Goal: Task Accomplishment & Management: Complete application form

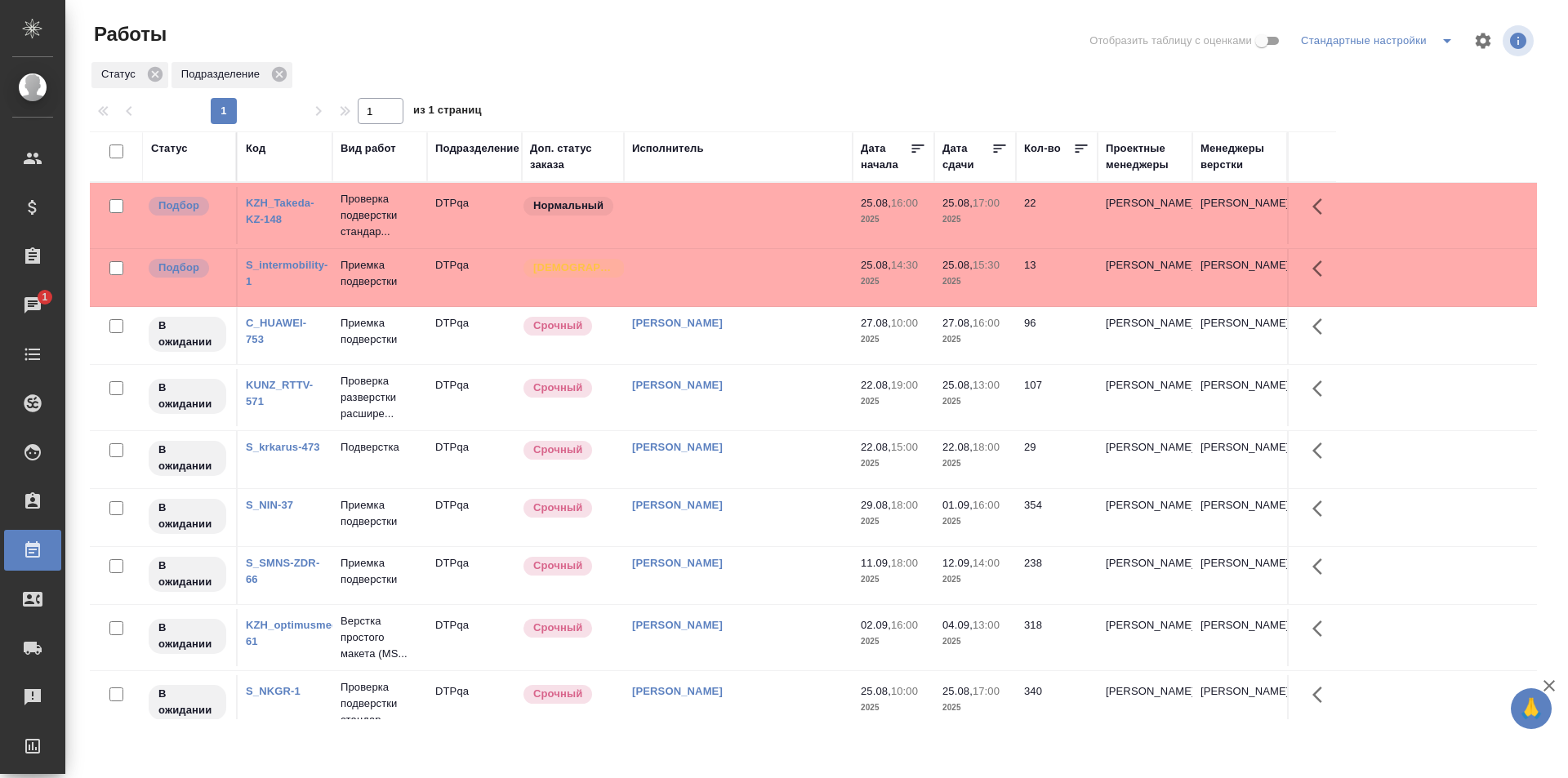
click at [771, 244] on td "[PERSON_NAME]" at bounding box center [738, 215] width 228 height 57
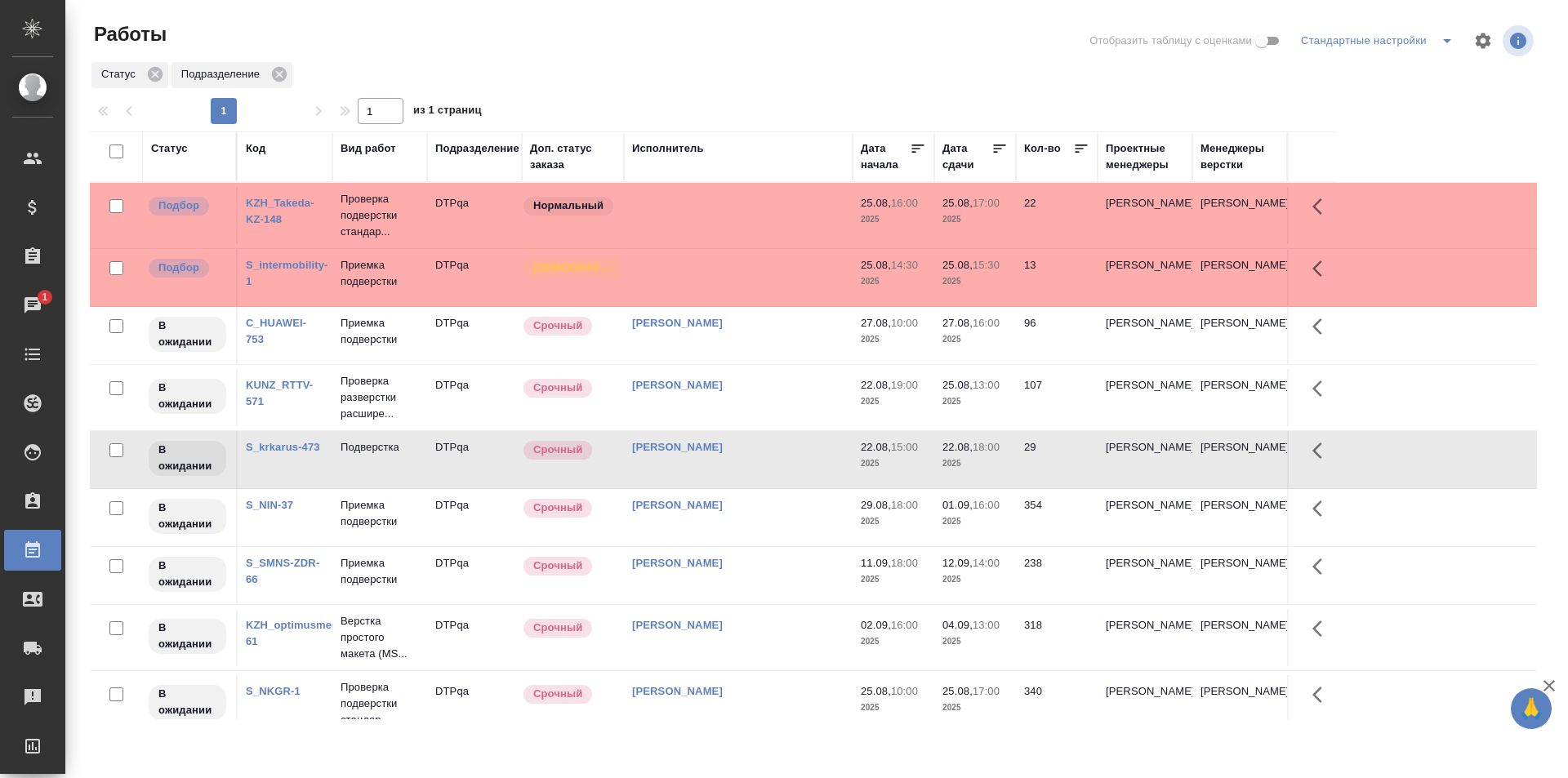
click at [771, 244] on td "[PERSON_NAME]" at bounding box center [738, 215] width 228 height 57
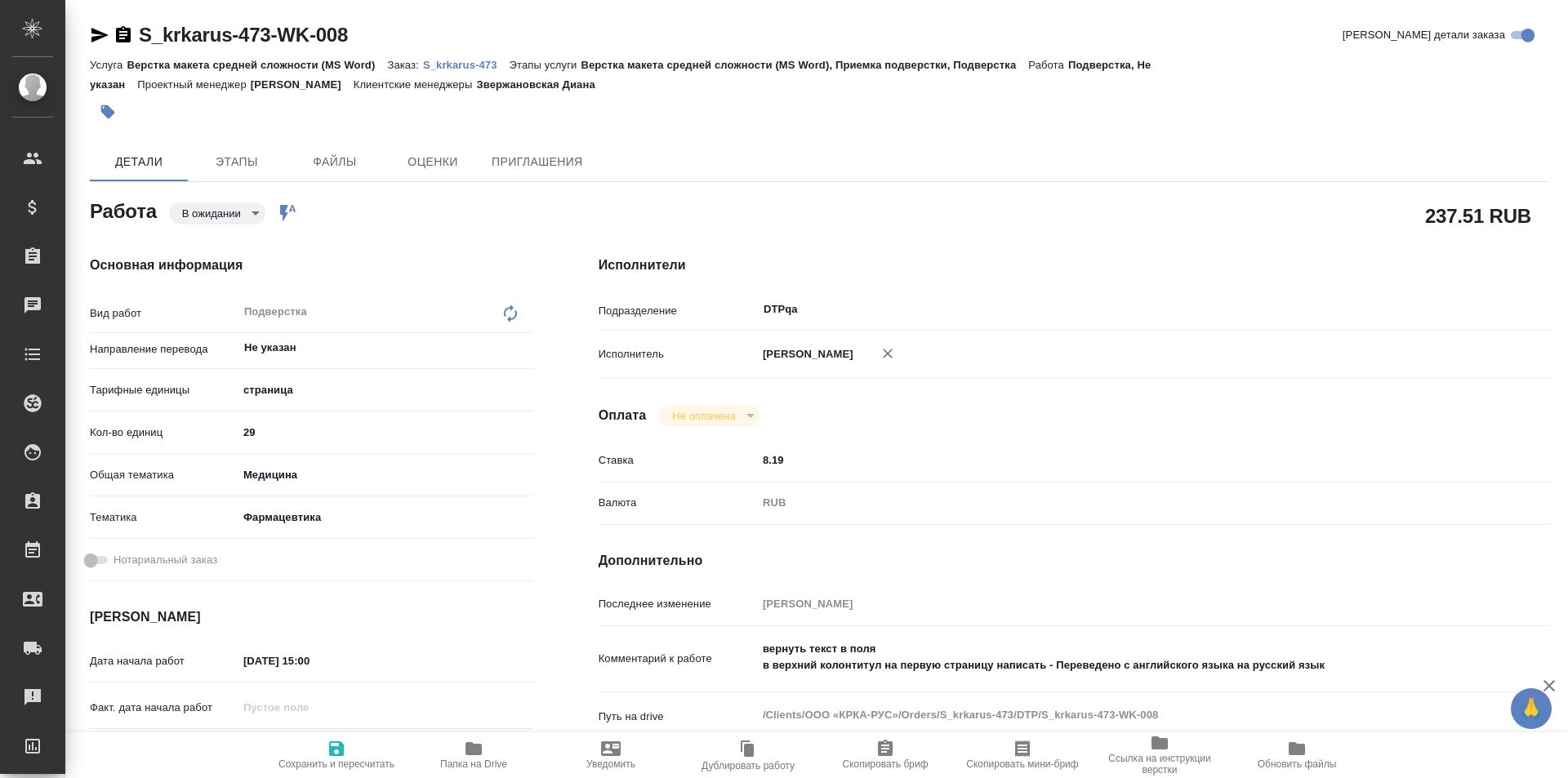
type textarea "x"
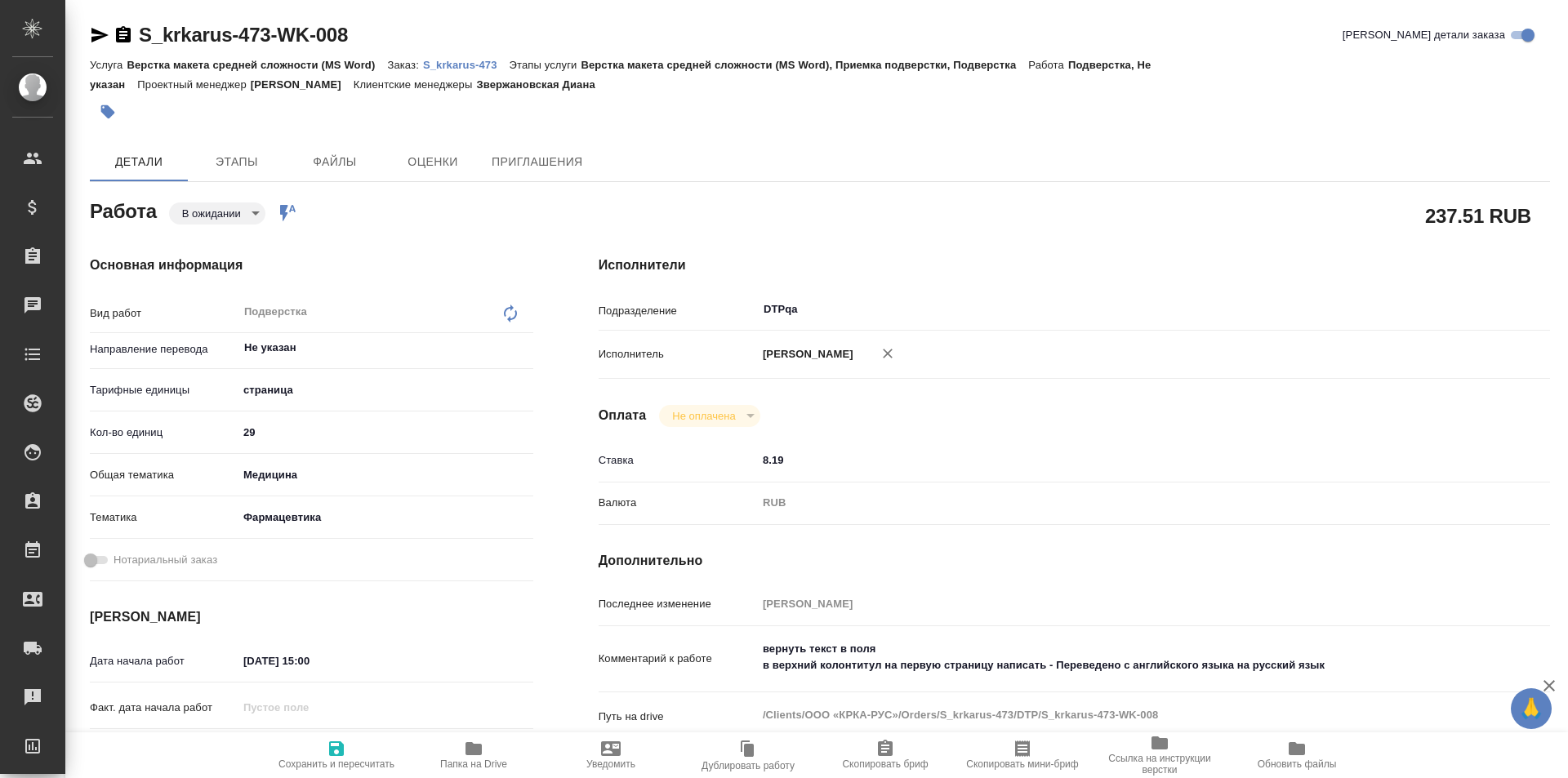
type textarea "x"
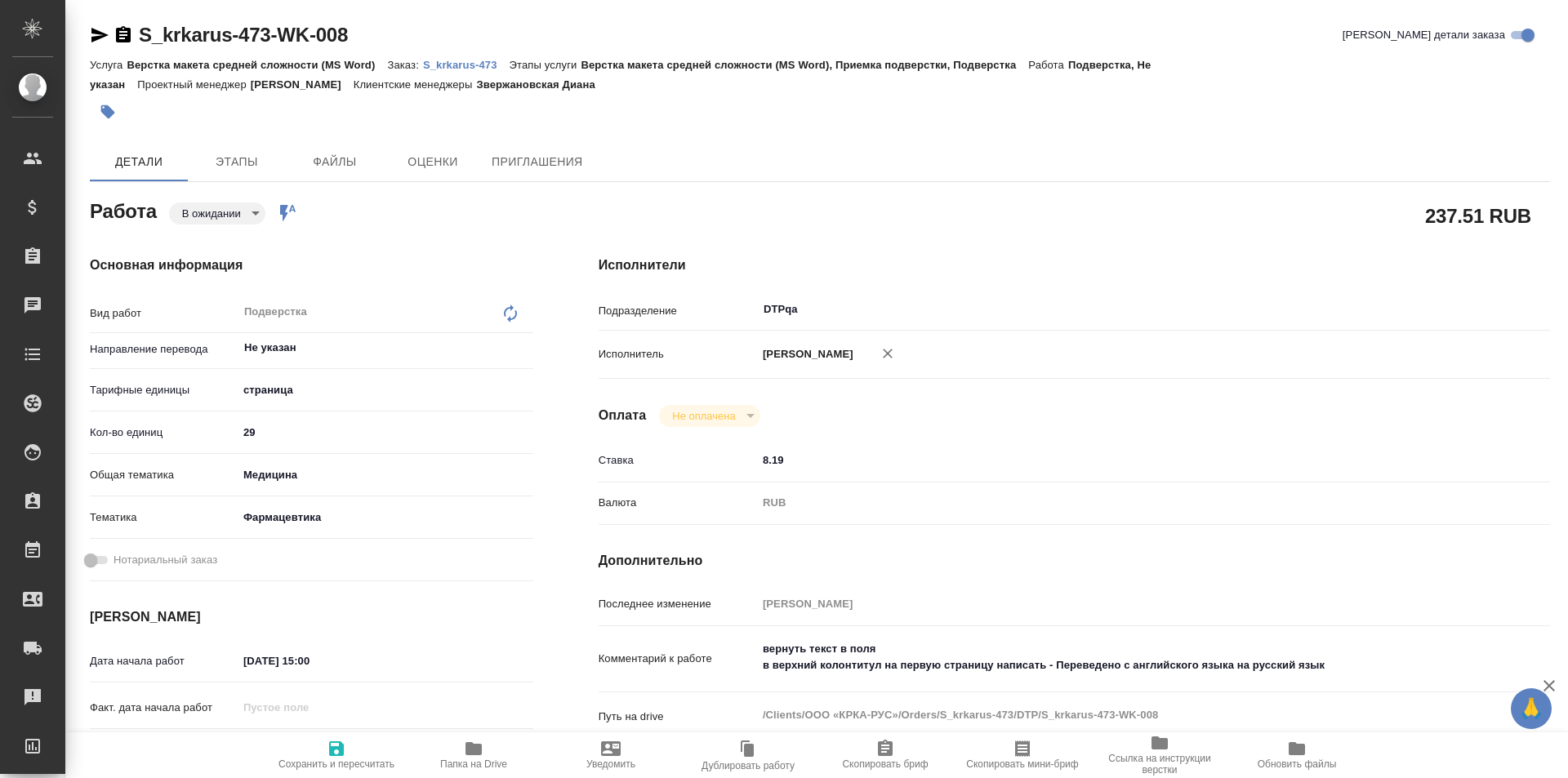
type textarea "x"
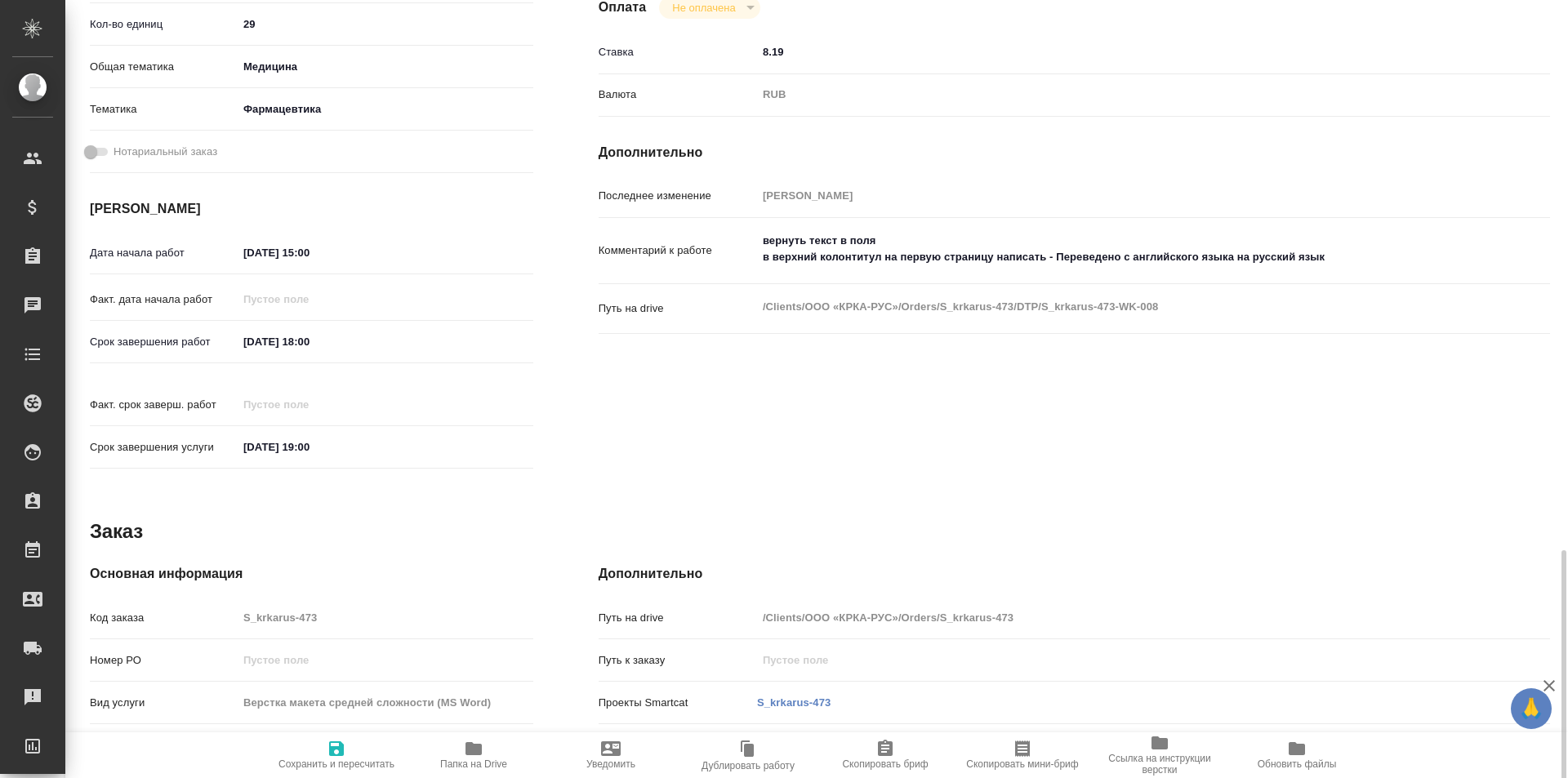
scroll to position [615, 0]
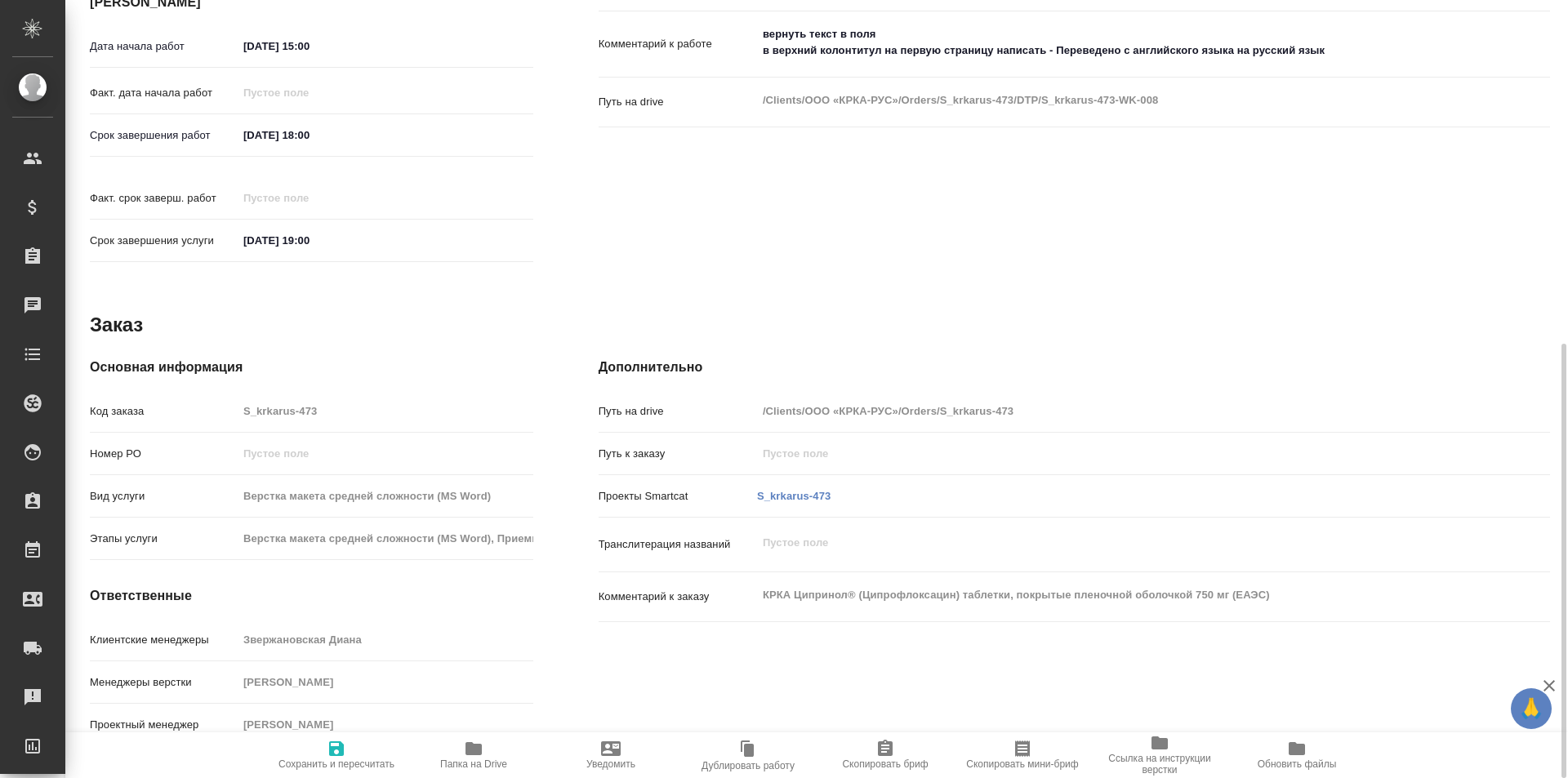
type textarea "x"
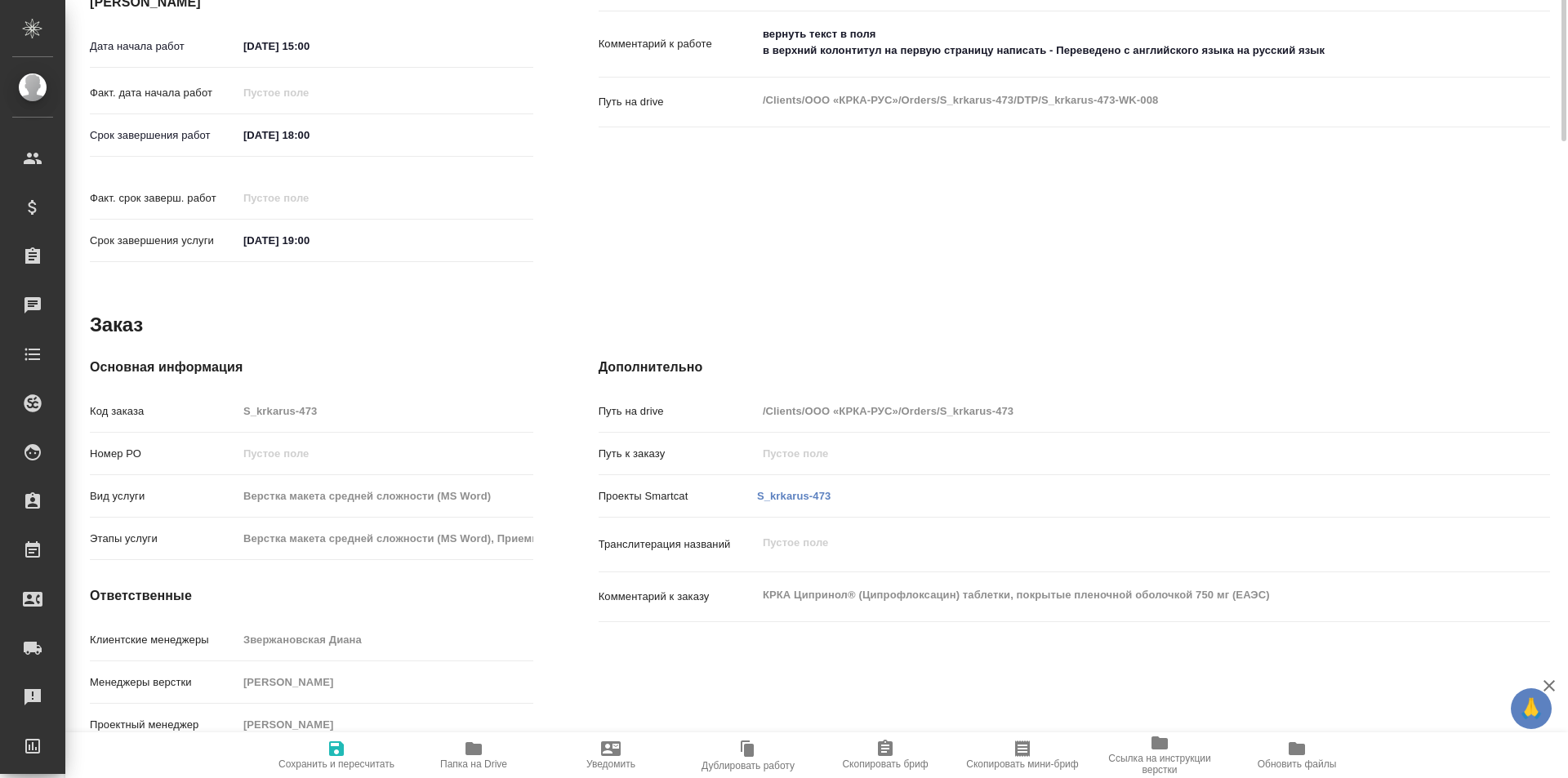
scroll to position [0, 0]
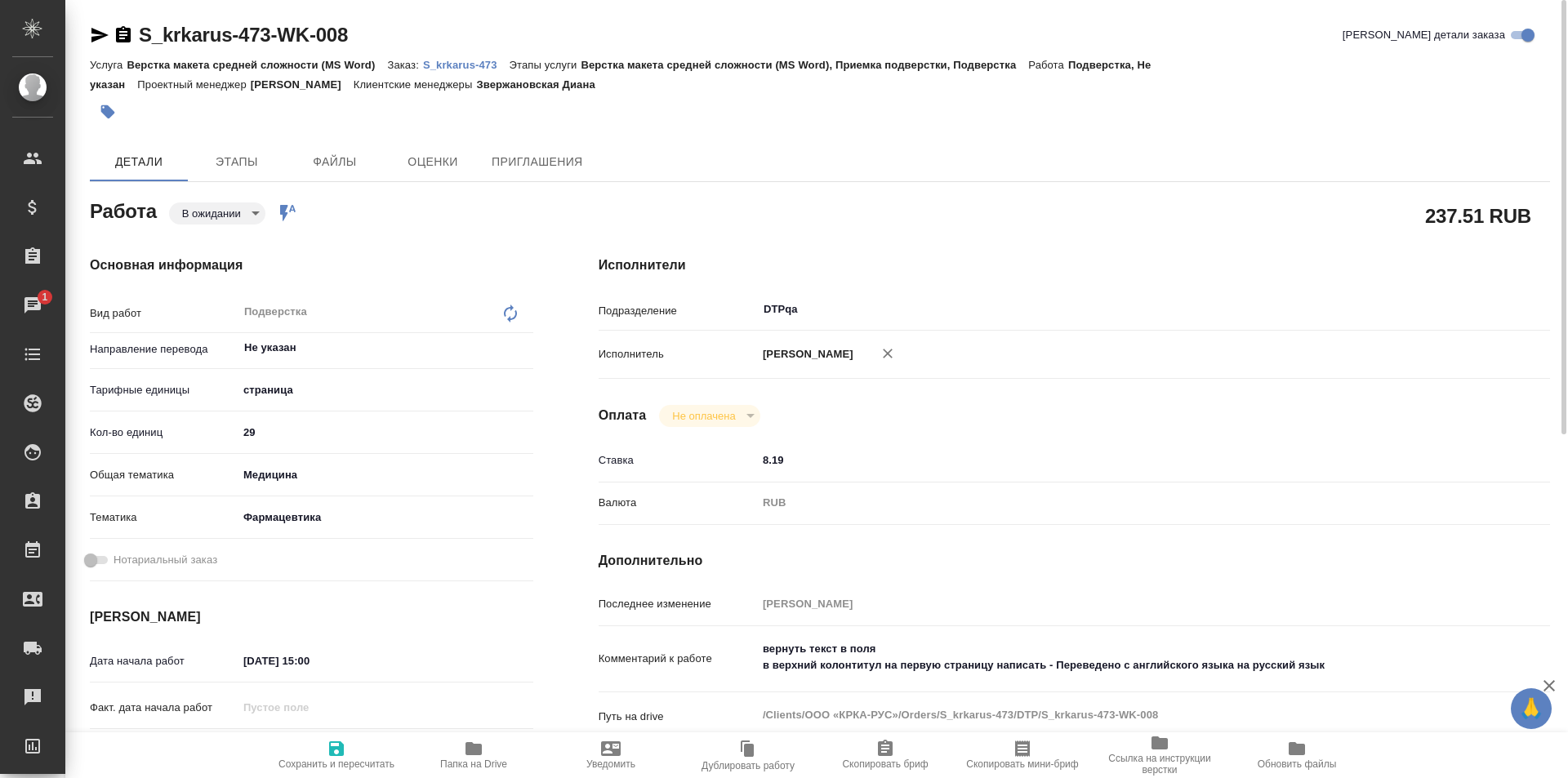
click at [458, 61] on p "S_krkarus-473" at bounding box center [466, 65] width 86 height 12
click at [98, 35] on icon "button" at bounding box center [100, 35] width 17 height 15
click at [466, 62] on p "S_krkarus-473" at bounding box center [466, 65] width 86 height 12
click at [464, 67] on p "S_krkarus-473" at bounding box center [466, 65] width 86 height 12
click at [463, 60] on p "S_krkarus-473" at bounding box center [466, 65] width 86 height 12
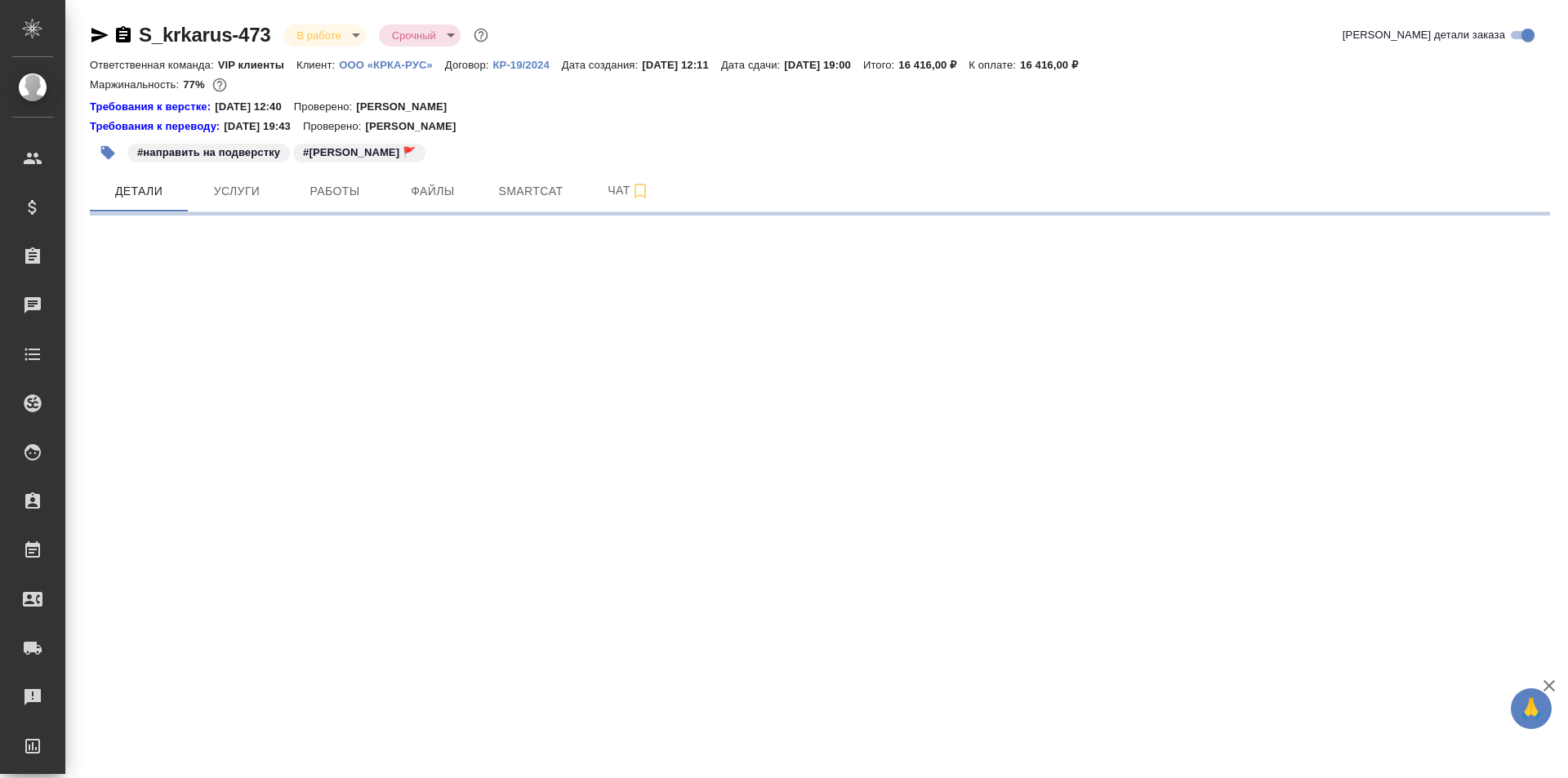
select select "RU"
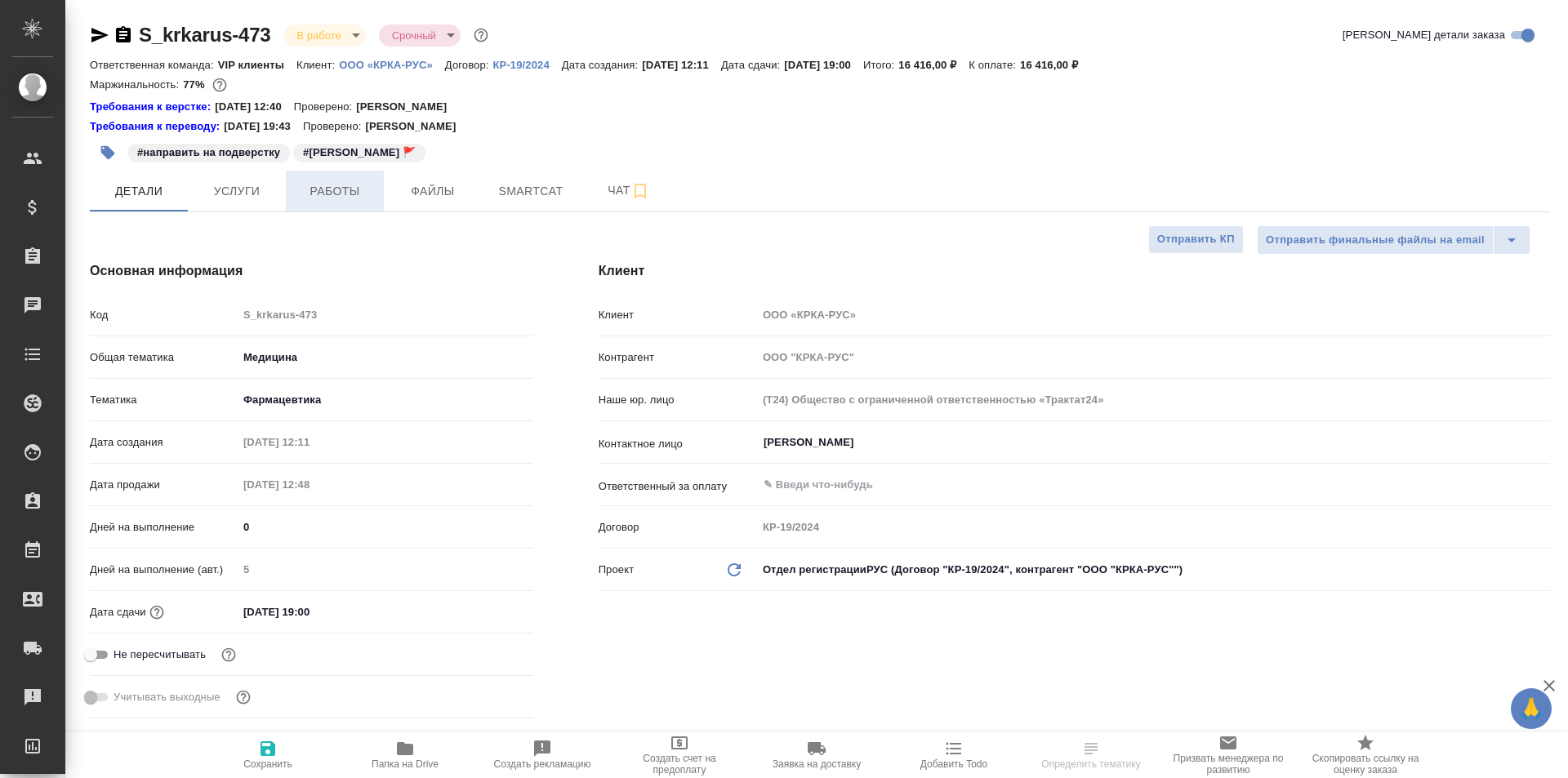
type textarea "x"
type input "[PERSON_NAME]"
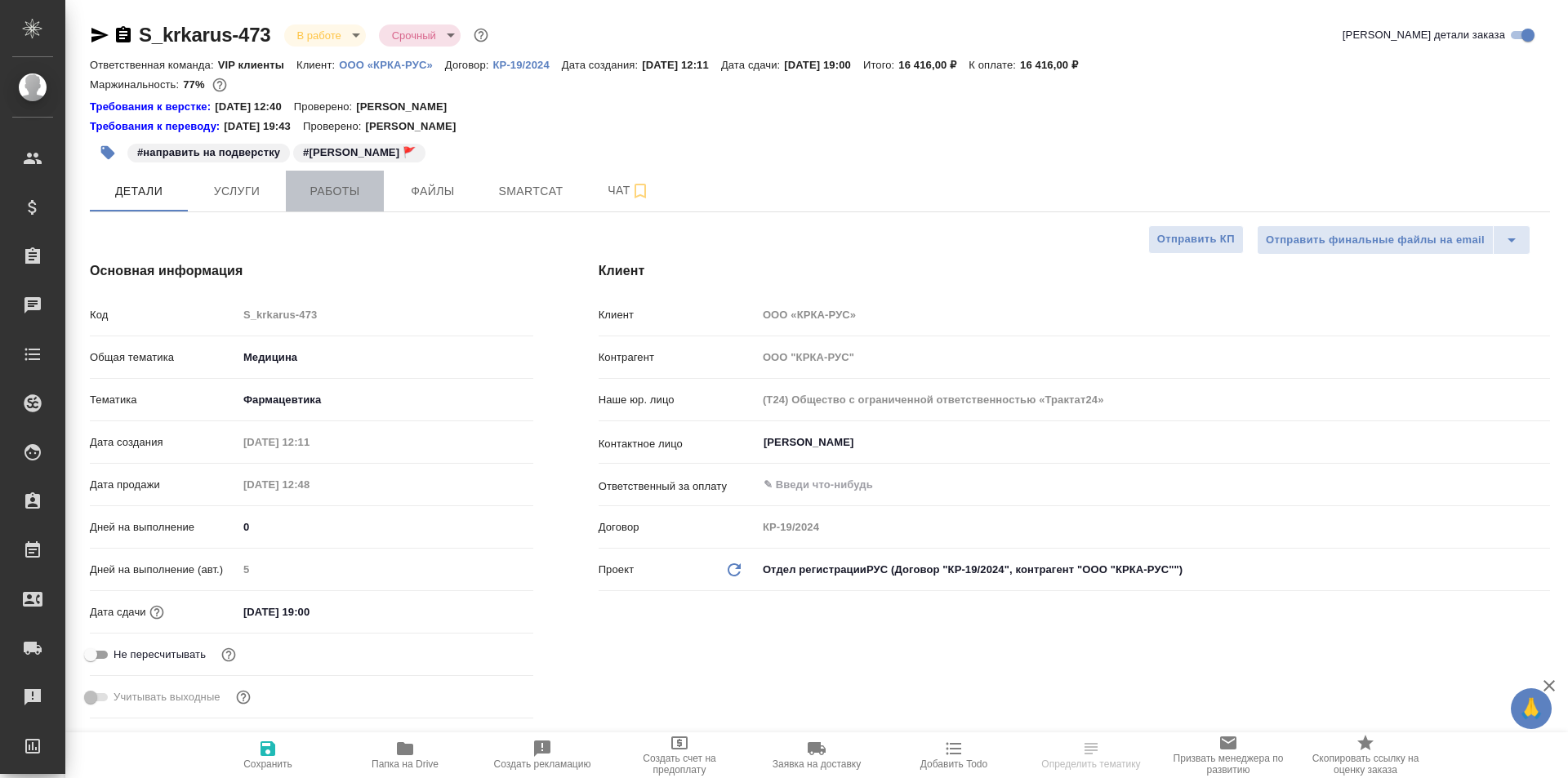
click at [335, 188] on span "Работы" at bounding box center [335, 192] width 79 height 21
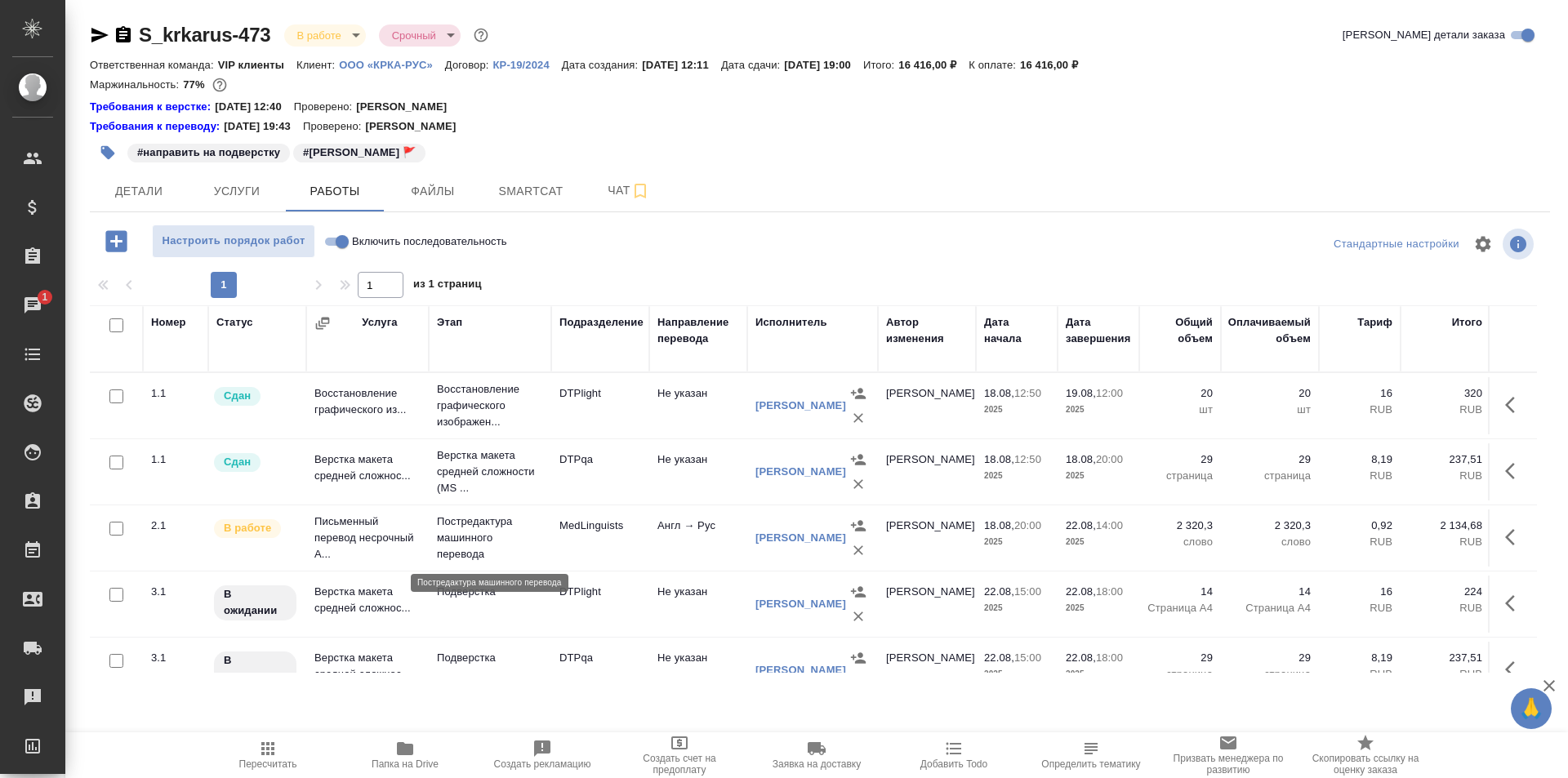
click at [497, 529] on p "Постредактура машинного перевода" at bounding box center [489, 538] width 106 height 49
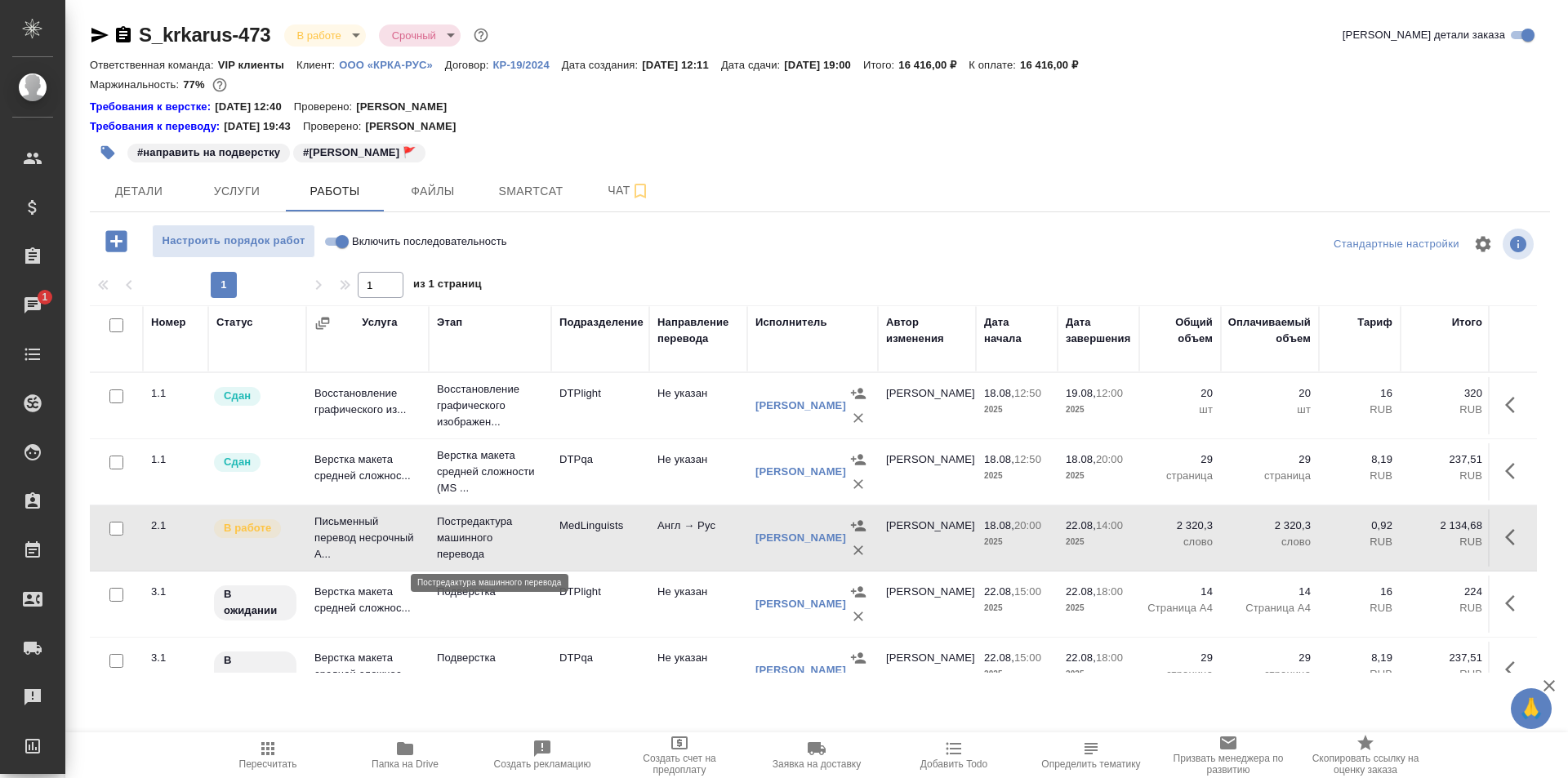
click at [497, 529] on p "Постредактура машинного перевода" at bounding box center [489, 538] width 106 height 49
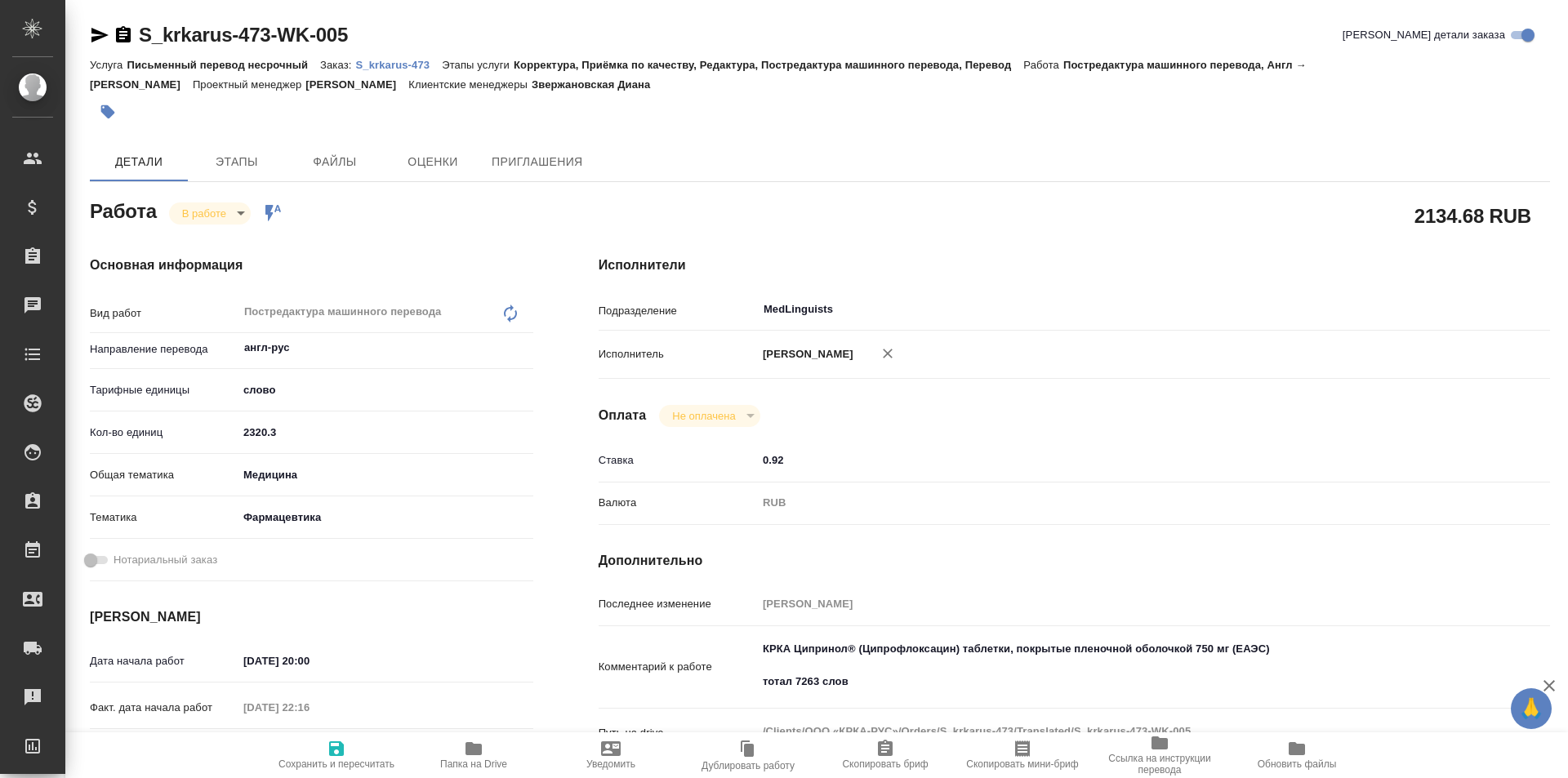
type textarea "x"
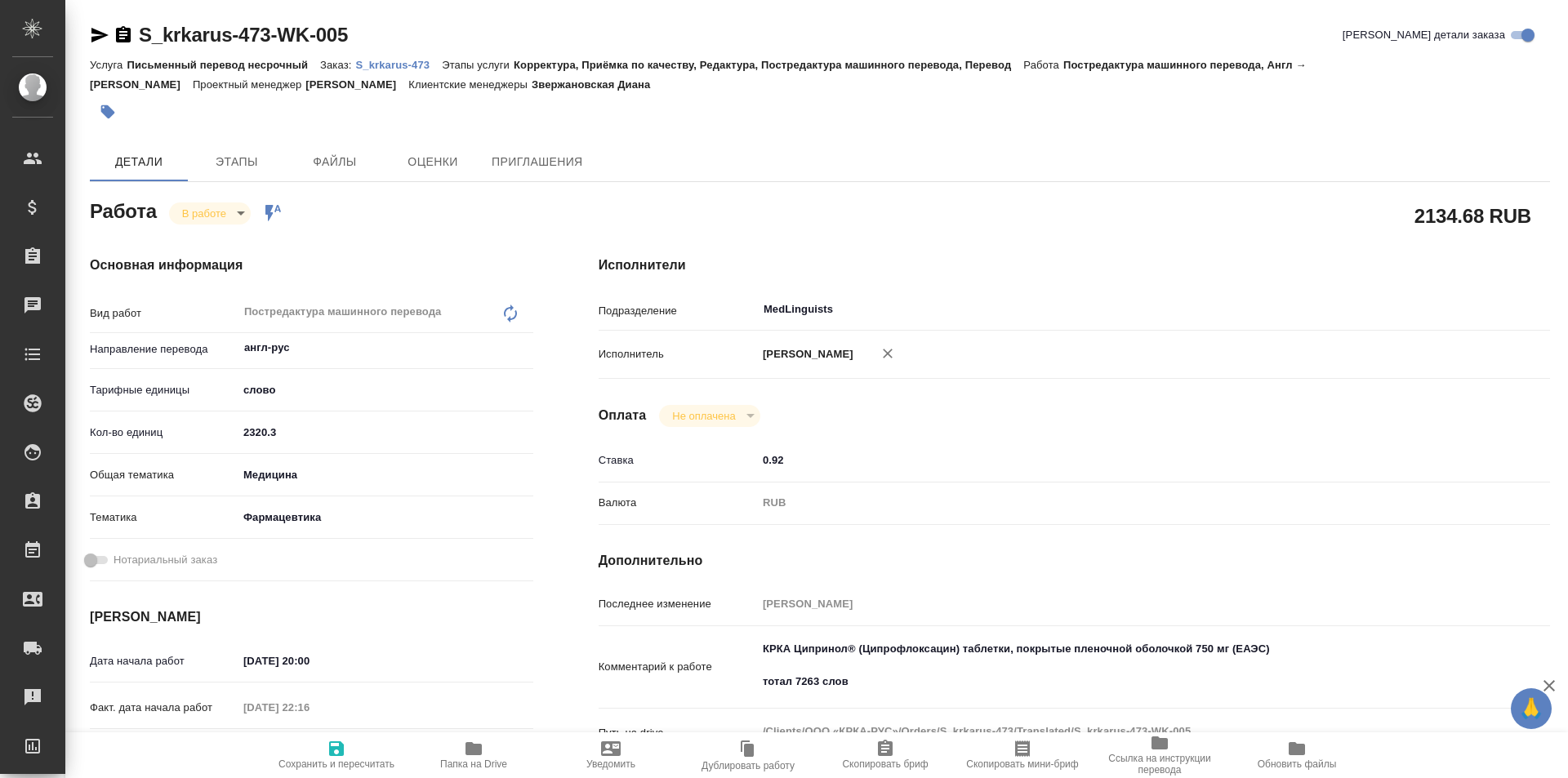
type textarea "x"
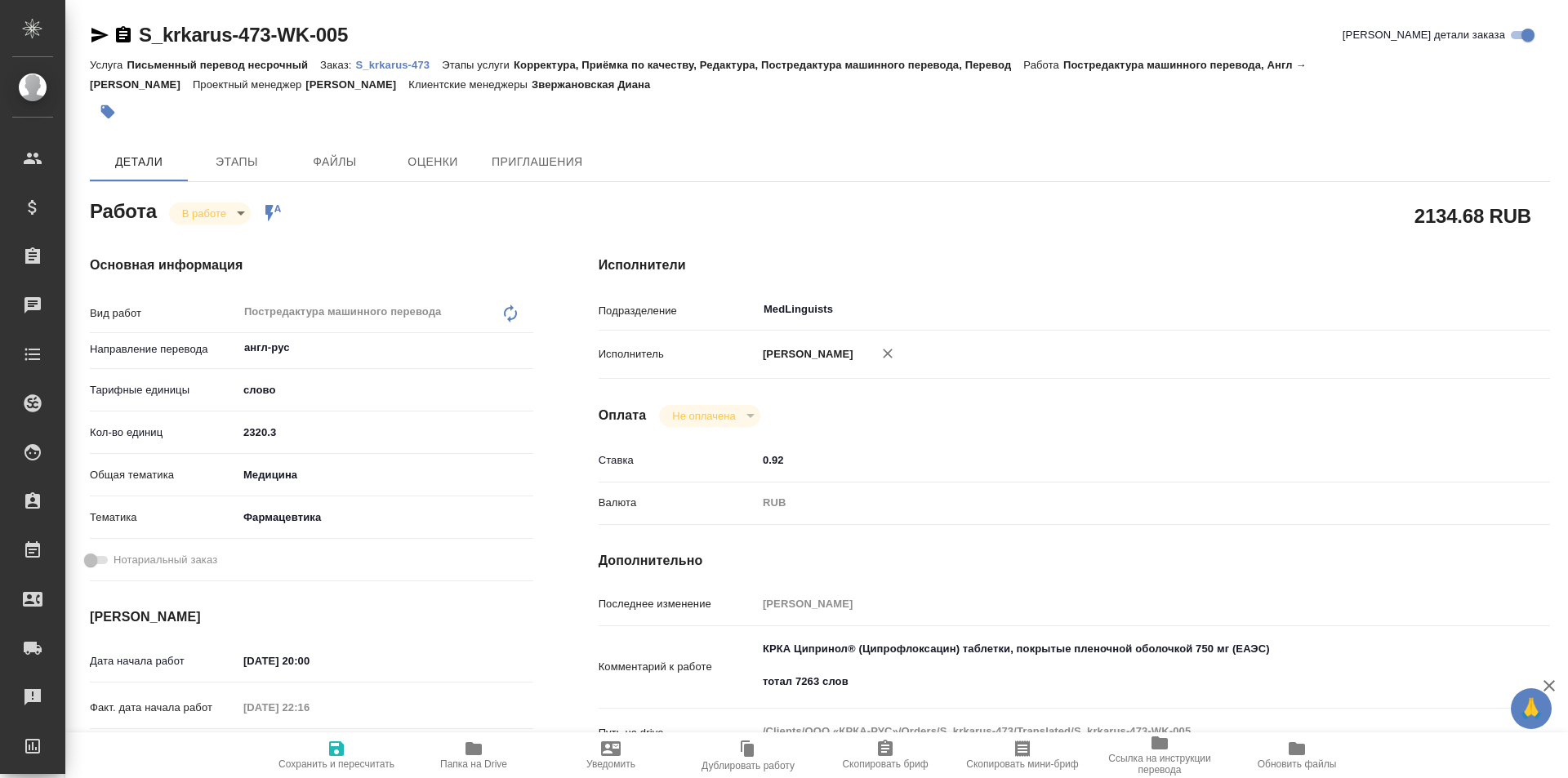
type textarea "x"
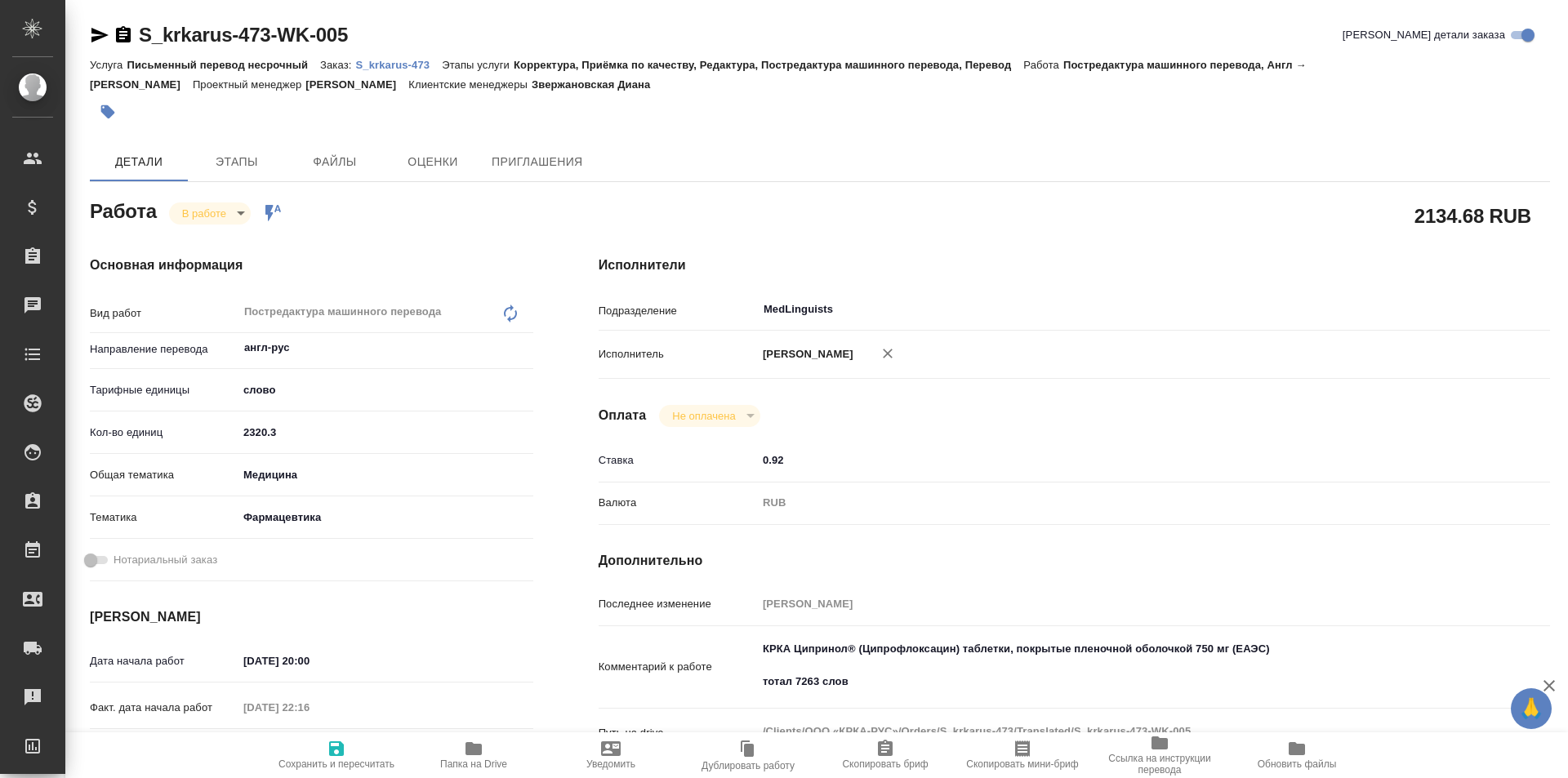
type textarea "x"
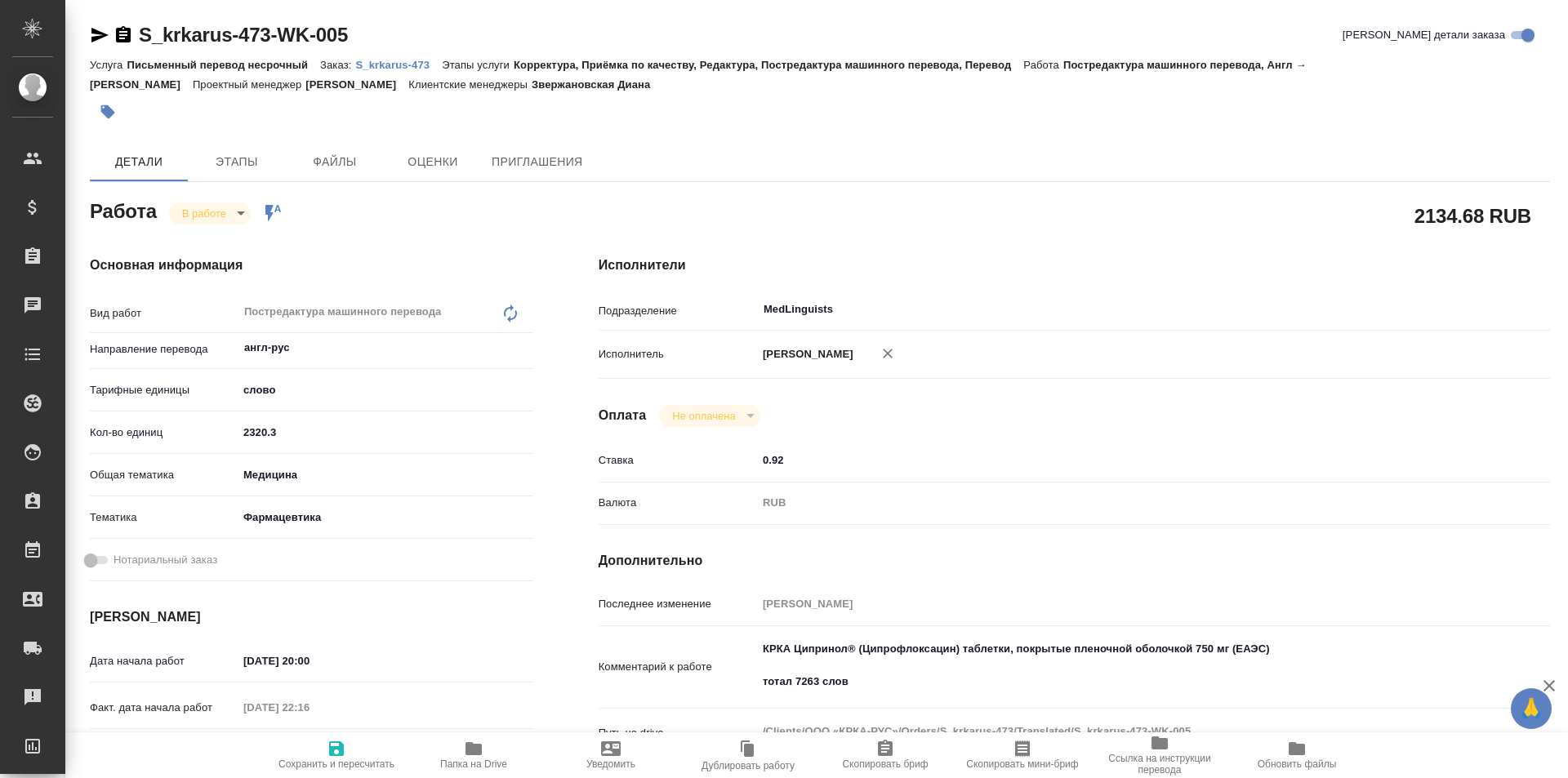
type textarea "x"
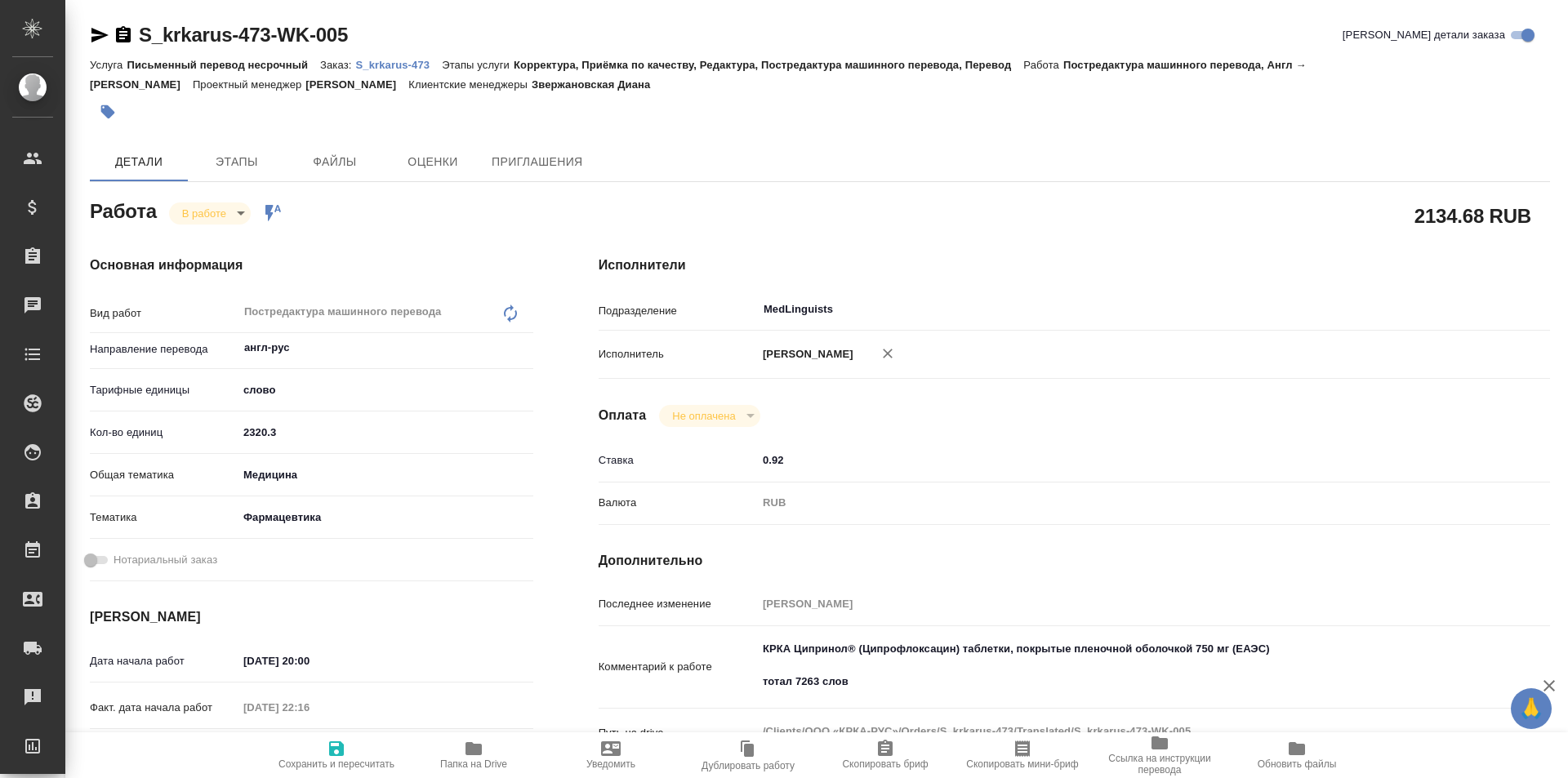
type textarea "x"
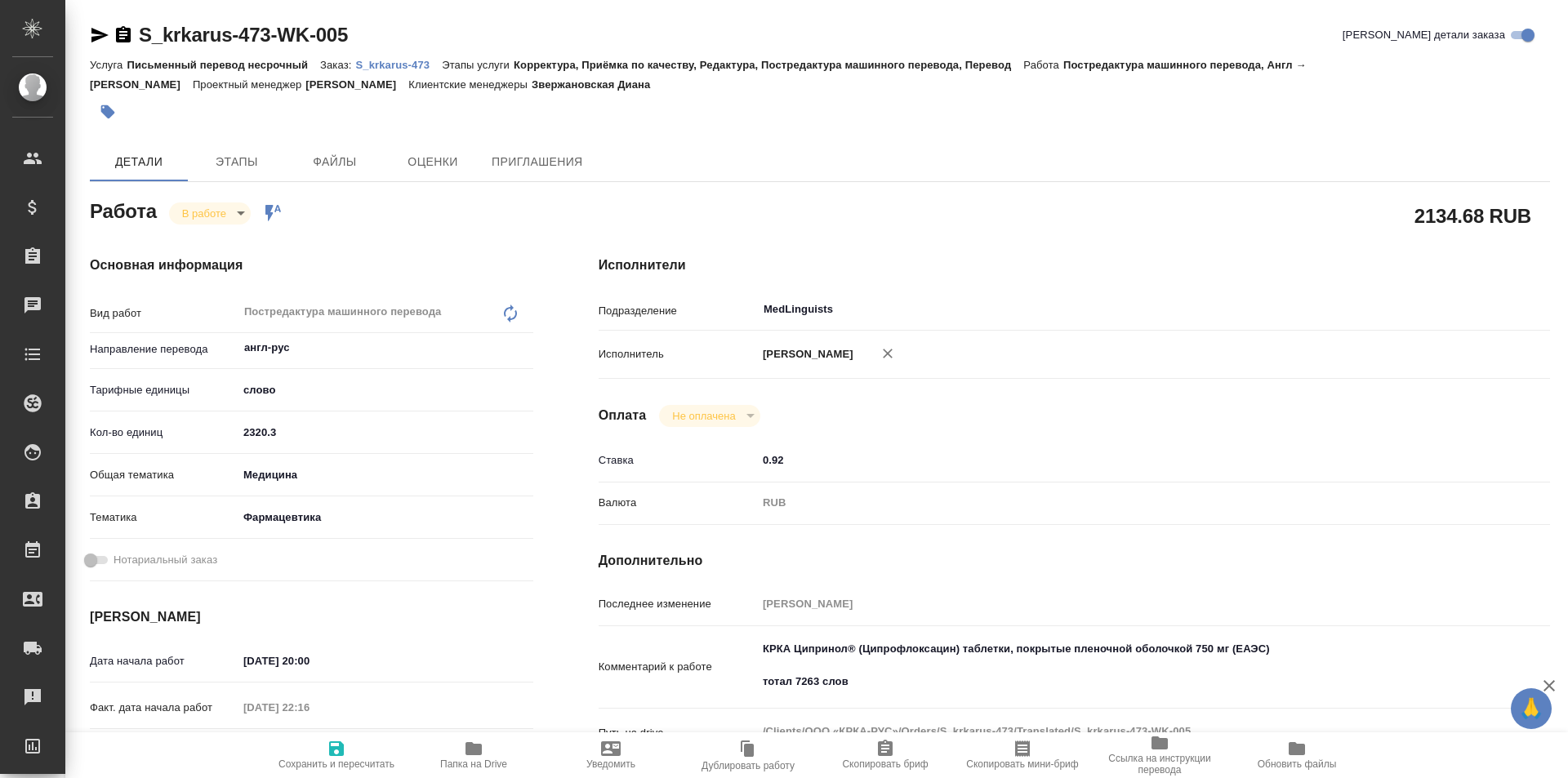
scroll to position [163, 0]
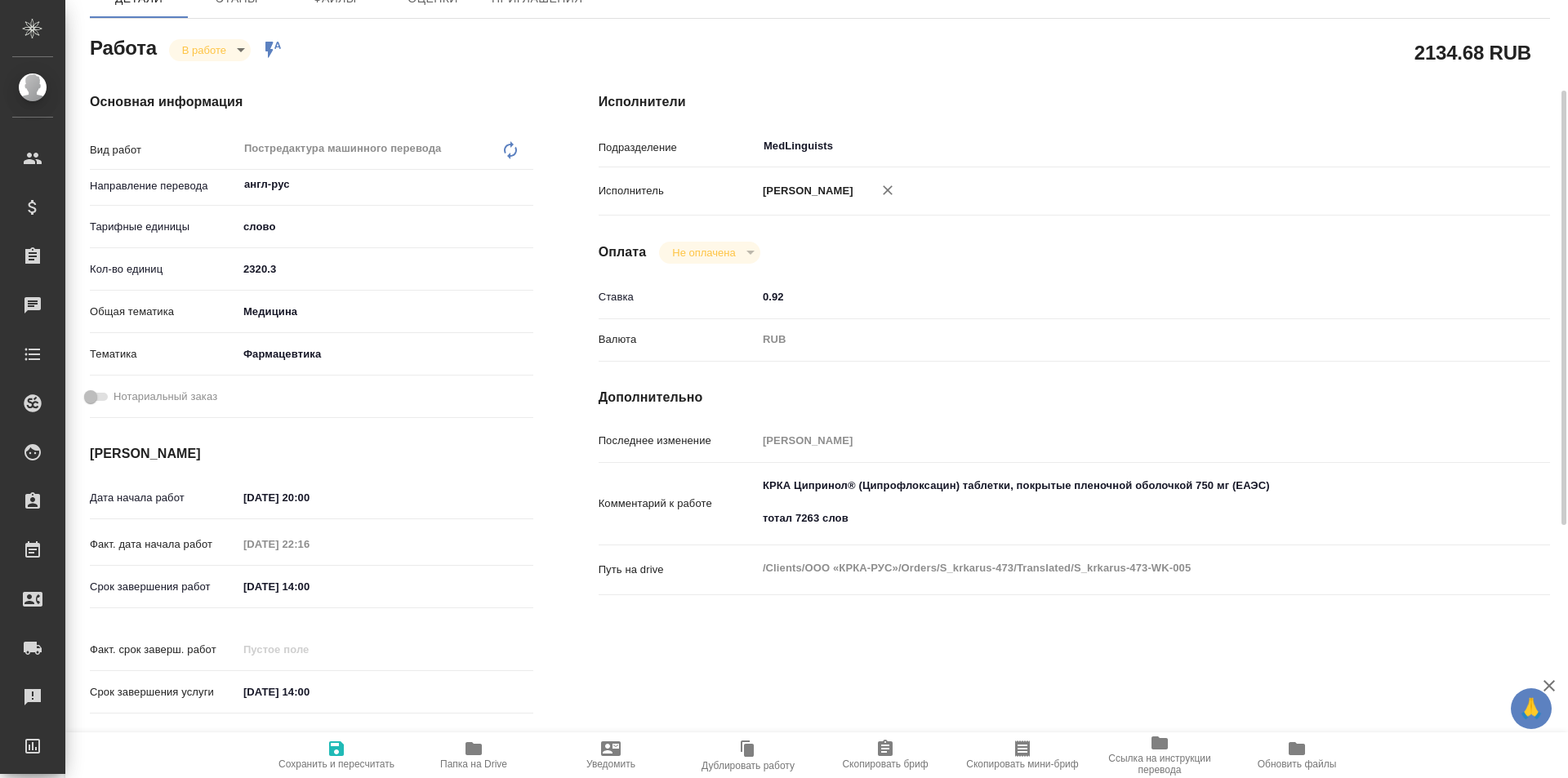
type textarea "x"
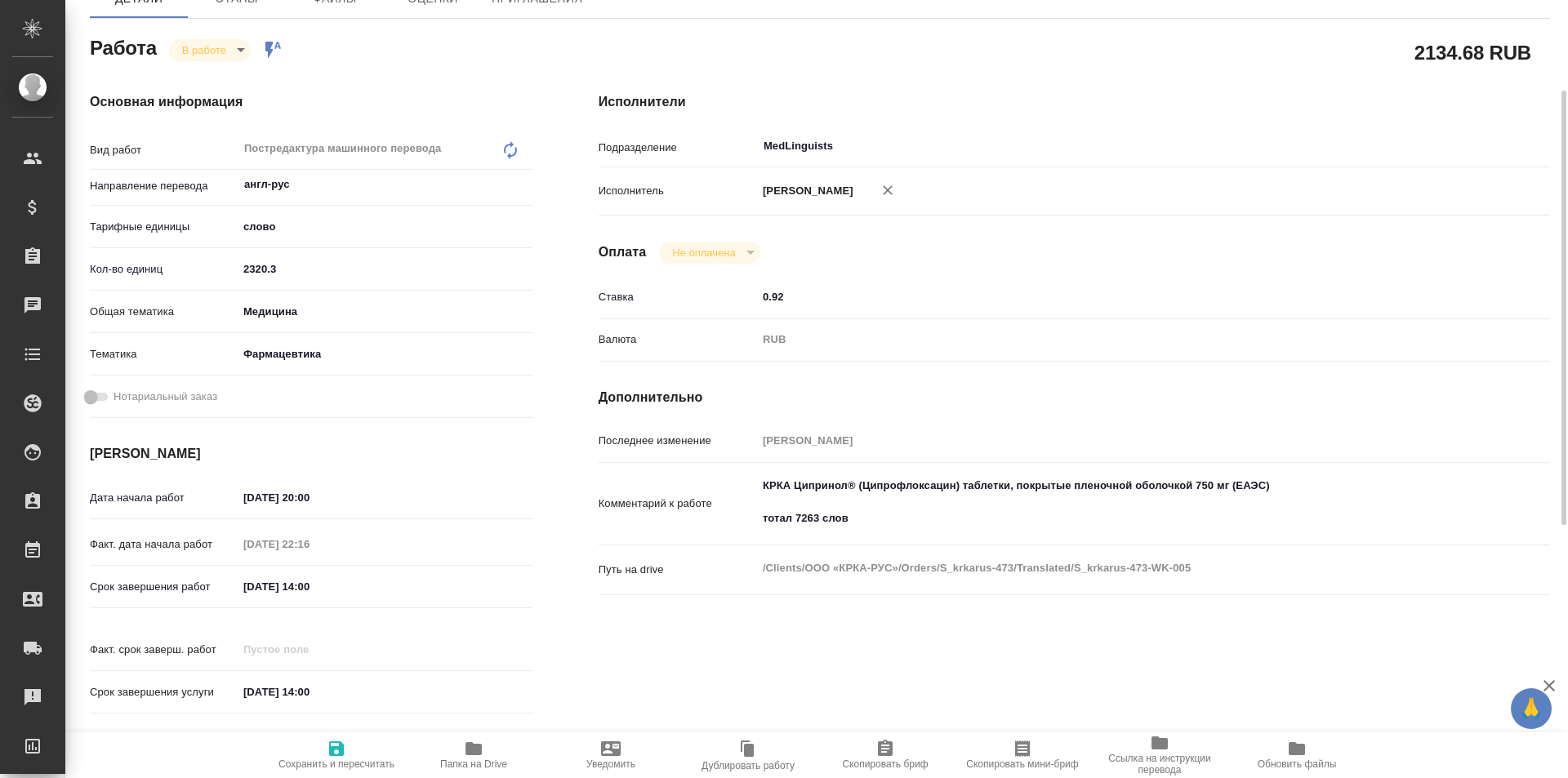
scroll to position [0, 0]
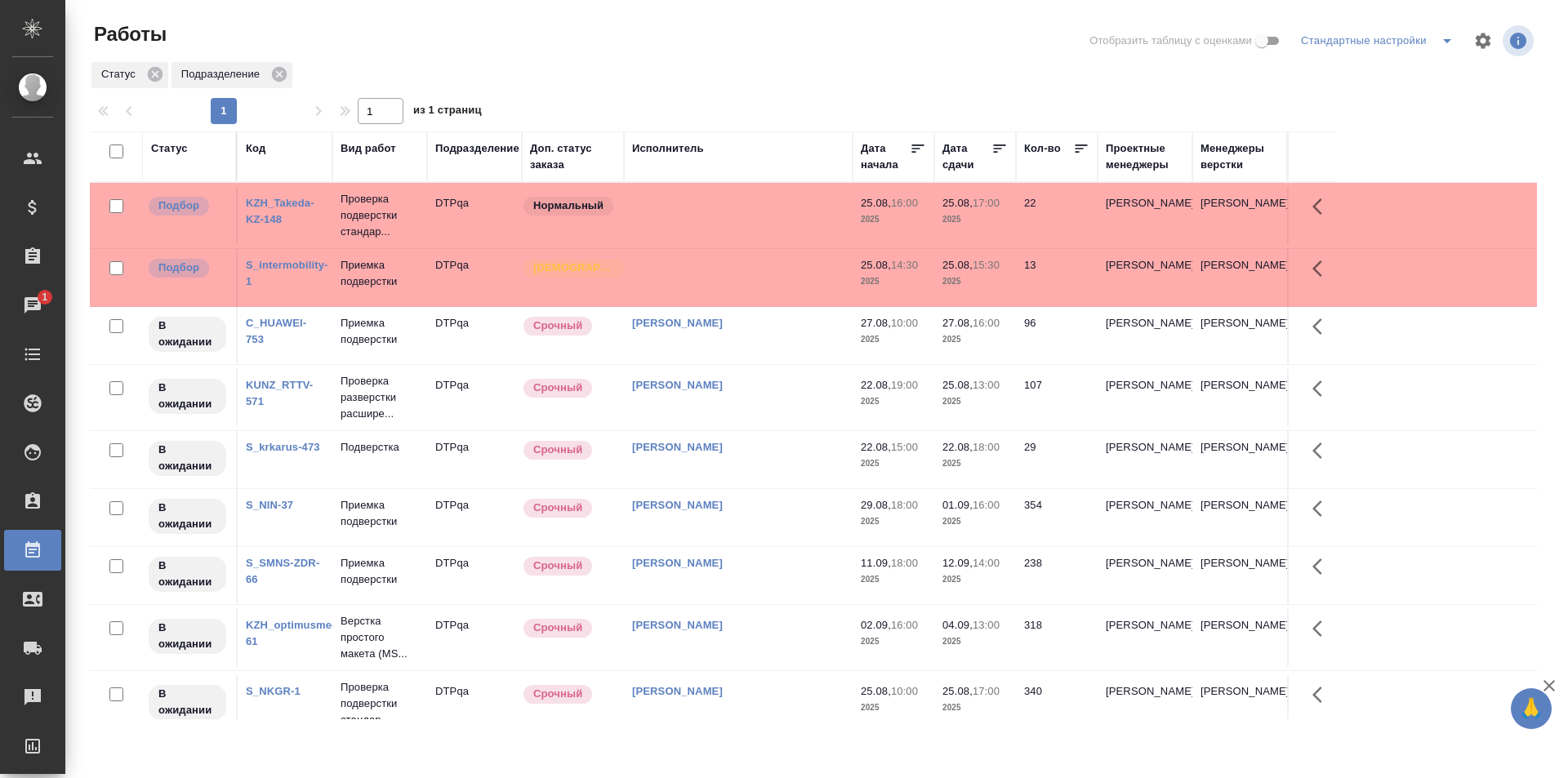
click at [778, 195] on div "[PERSON_NAME]" at bounding box center [738, 195] width 213 height 0
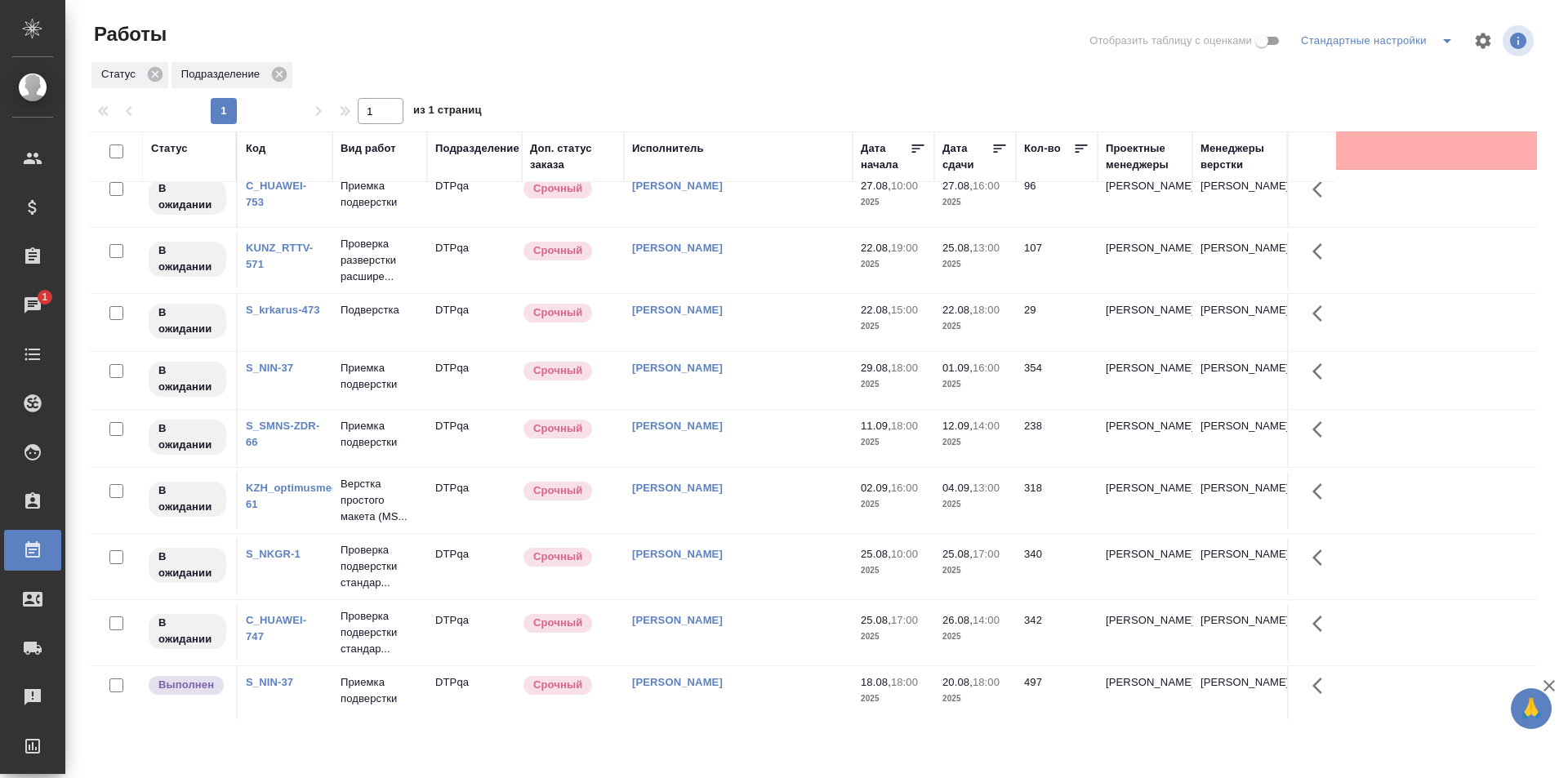
scroll to position [163, 0]
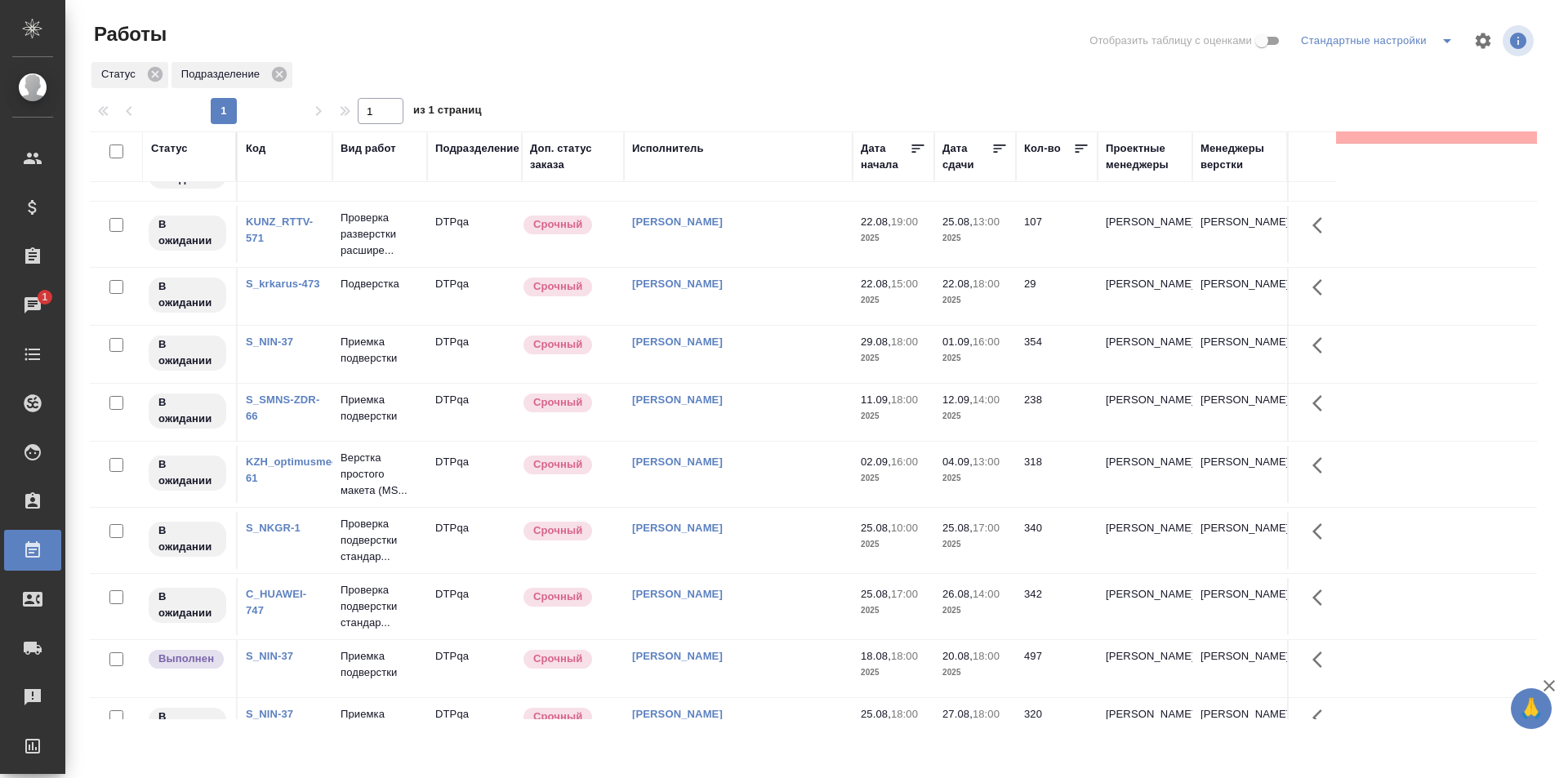
click at [768, 81] on td "[PERSON_NAME]" at bounding box center [738, 52] width 228 height 57
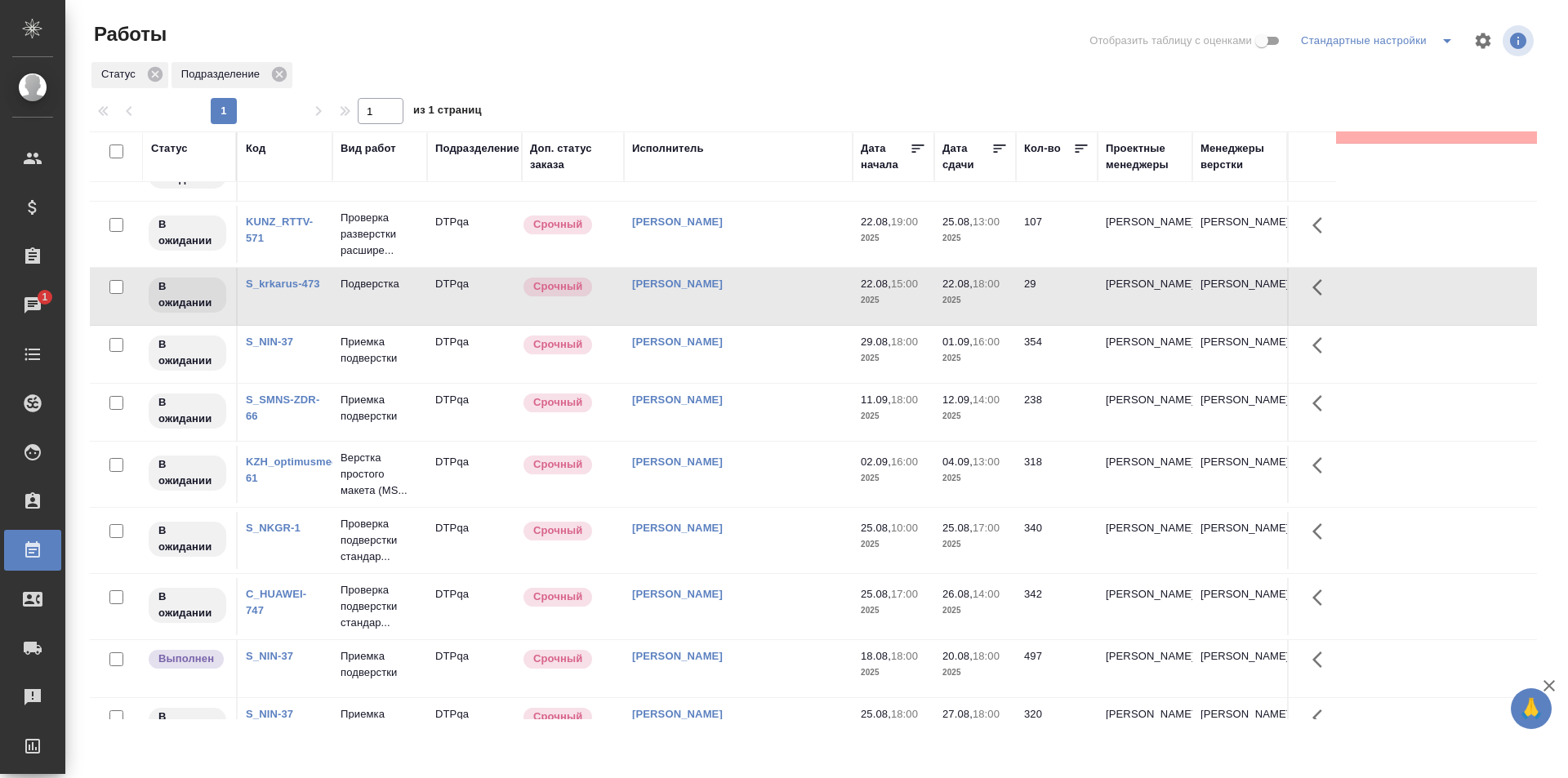
scroll to position [0, 0]
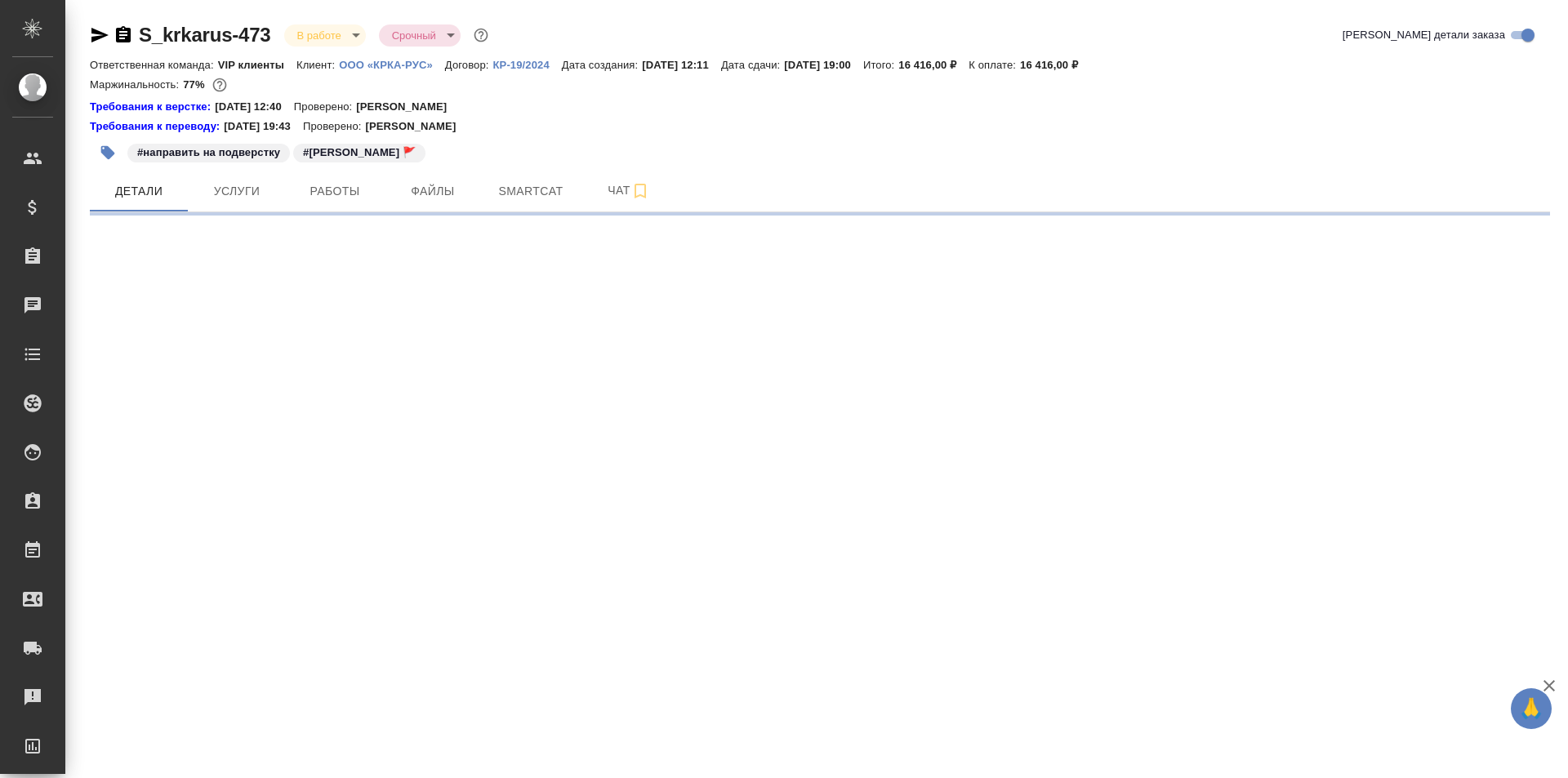
select select "RU"
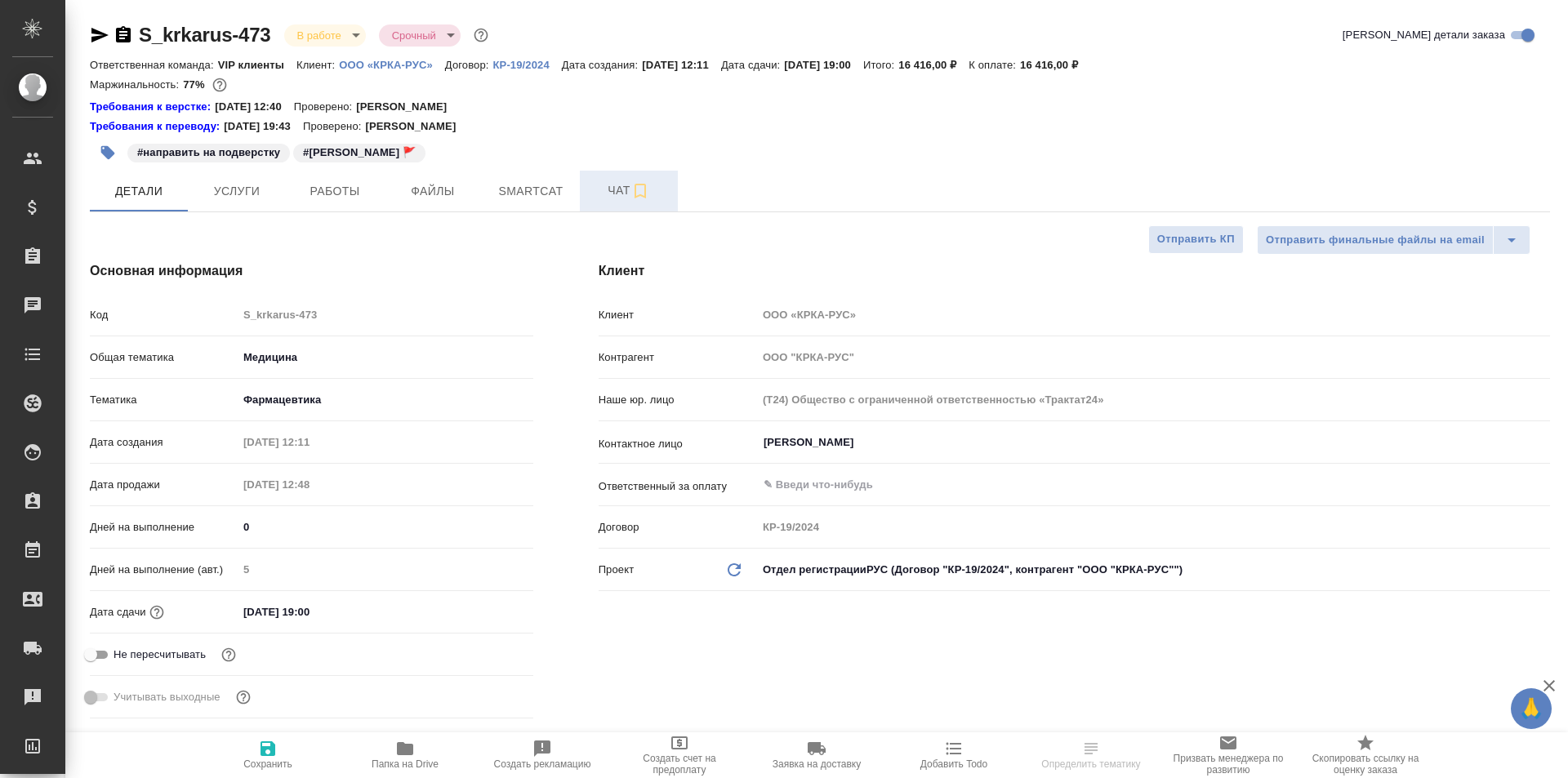
click at [609, 202] on button "Чат" at bounding box center [628, 190] width 98 height 41
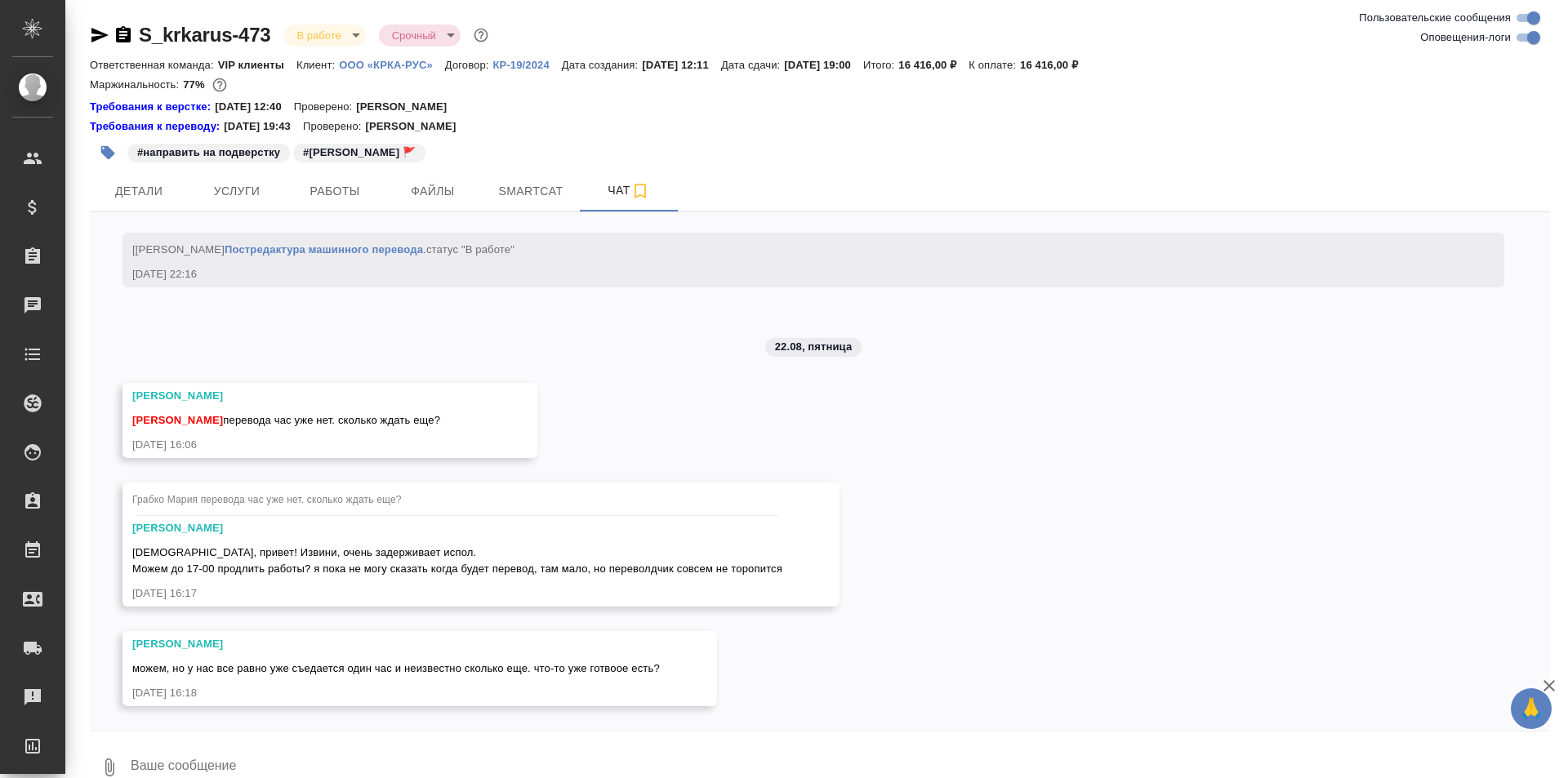
scroll to position [13787, 0]
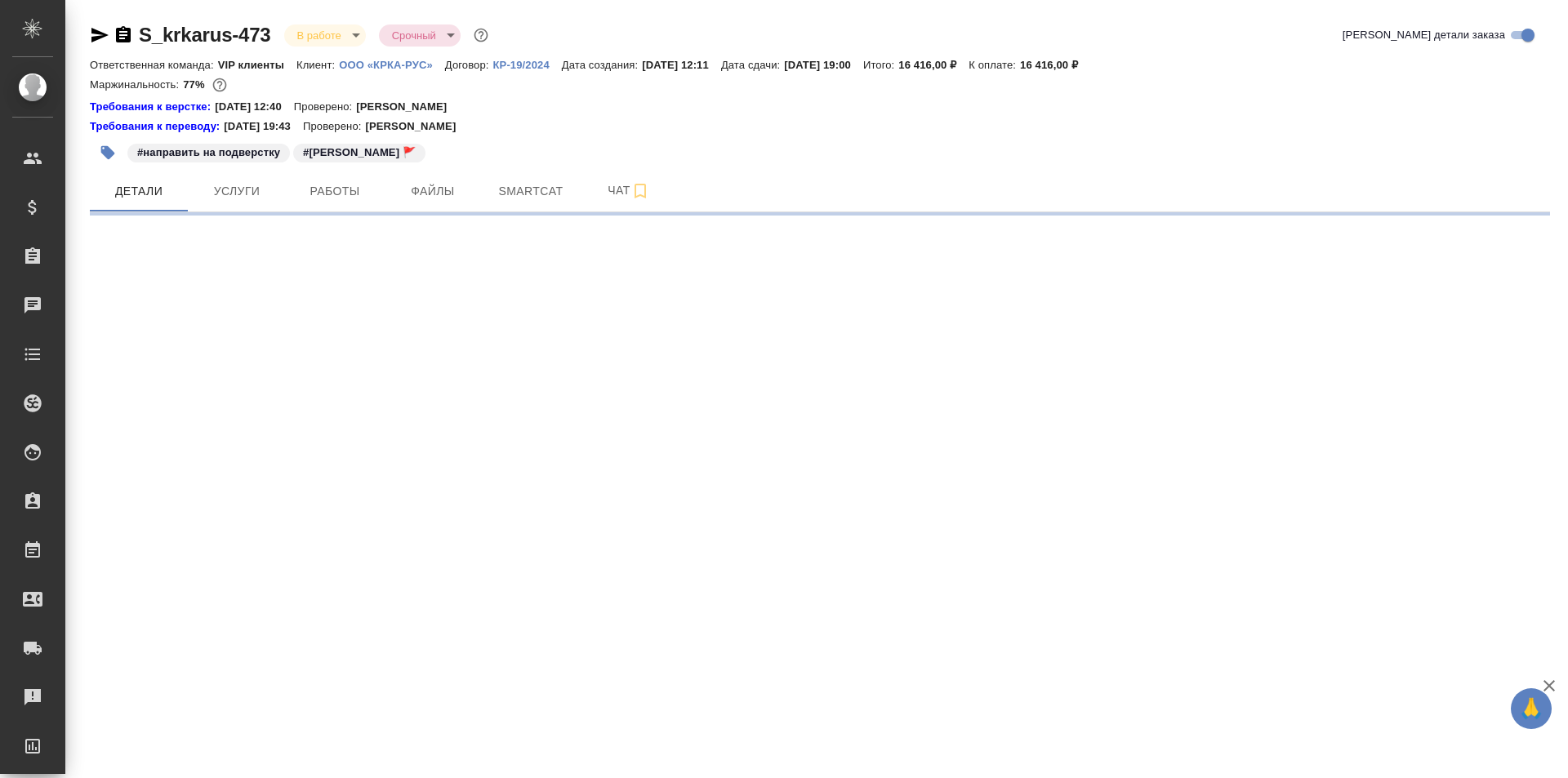
select select "RU"
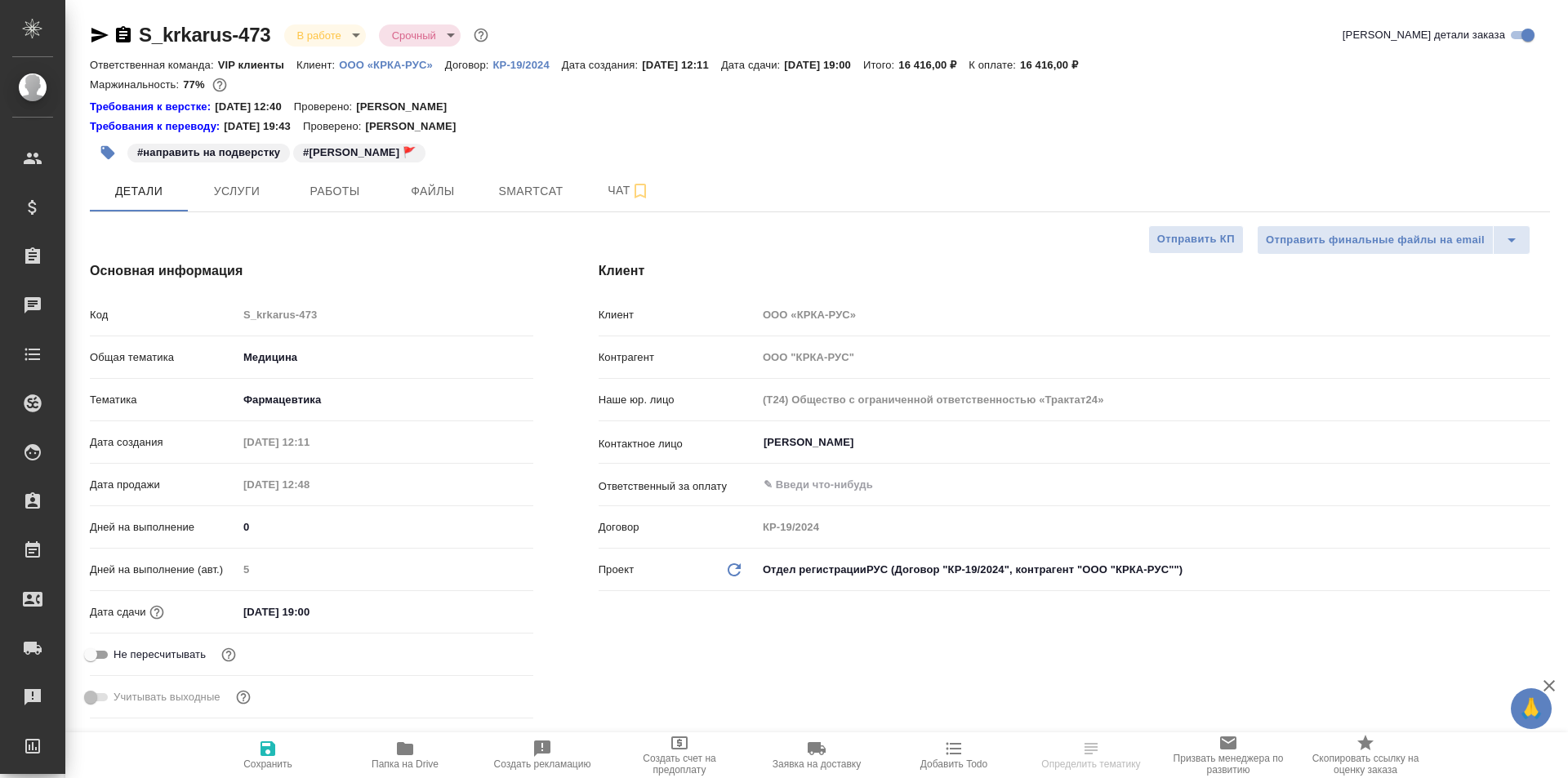
type textarea "x"
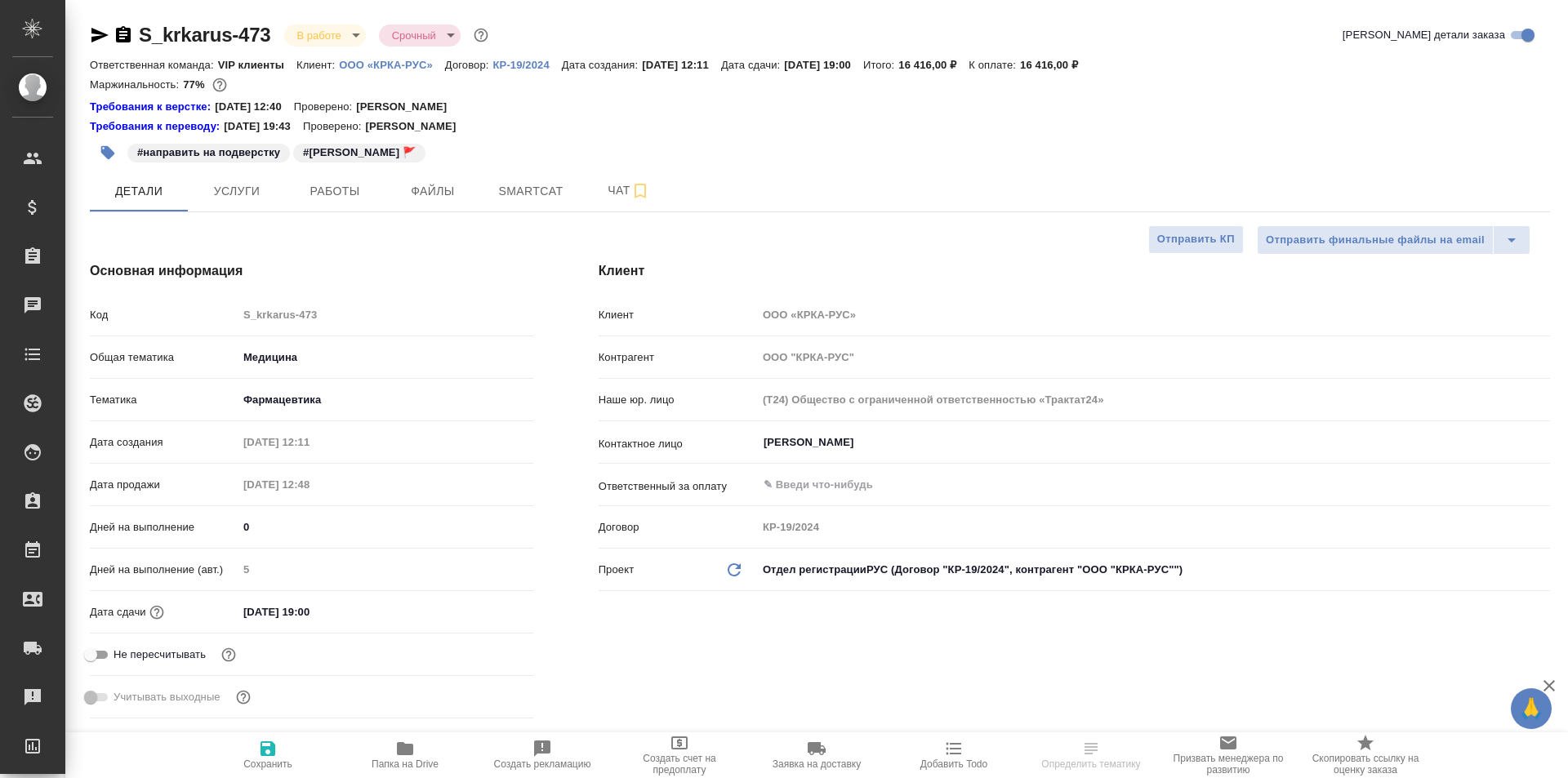
type textarea "x"
click at [351, 200] on span "Работы" at bounding box center [335, 192] width 79 height 21
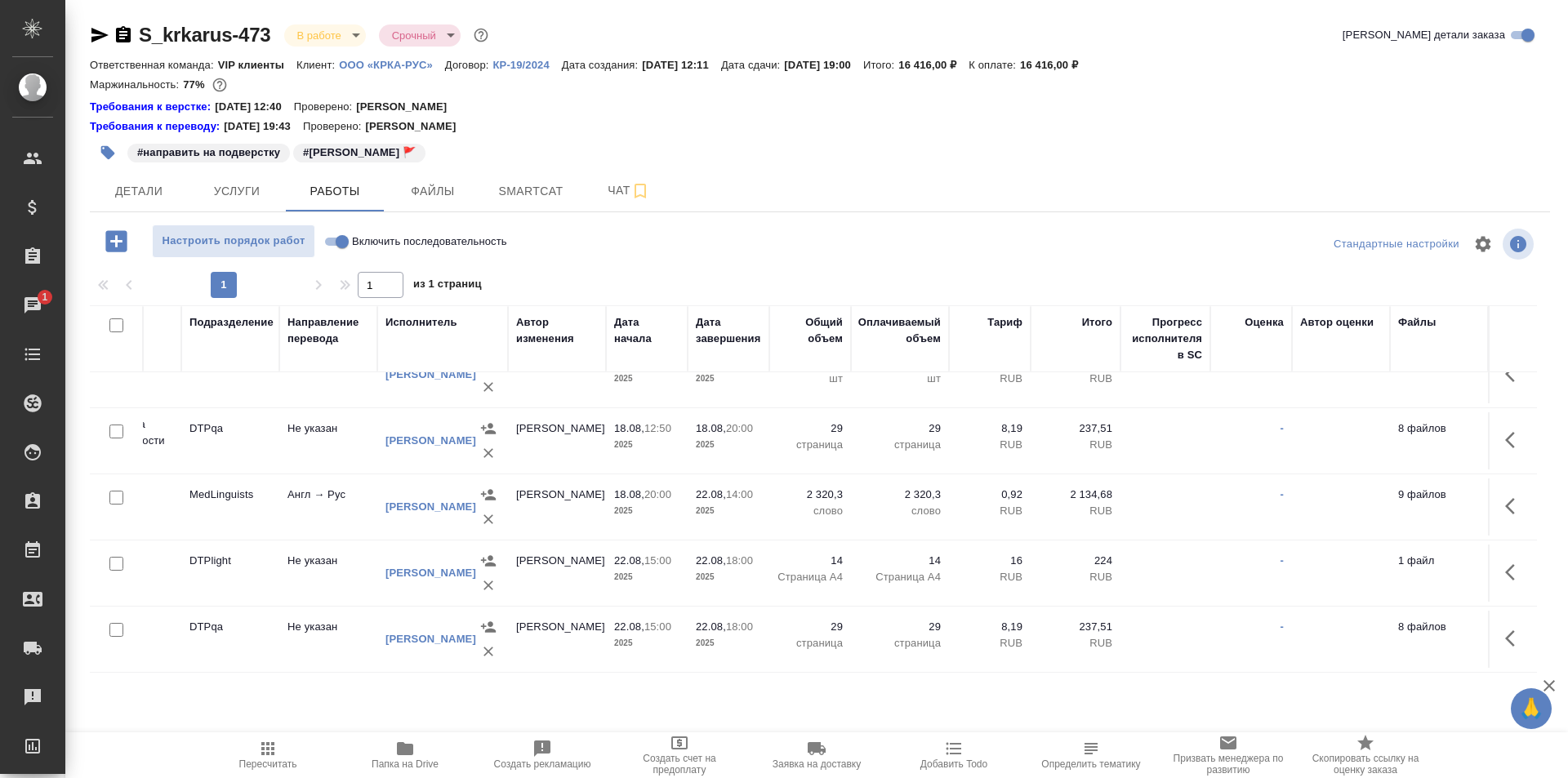
scroll to position [43, 0]
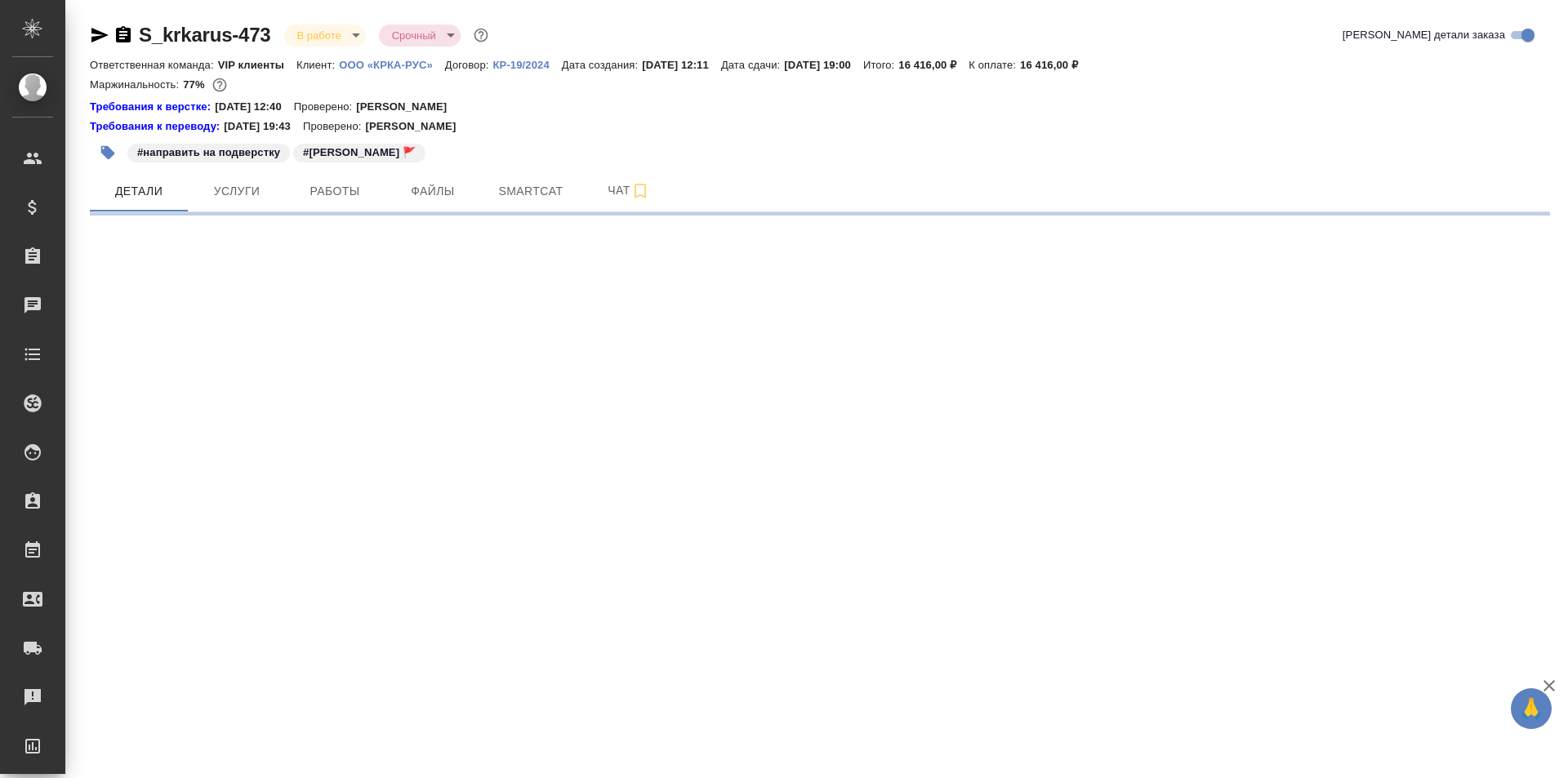
select select "RU"
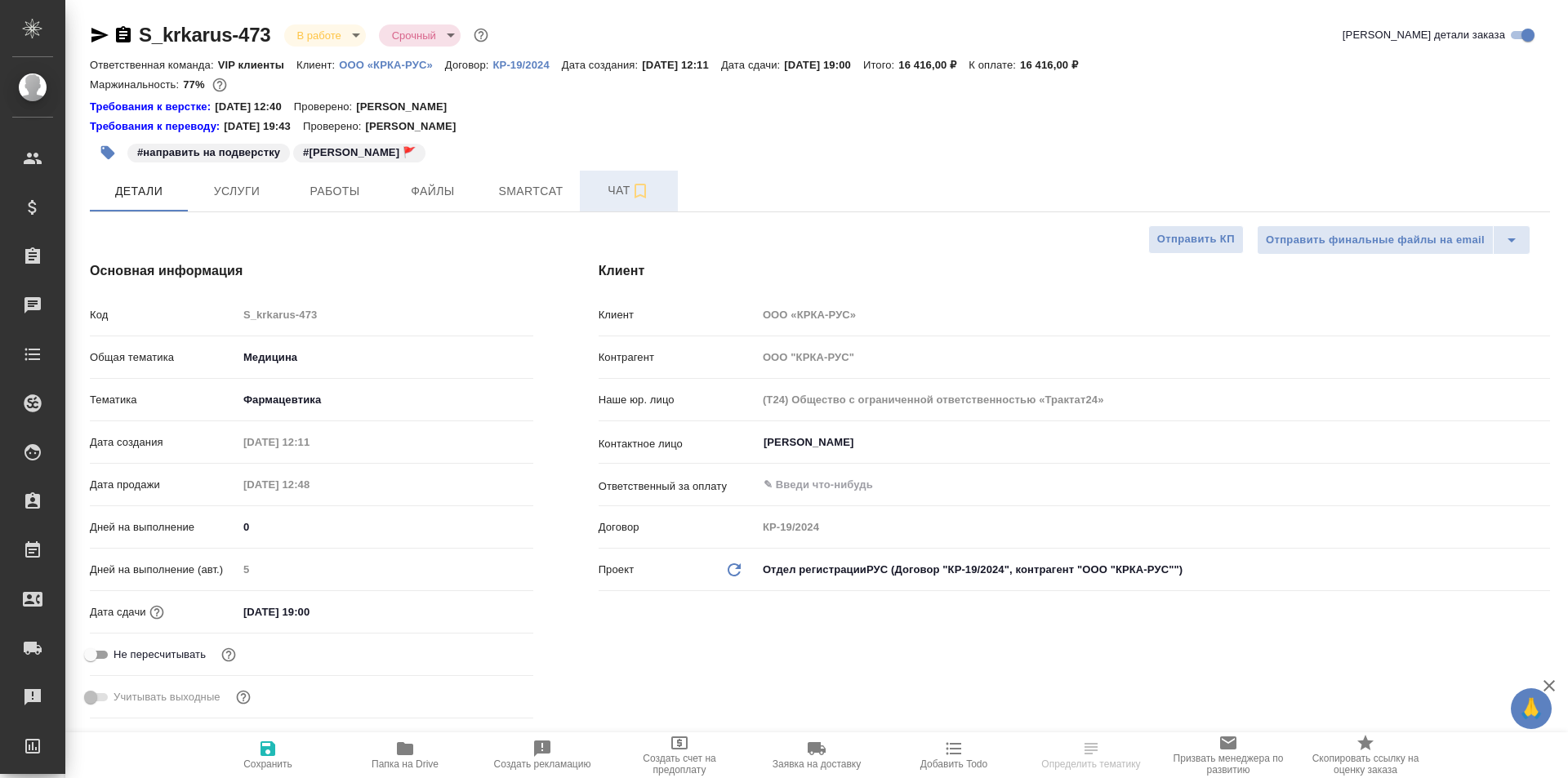
type textarea "x"
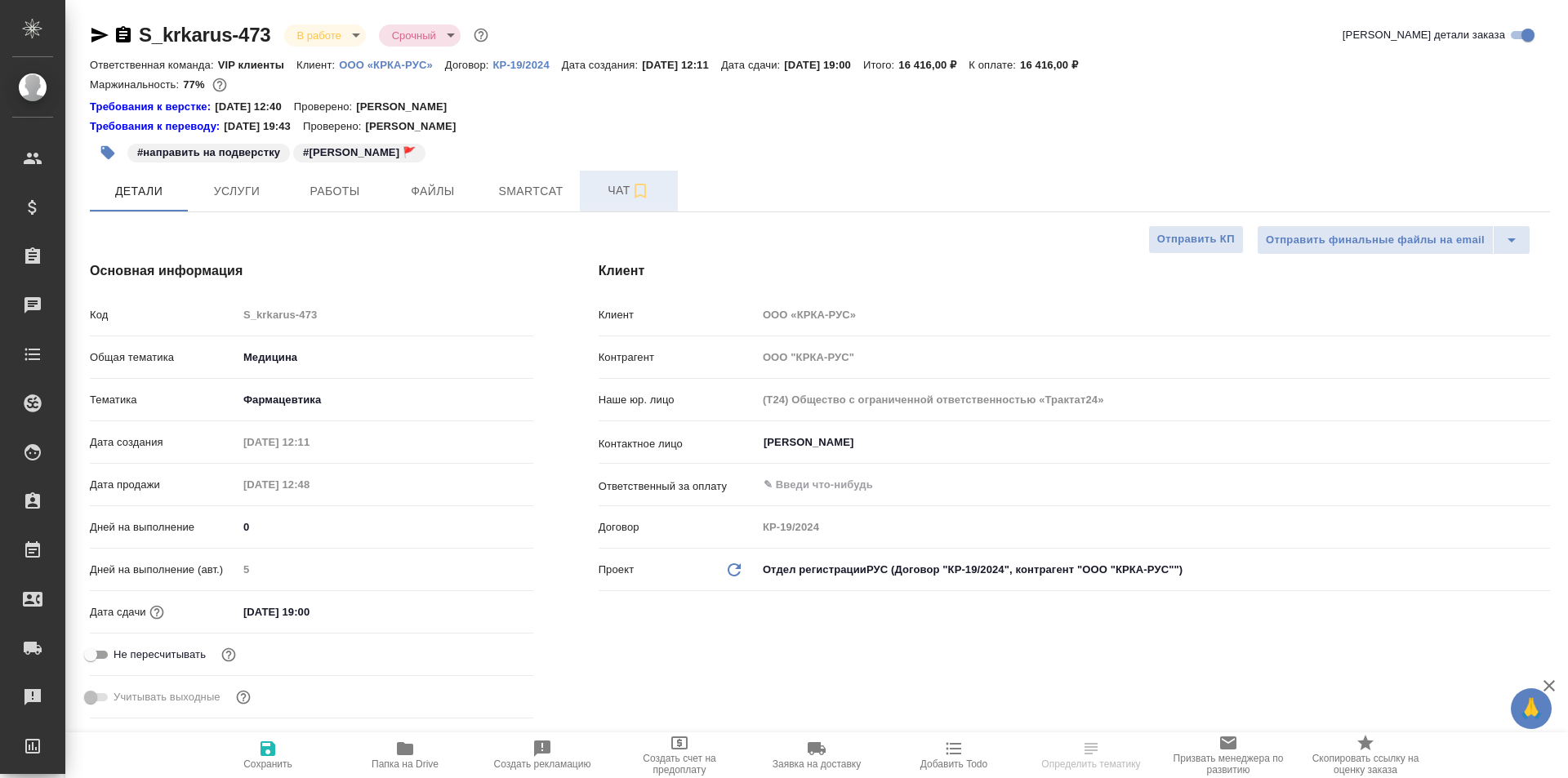
type textarea "x"
click at [615, 188] on span "Чат" at bounding box center [628, 191] width 79 height 21
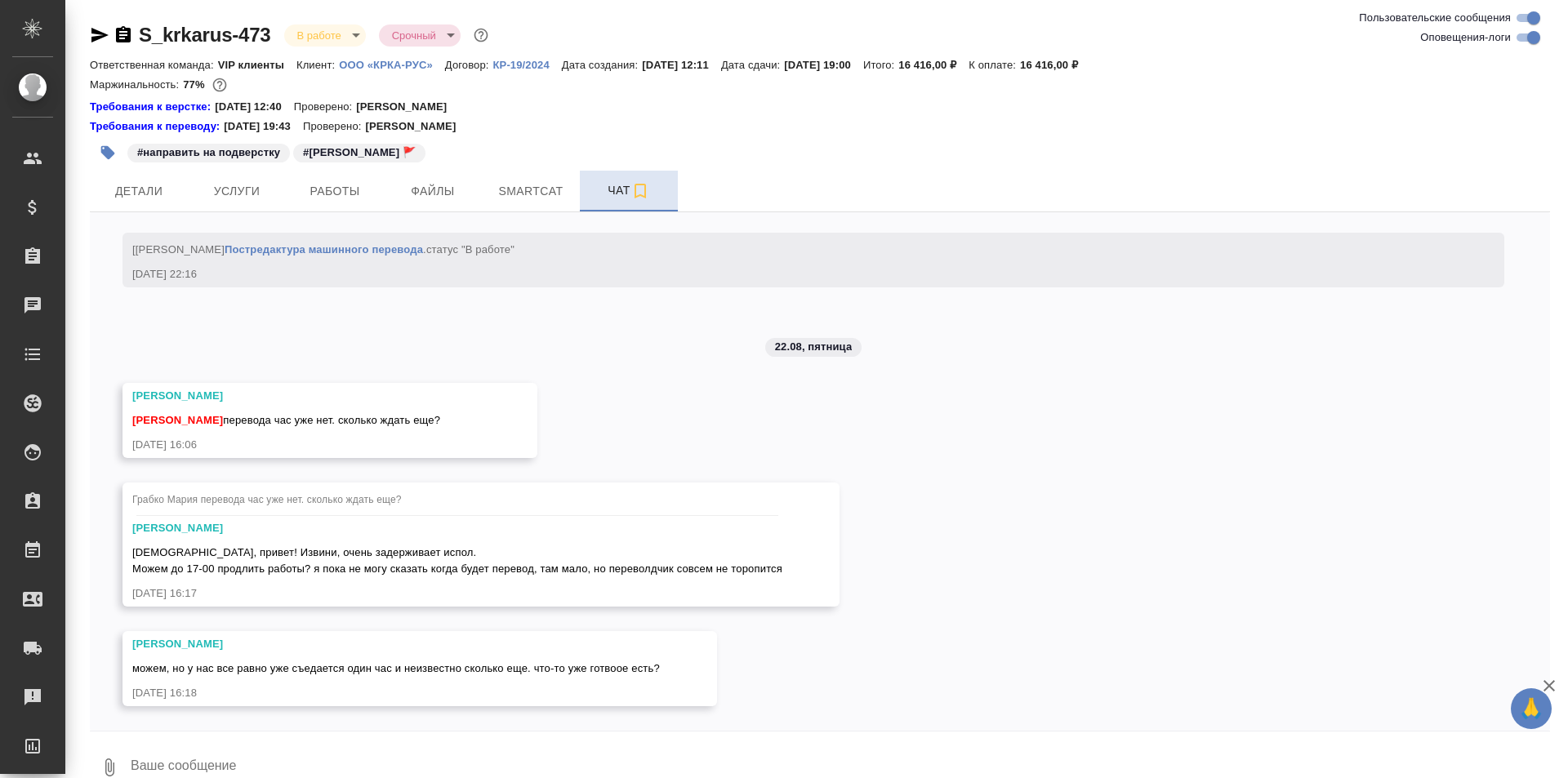
scroll to position [13787, 0]
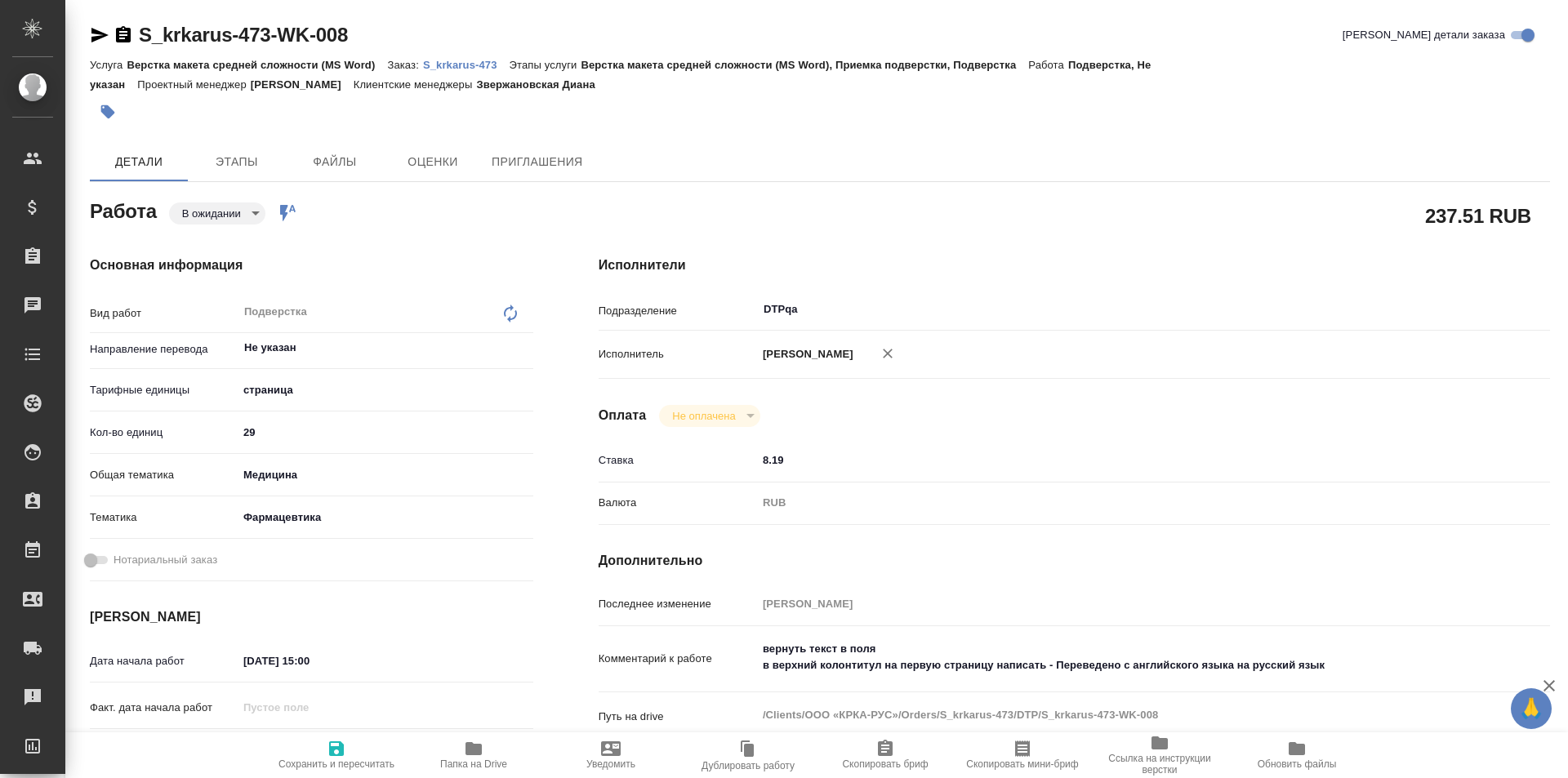
type textarea "x"
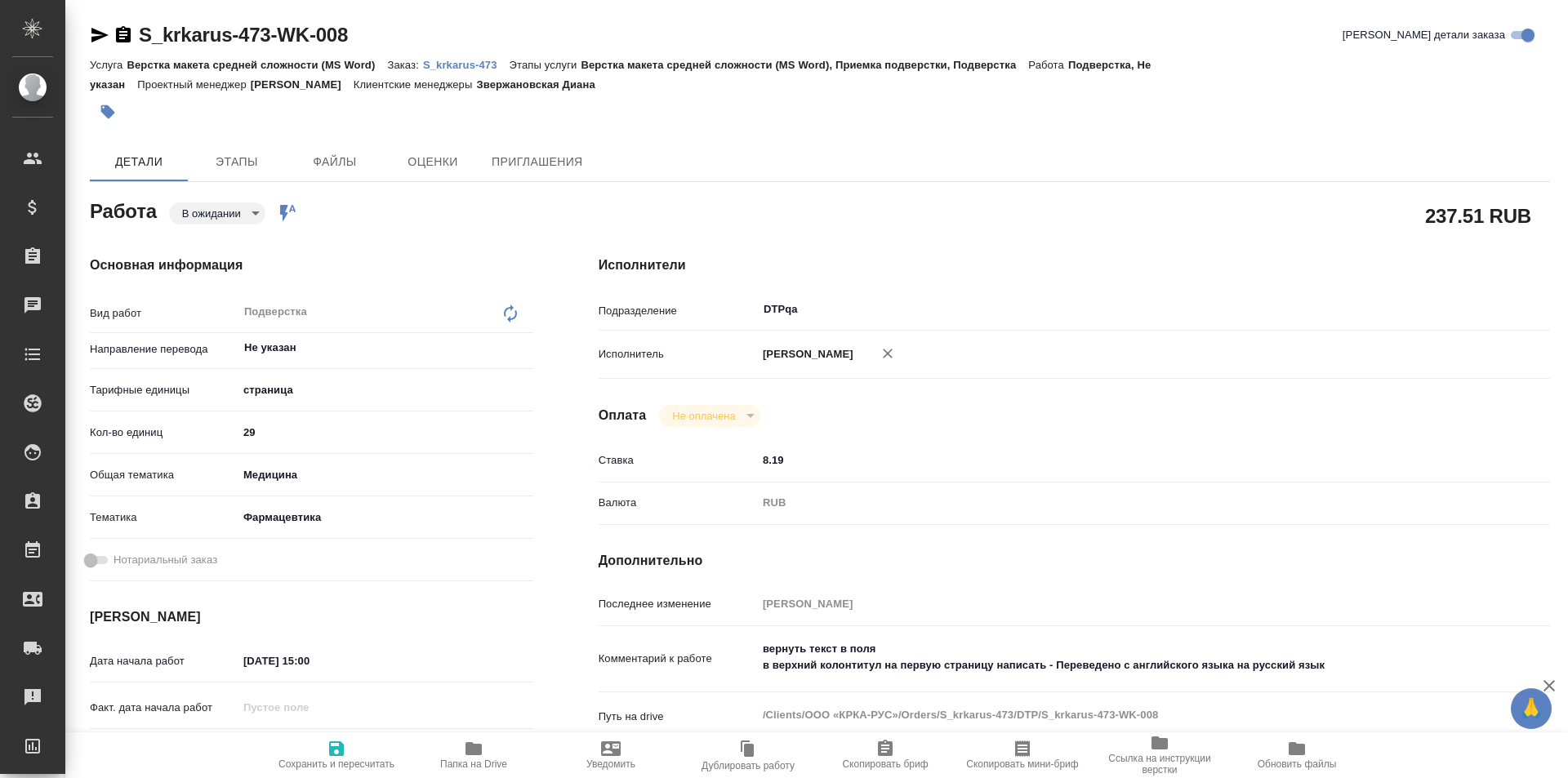
type textarea "x"
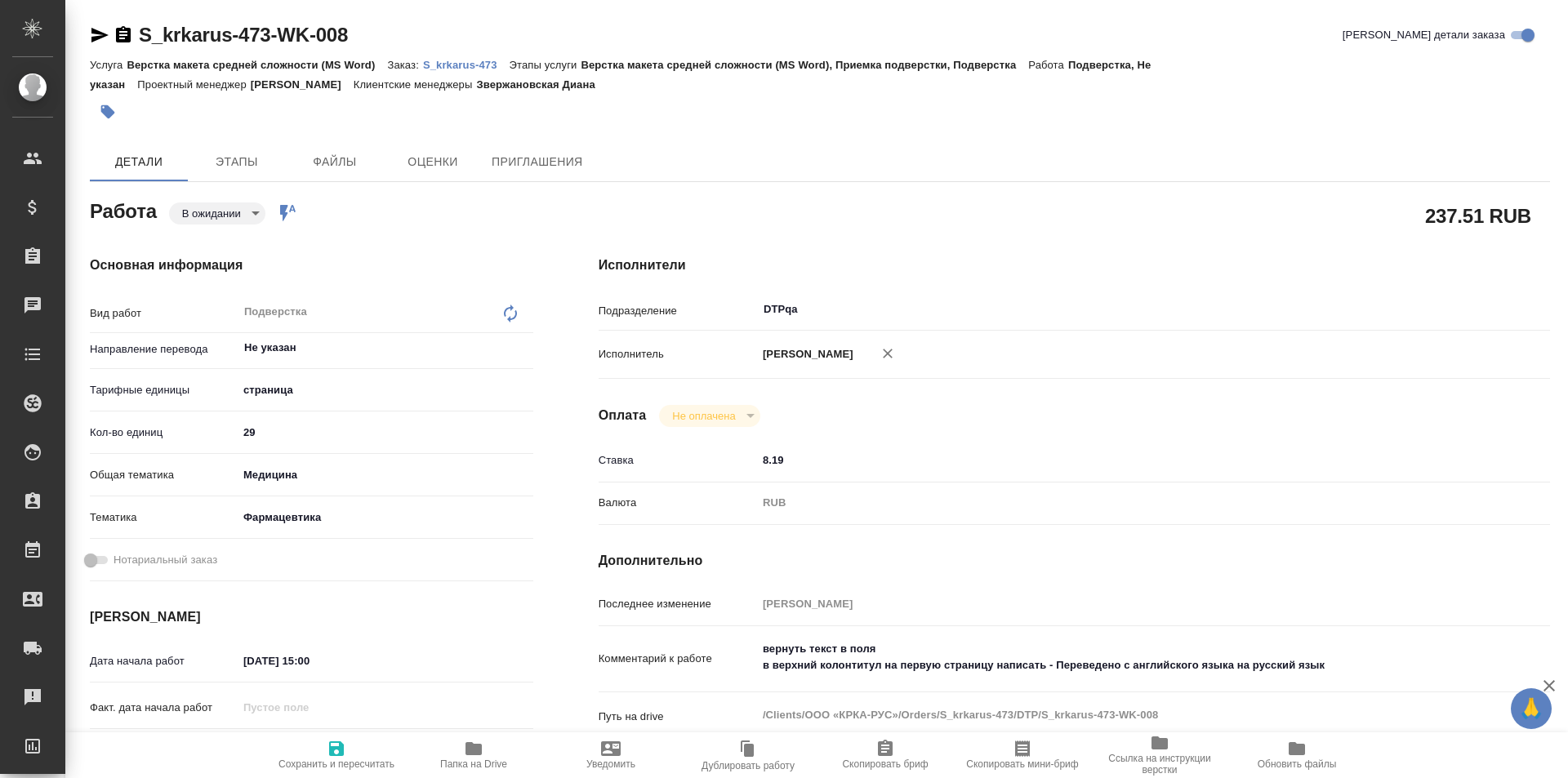
type textarea "x"
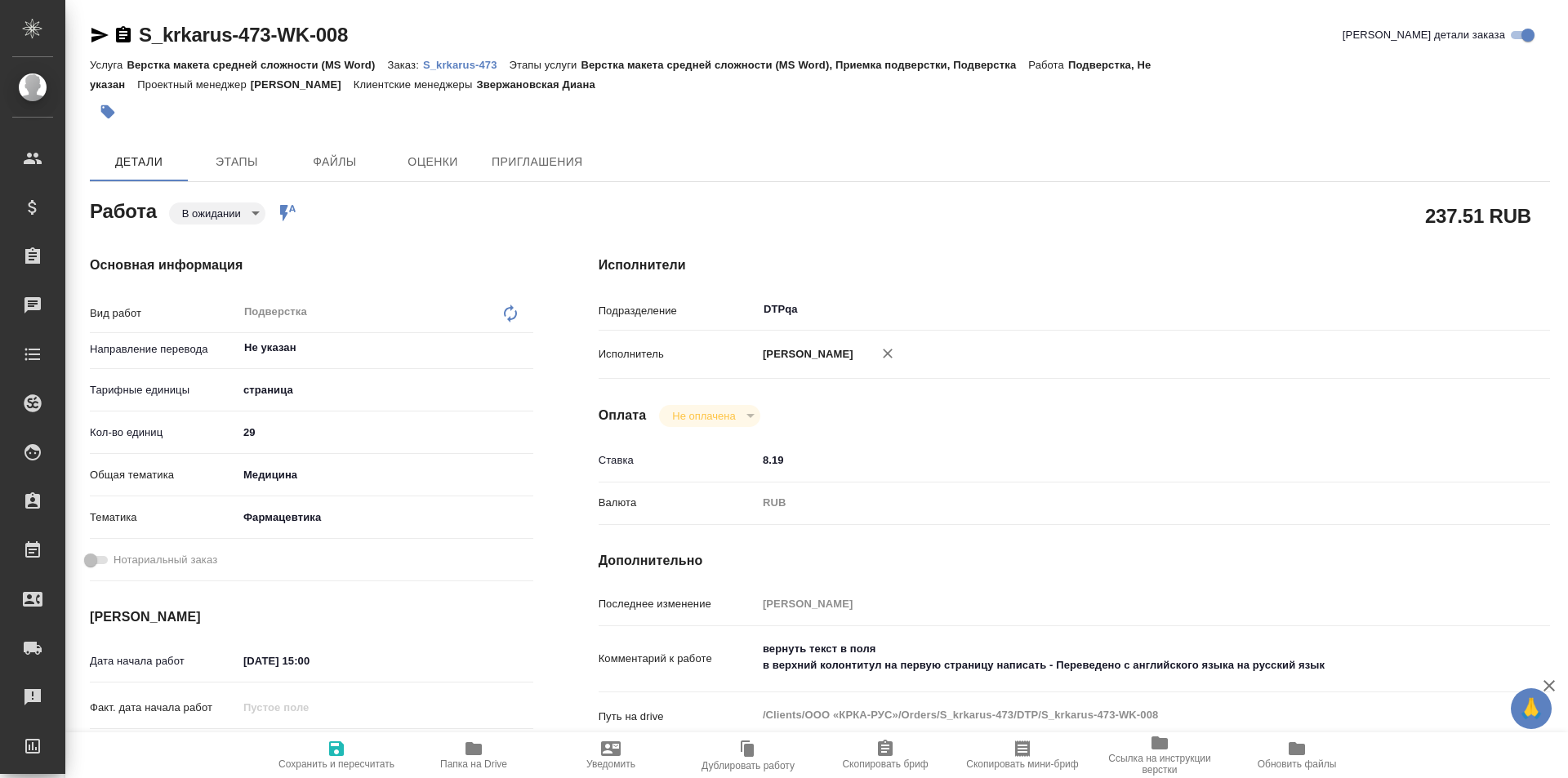
type textarea "x"
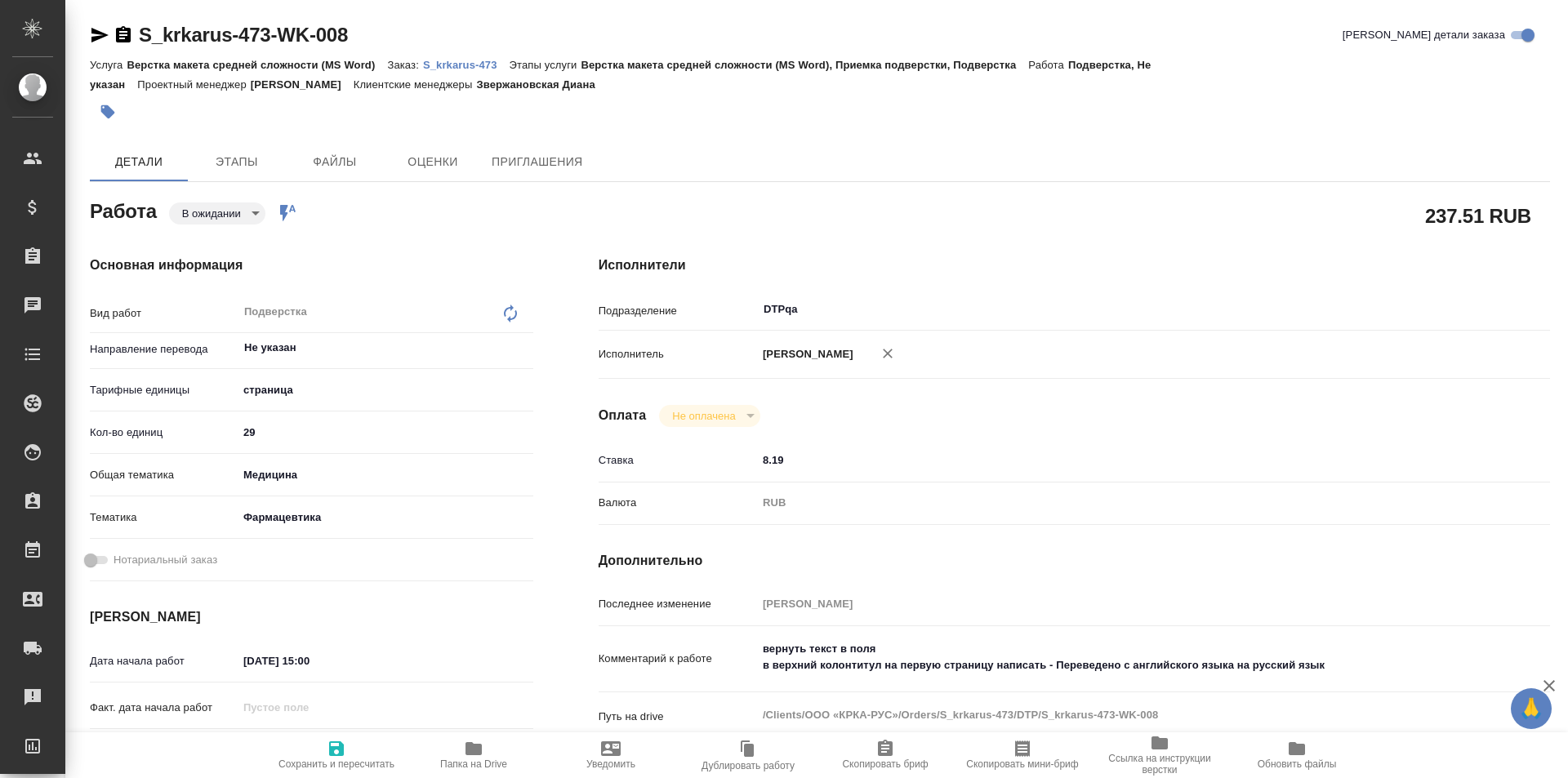
click at [99, 35] on icon "button" at bounding box center [99, 35] width 20 height 20
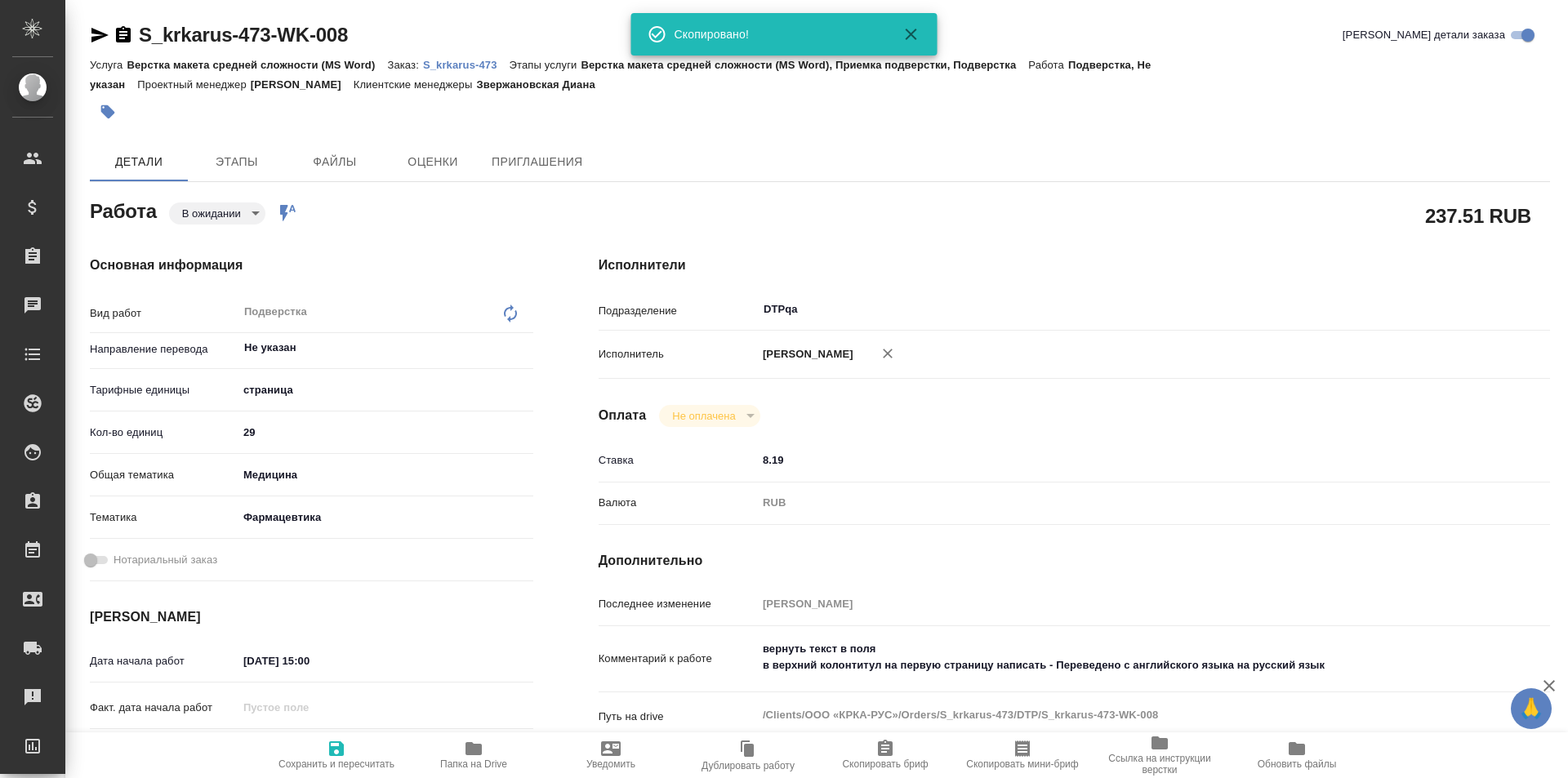
type textarea "x"
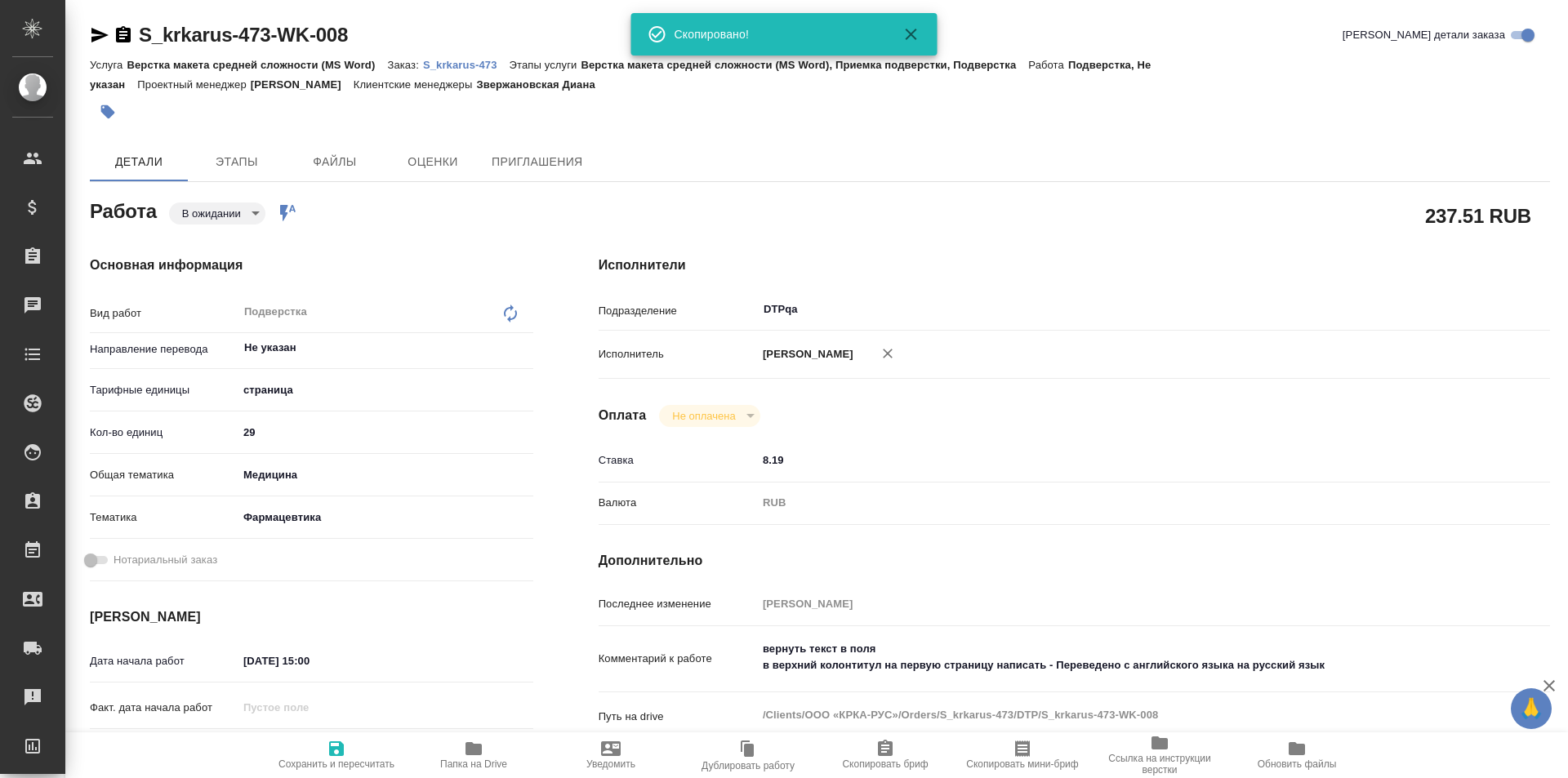
type textarea "x"
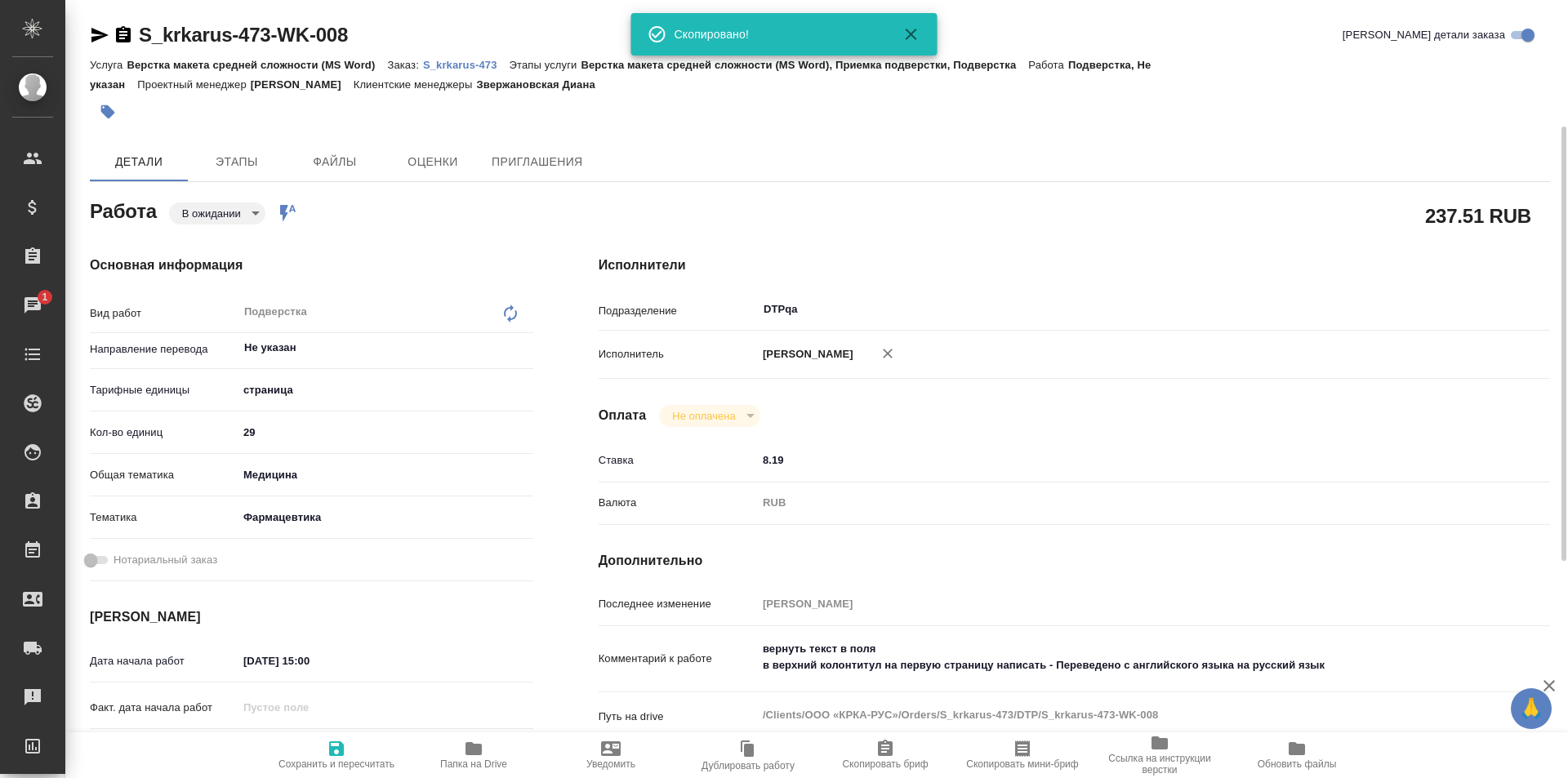
scroll to position [245, 0]
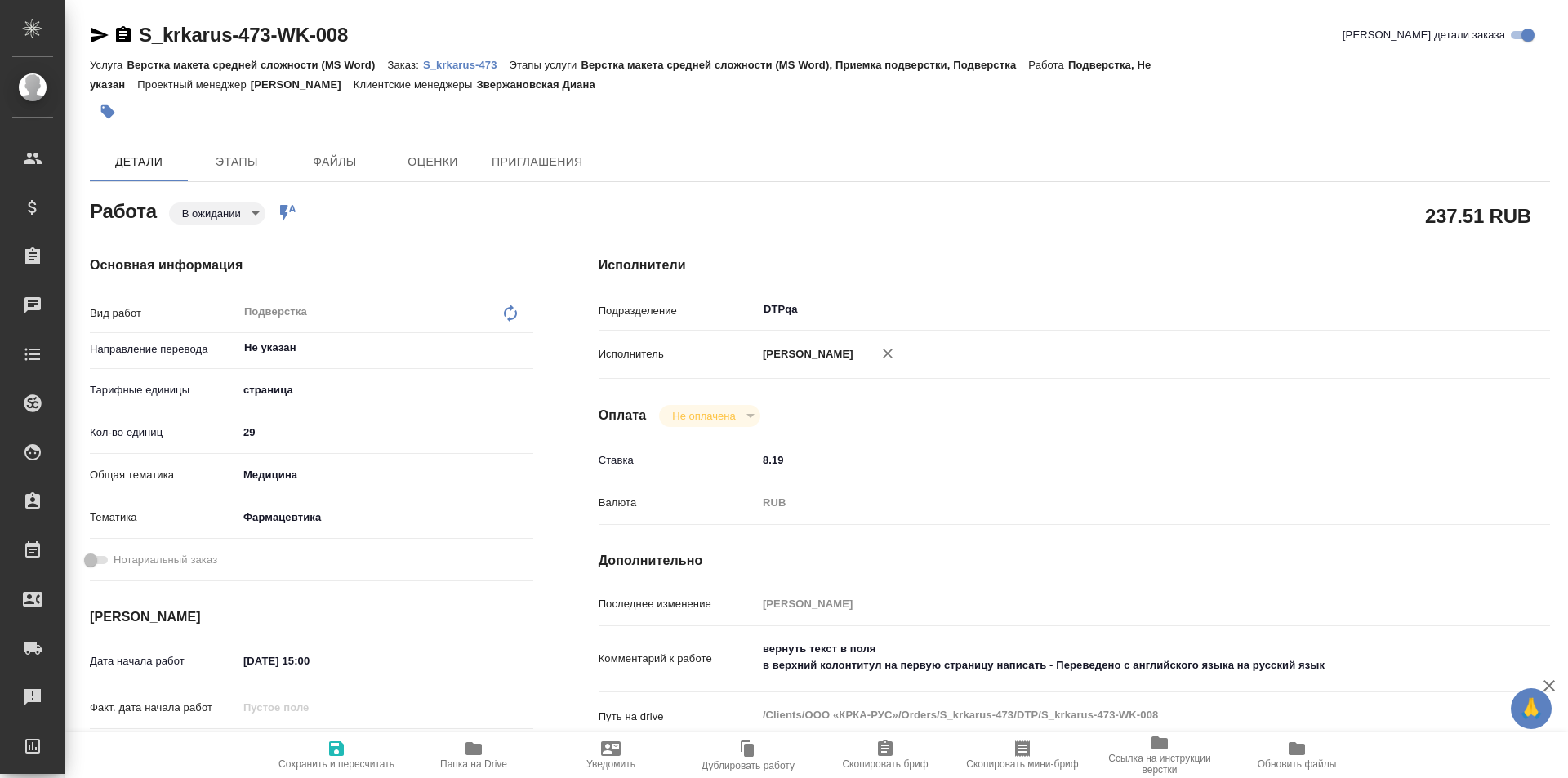
type textarea "x"
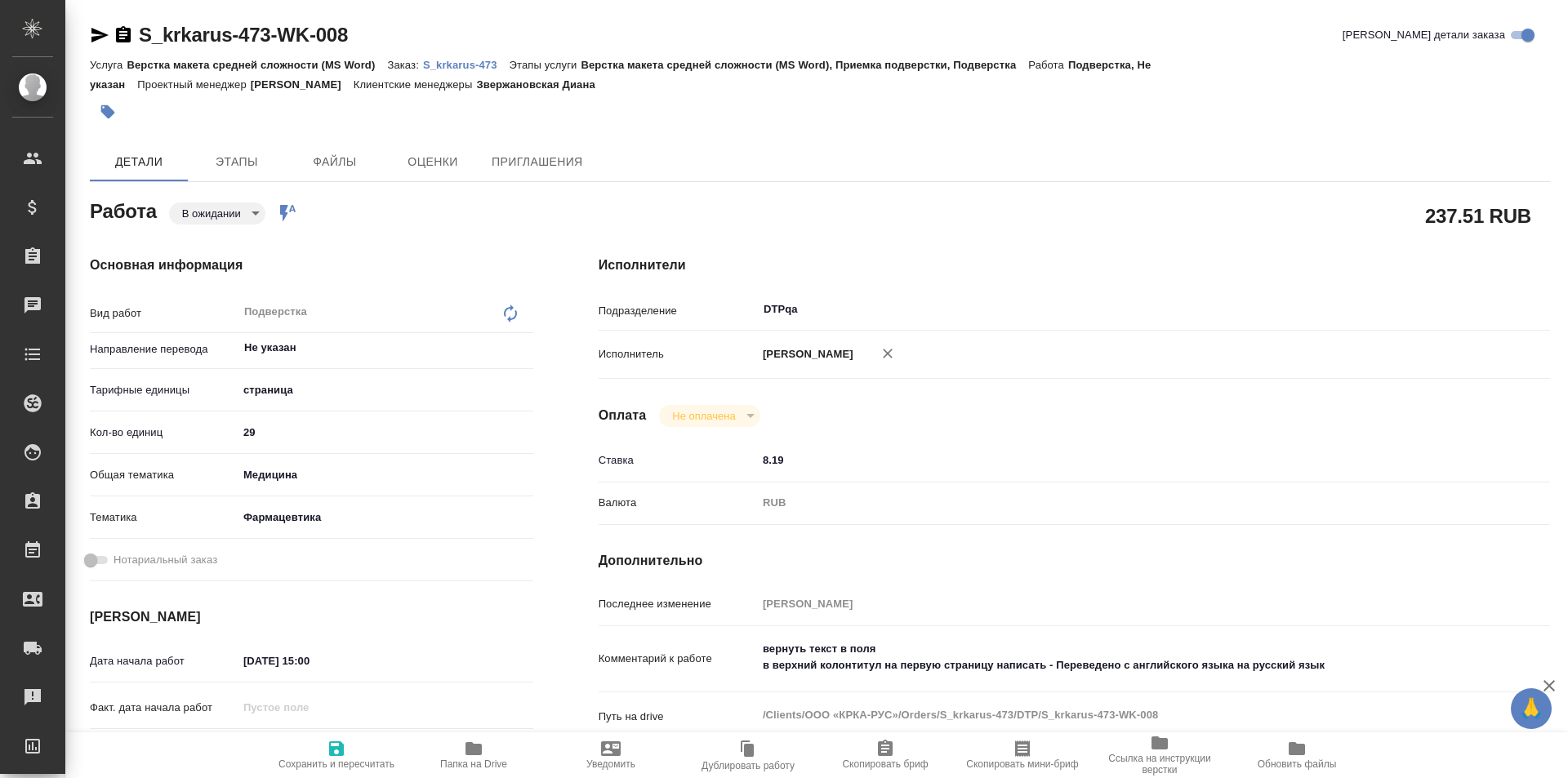
type textarea "x"
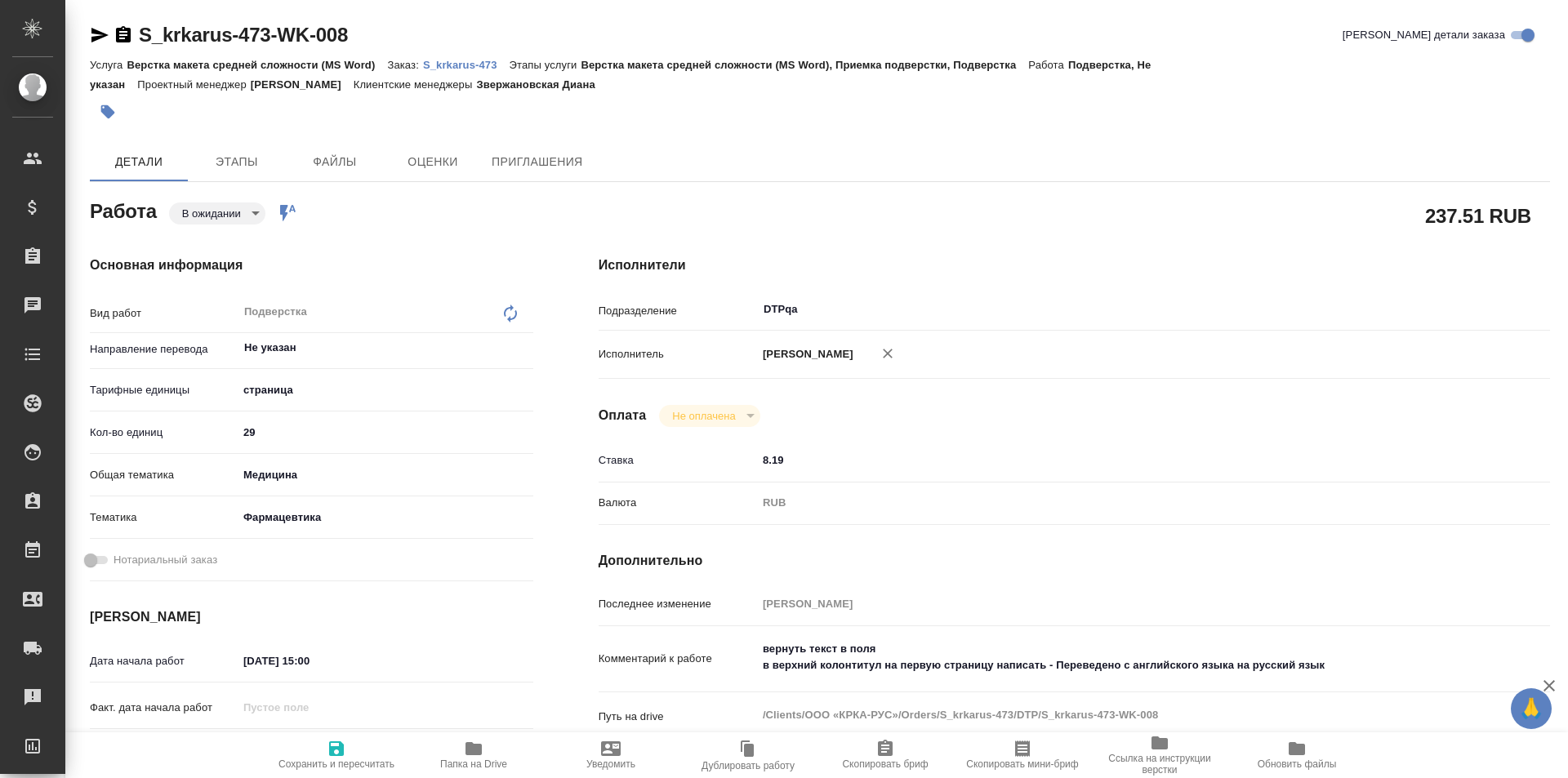
type textarea "x"
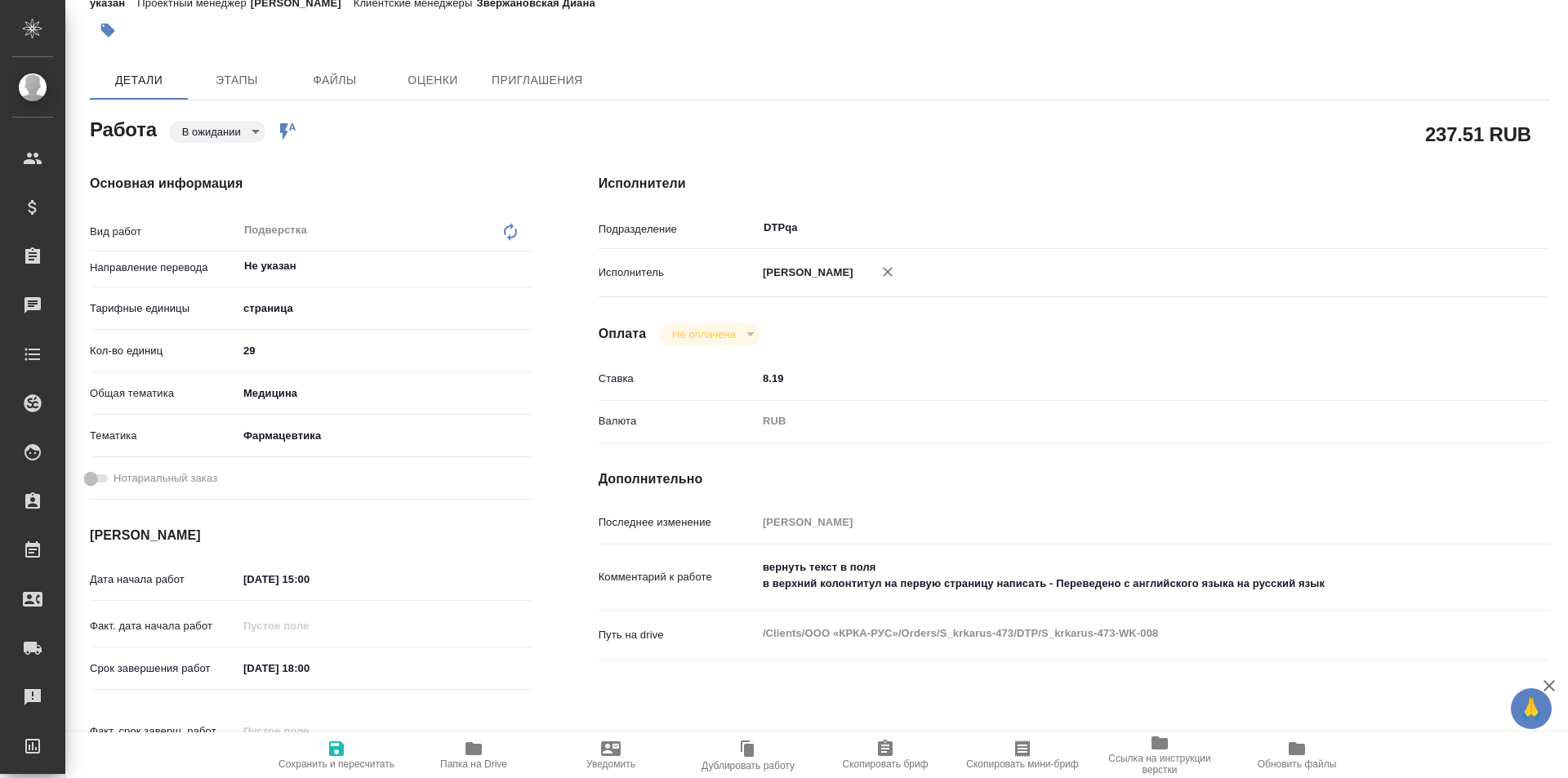
type textarea "x"
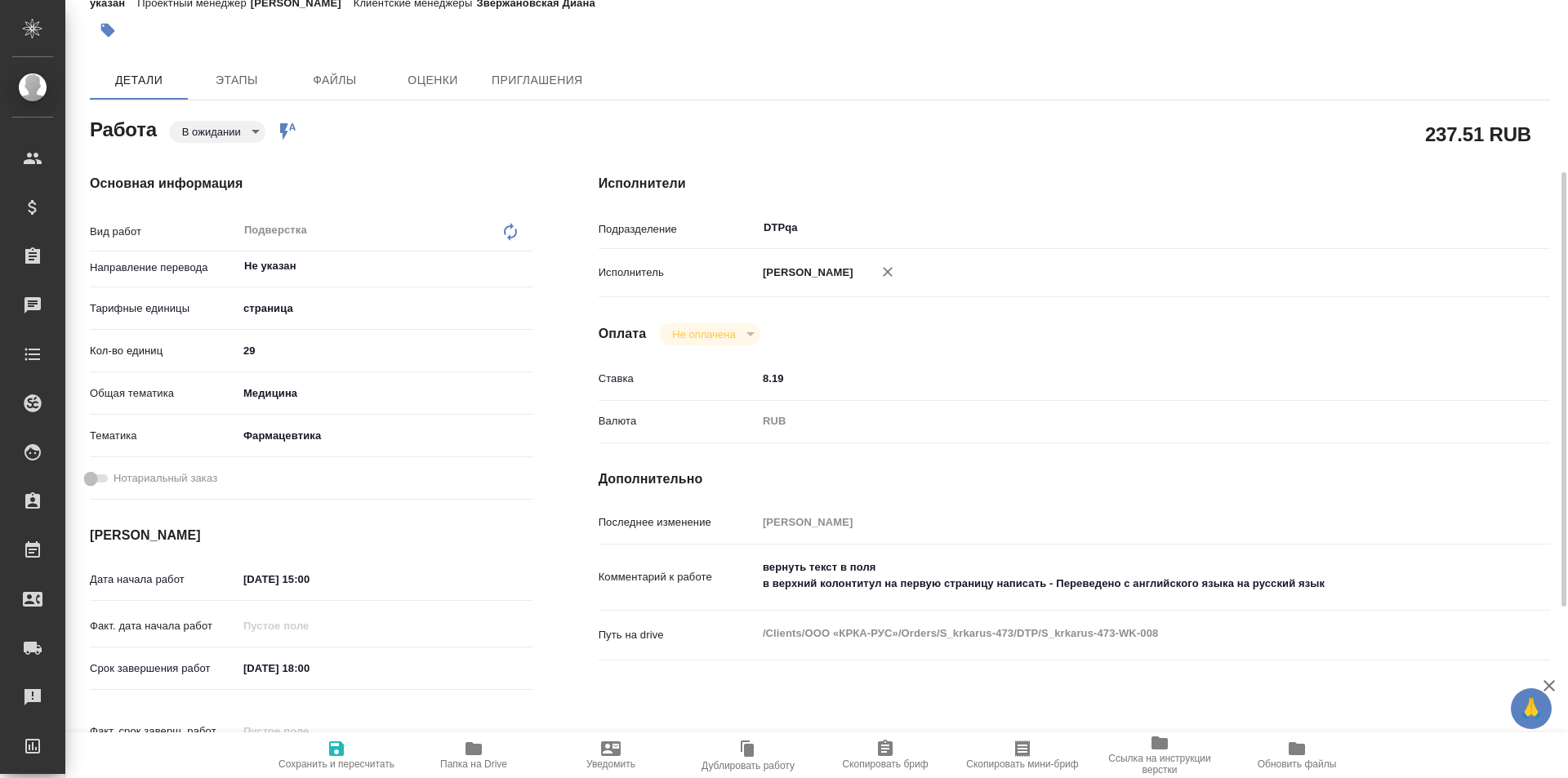
scroll to position [163, 0]
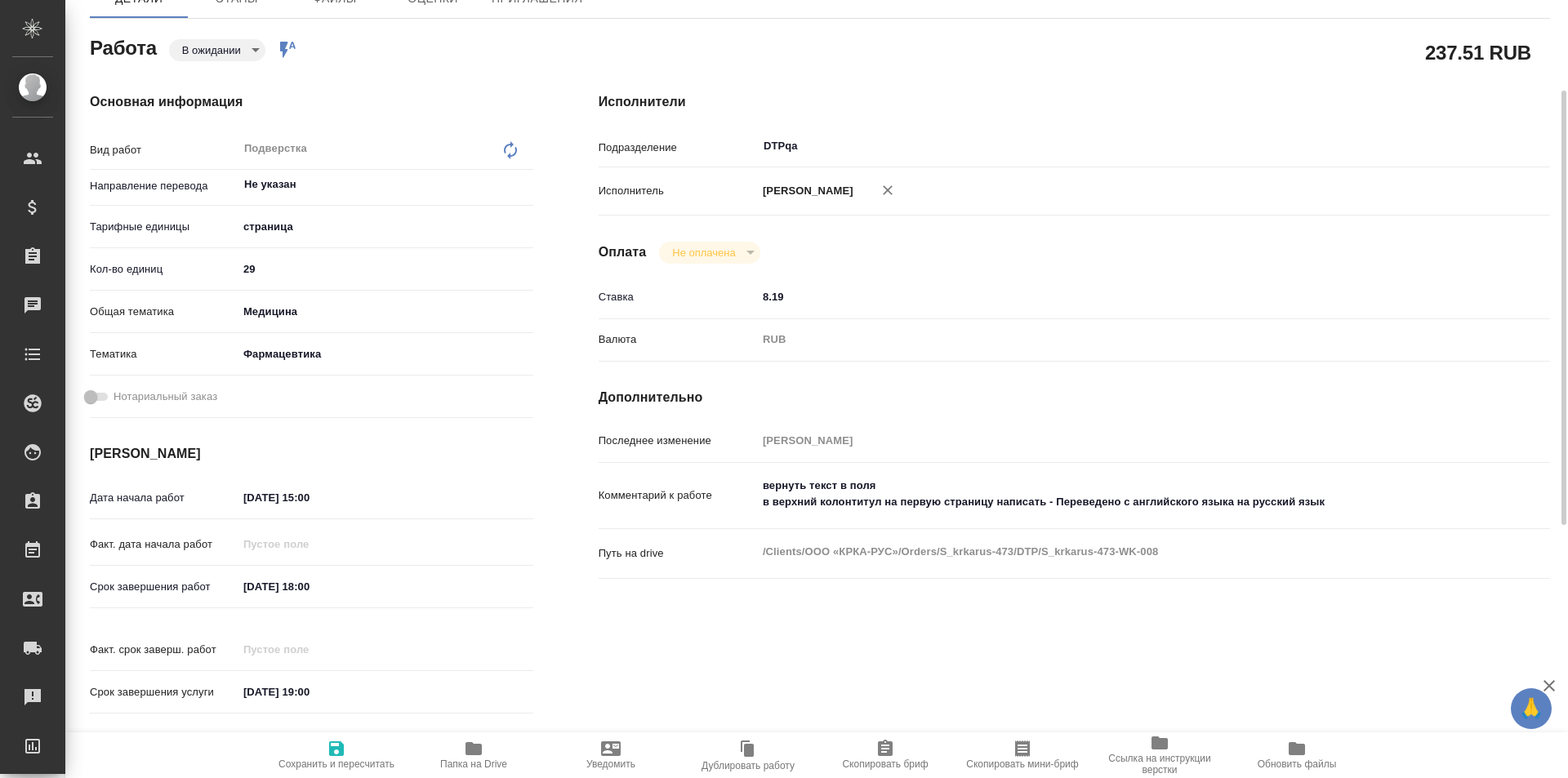
type textarea "x"
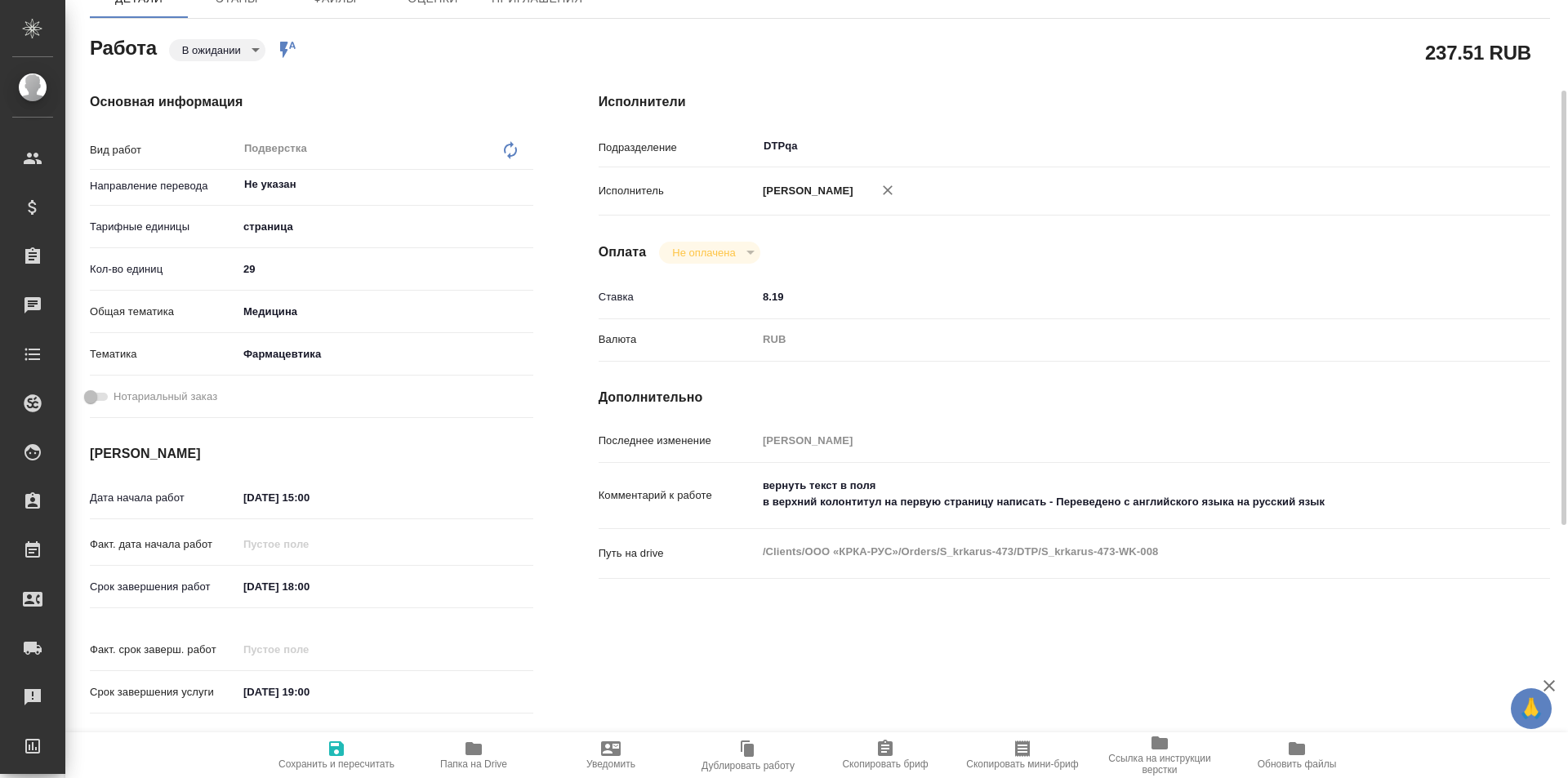
type textarea "x"
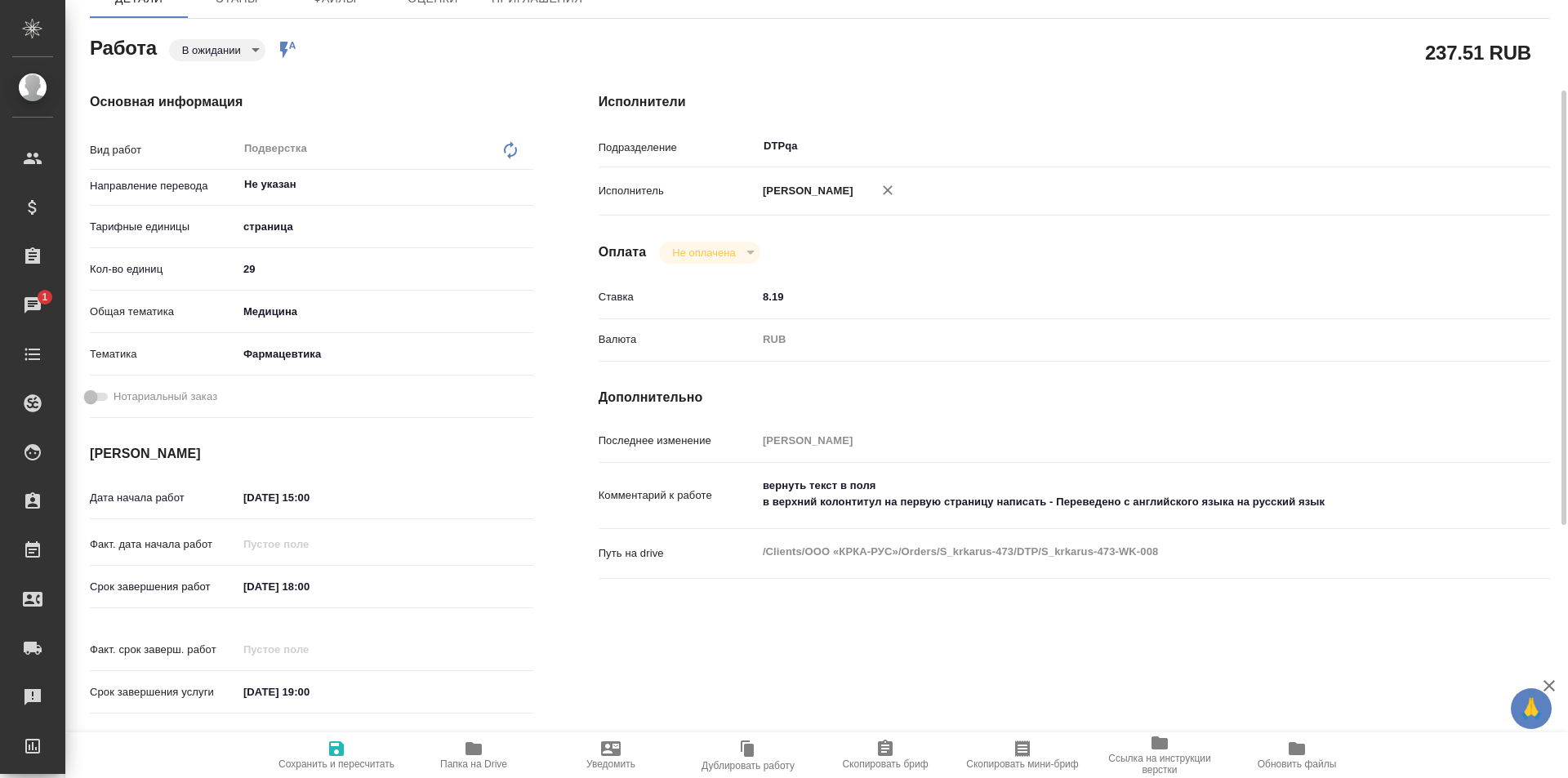
scroll to position [0, 0]
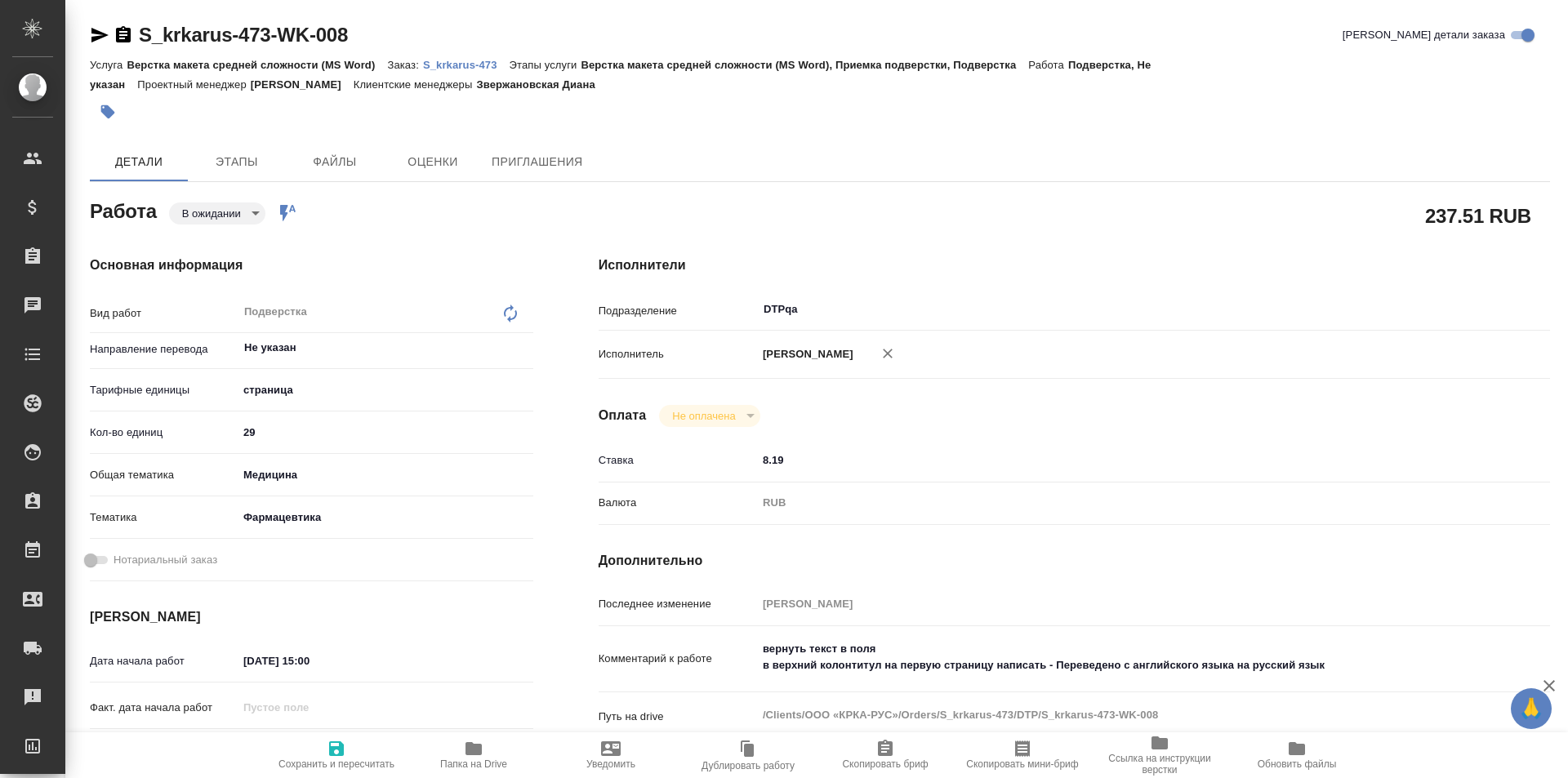
type textarea "x"
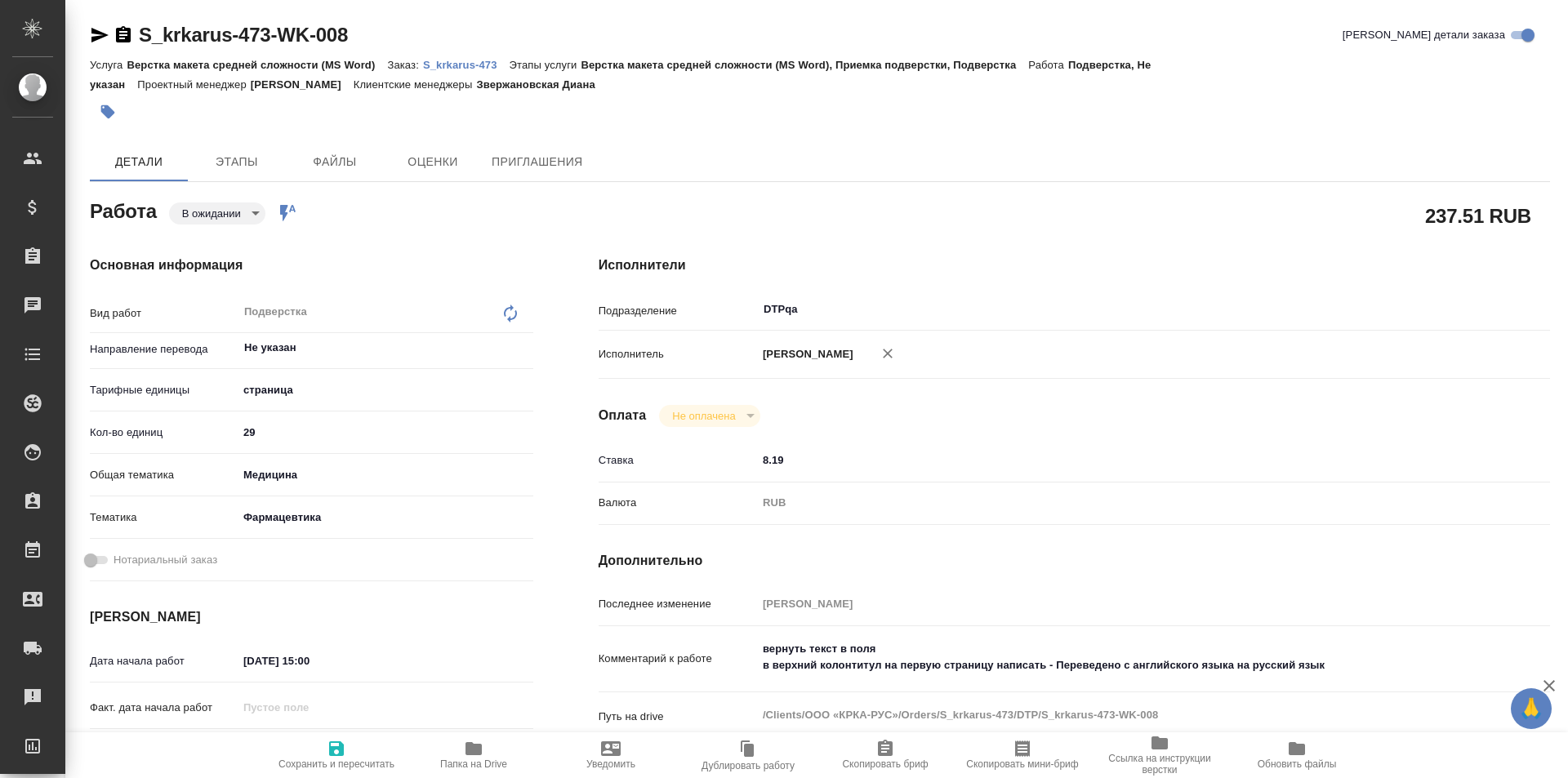
type textarea "x"
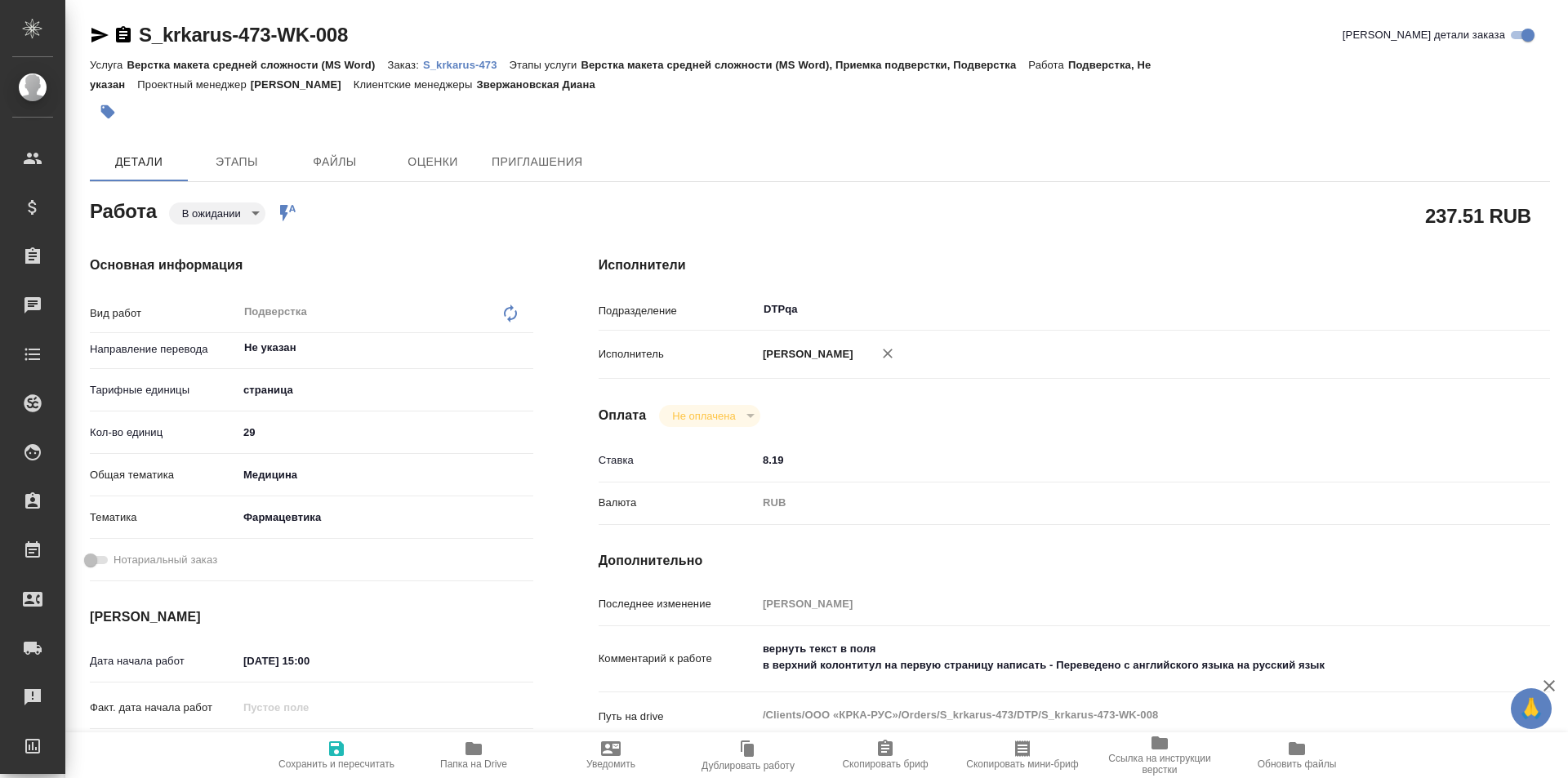
type textarea "x"
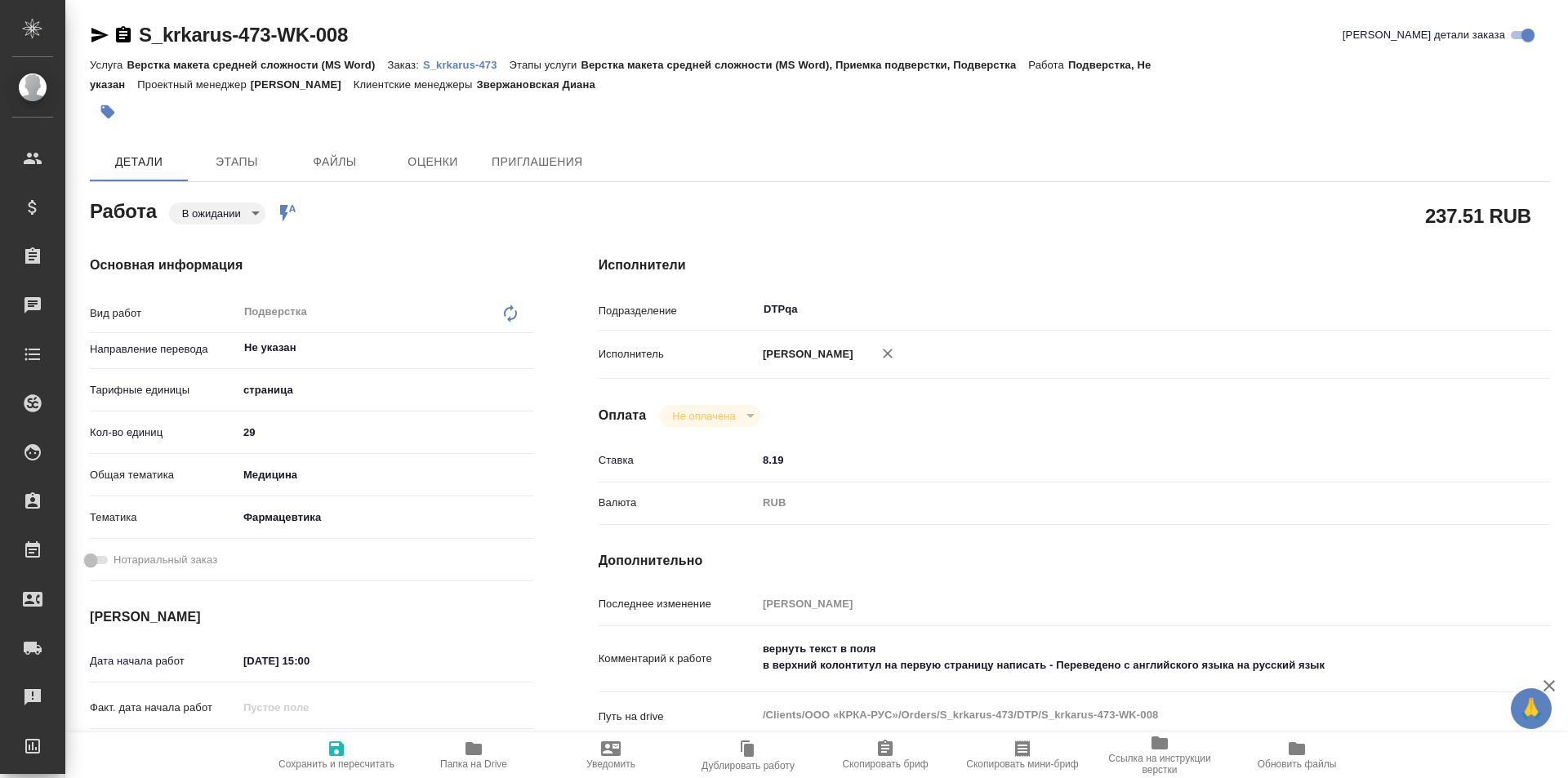
type textarea "x"
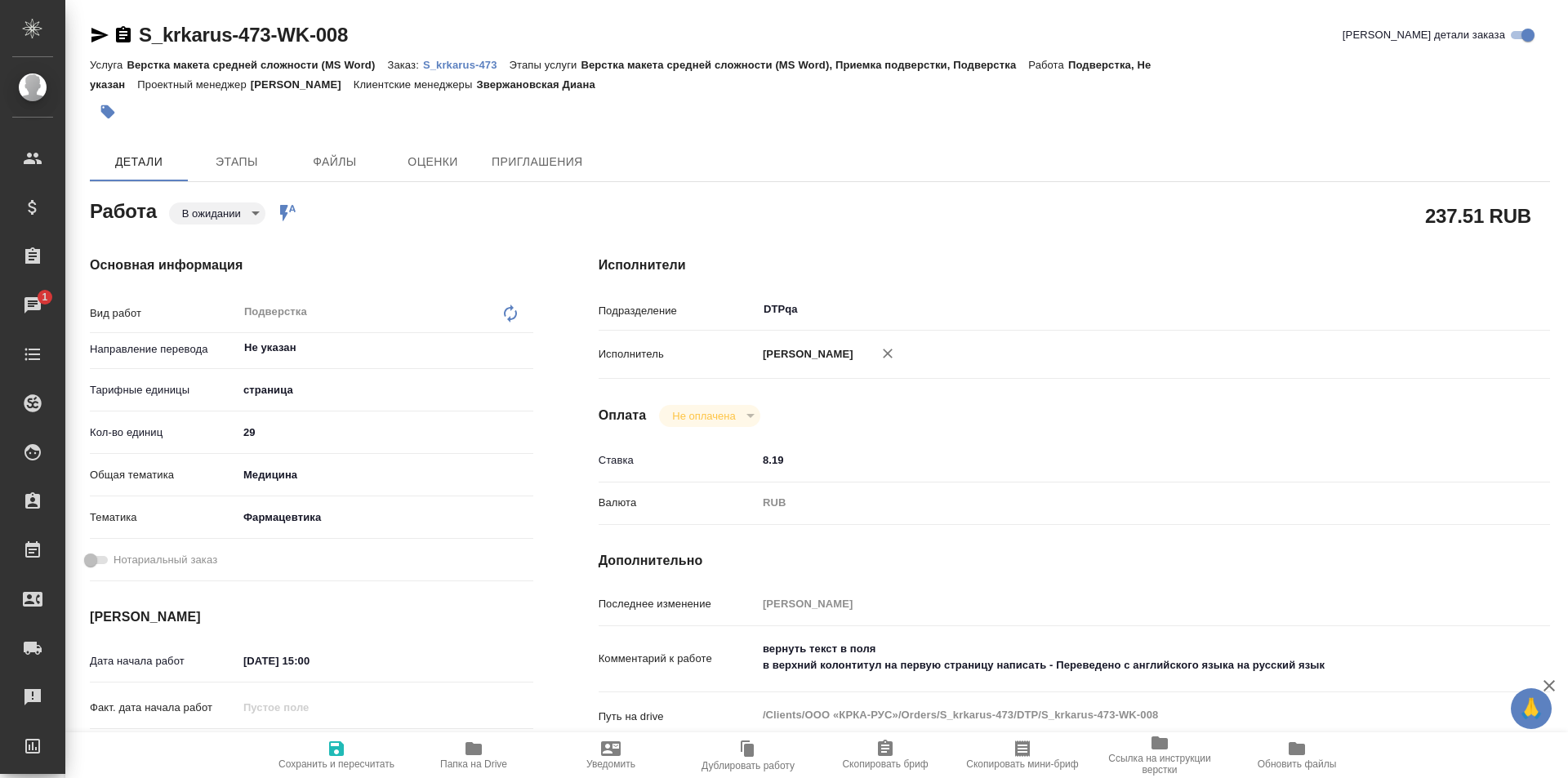
click at [461, 66] on p "S_krkarus-473" at bounding box center [466, 65] width 86 height 12
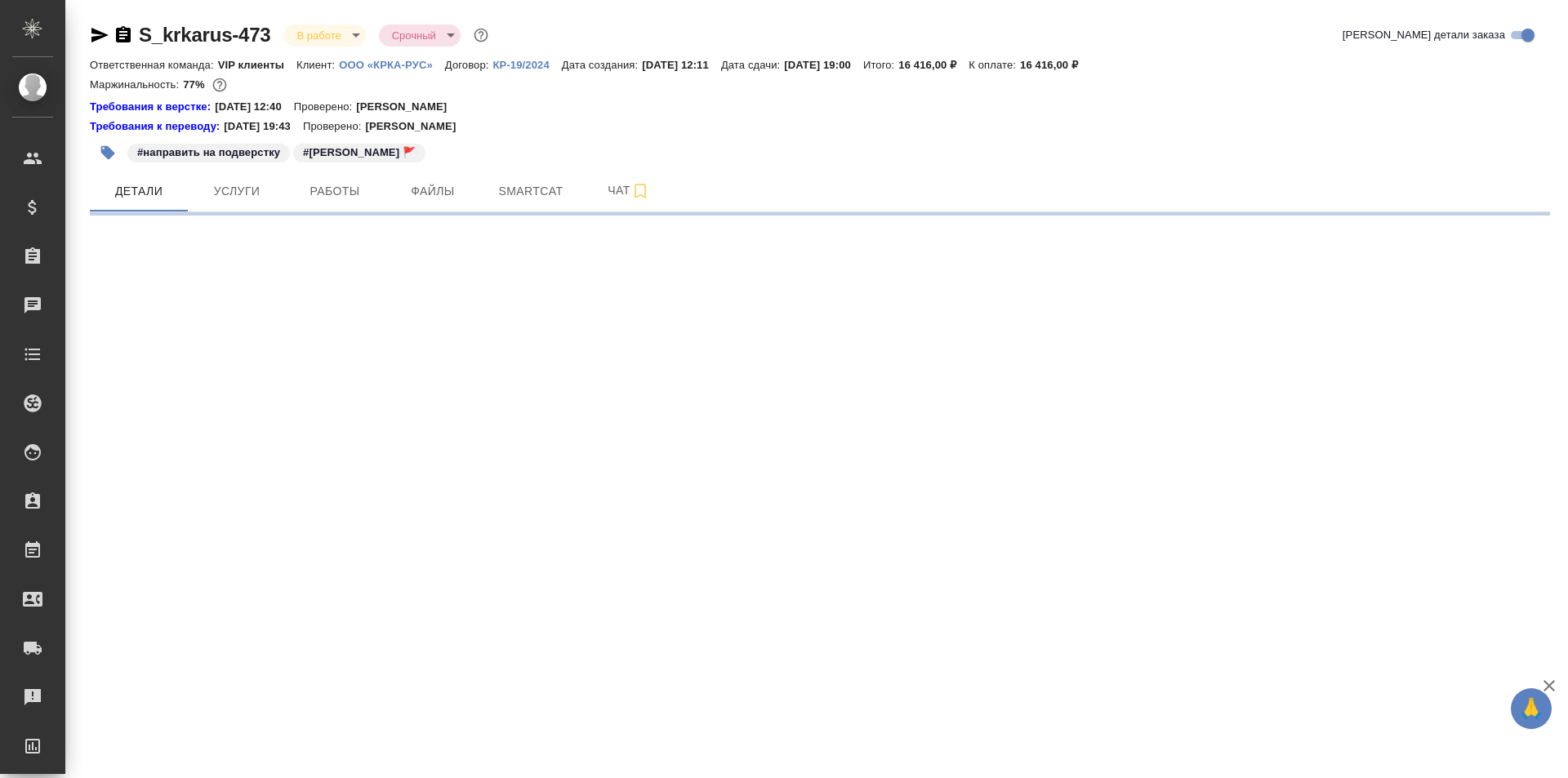
select select "RU"
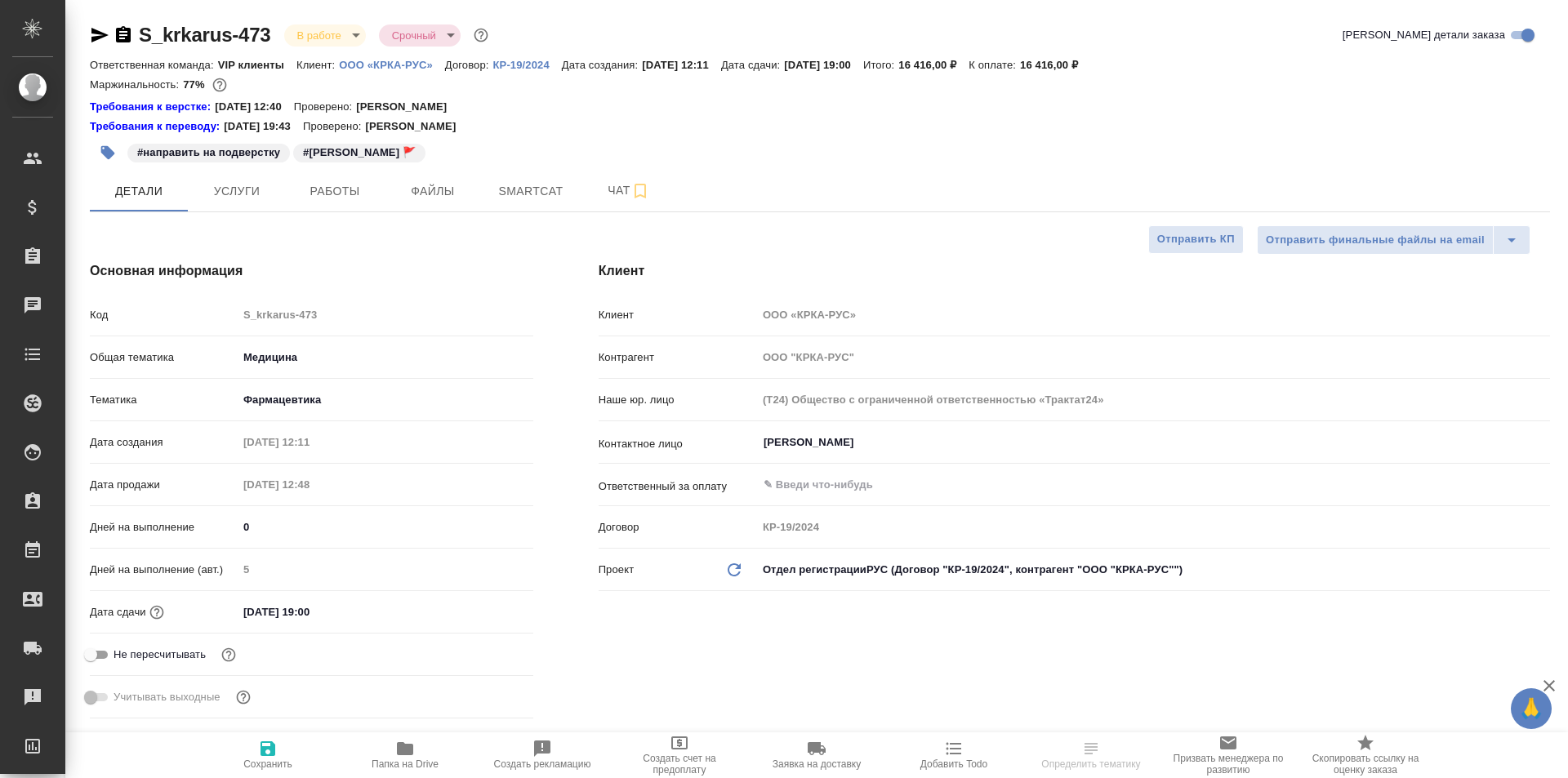
type textarea "x"
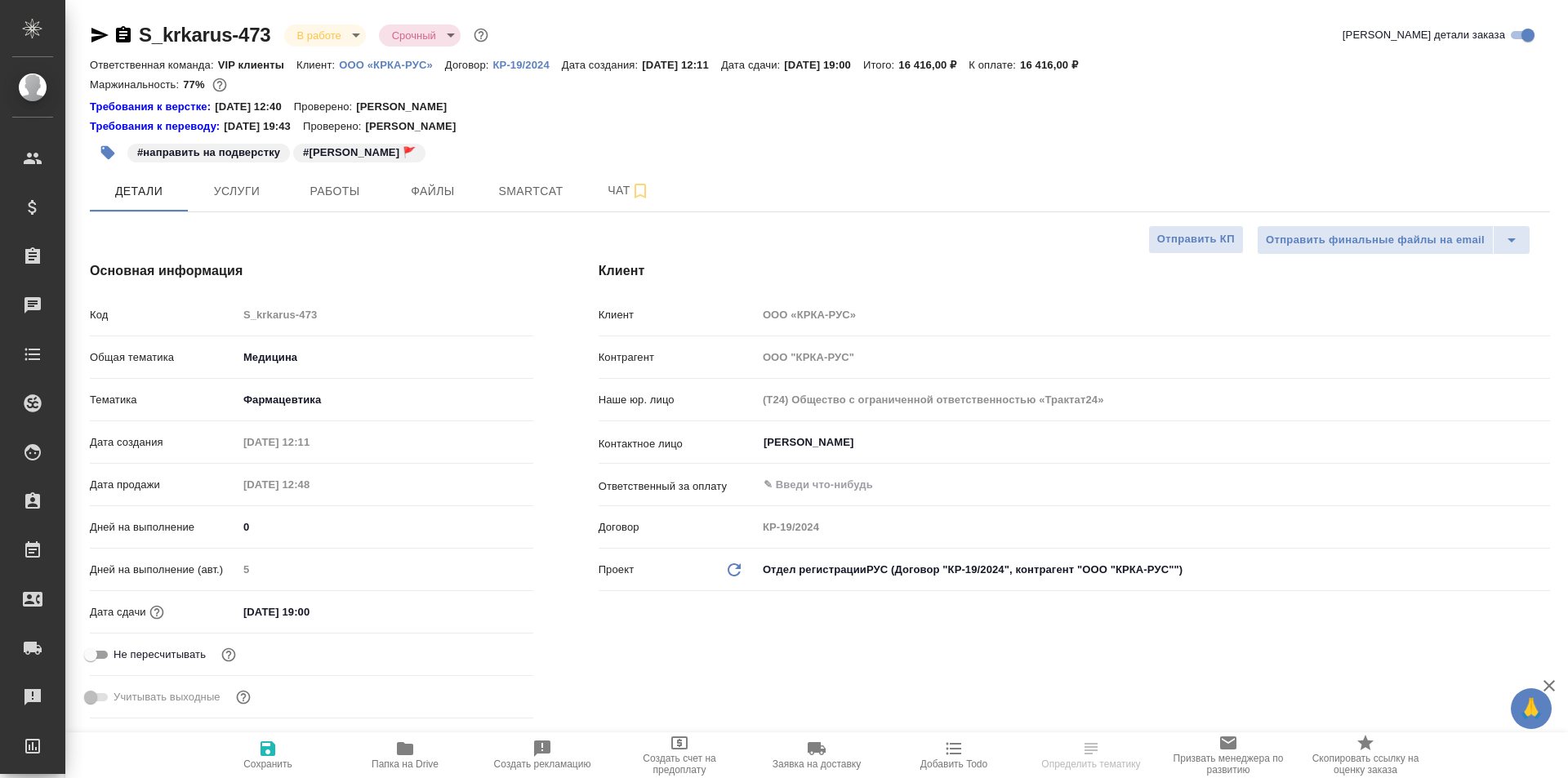
type textarea "x"
click at [600, 195] on span "Чат" at bounding box center [628, 191] width 79 height 21
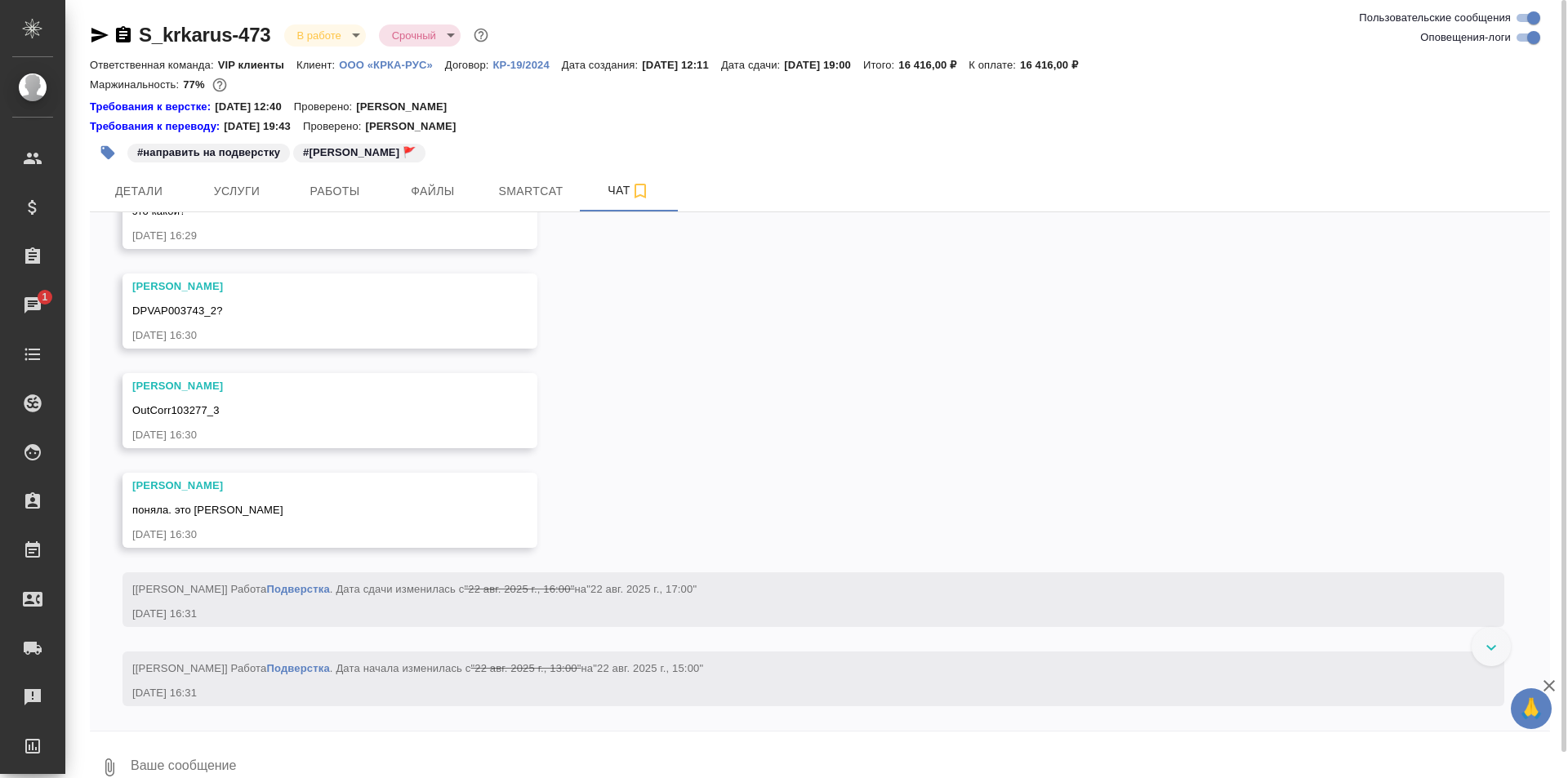
scroll to position [14792, 0]
